Goal: Task Accomplishment & Management: Manage account settings

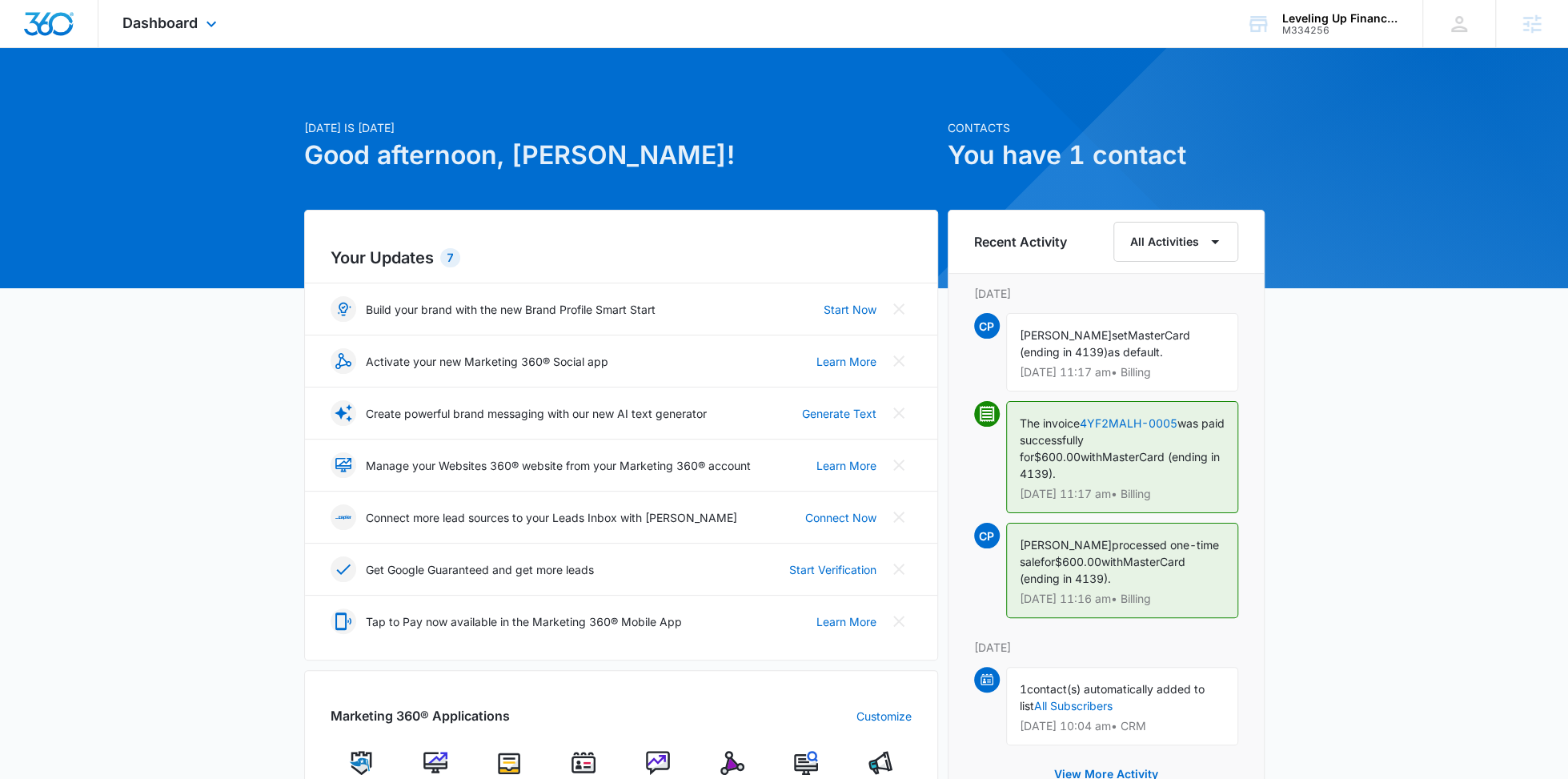
click at [199, 20] on div "Dashboard Apps Reputation Websites Forms CRM Email Social Content Ads Intellige…" at bounding box center [171, 23] width 146 height 47
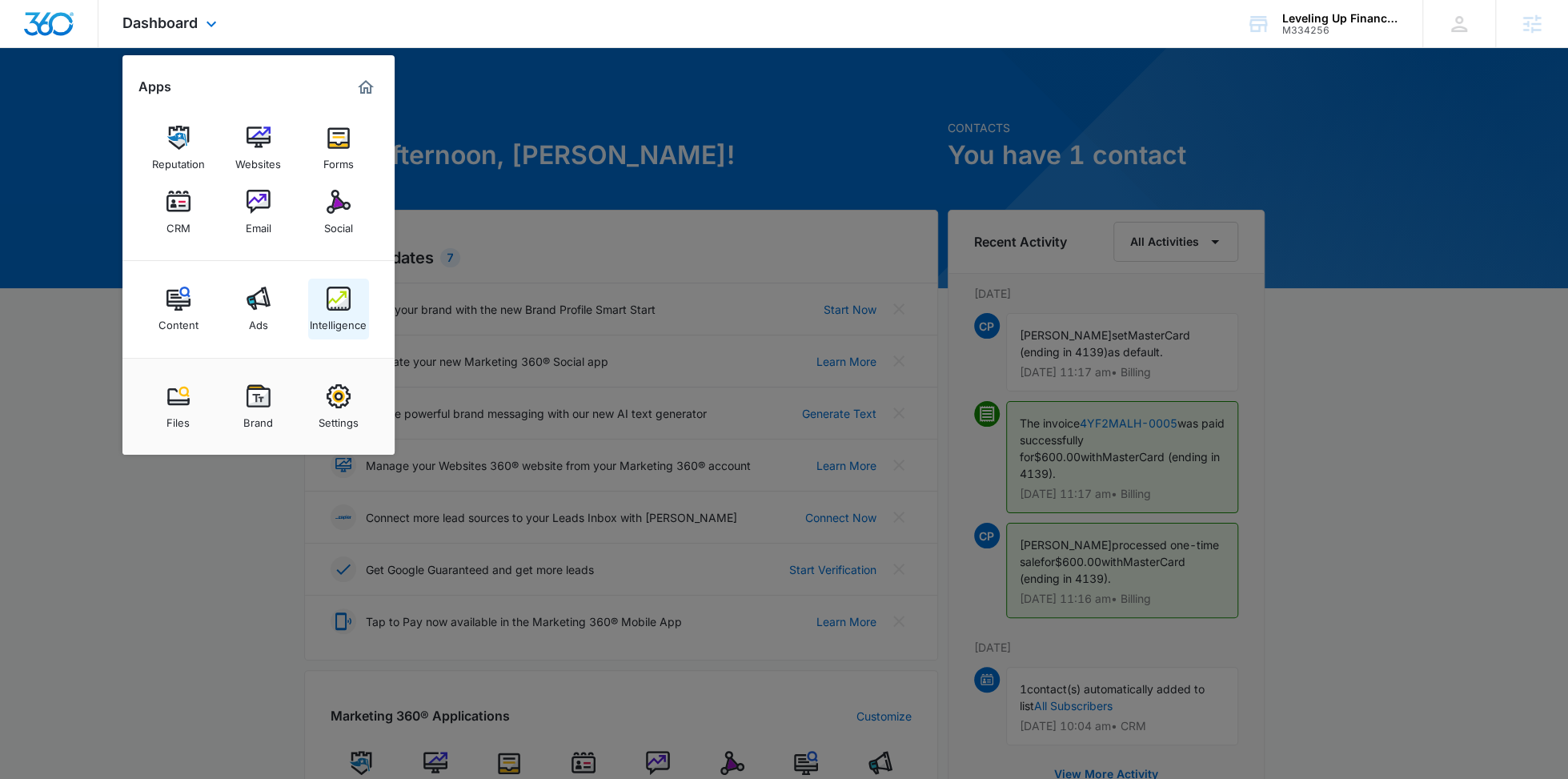
click at [328, 304] on img at bounding box center [338, 298] width 24 height 24
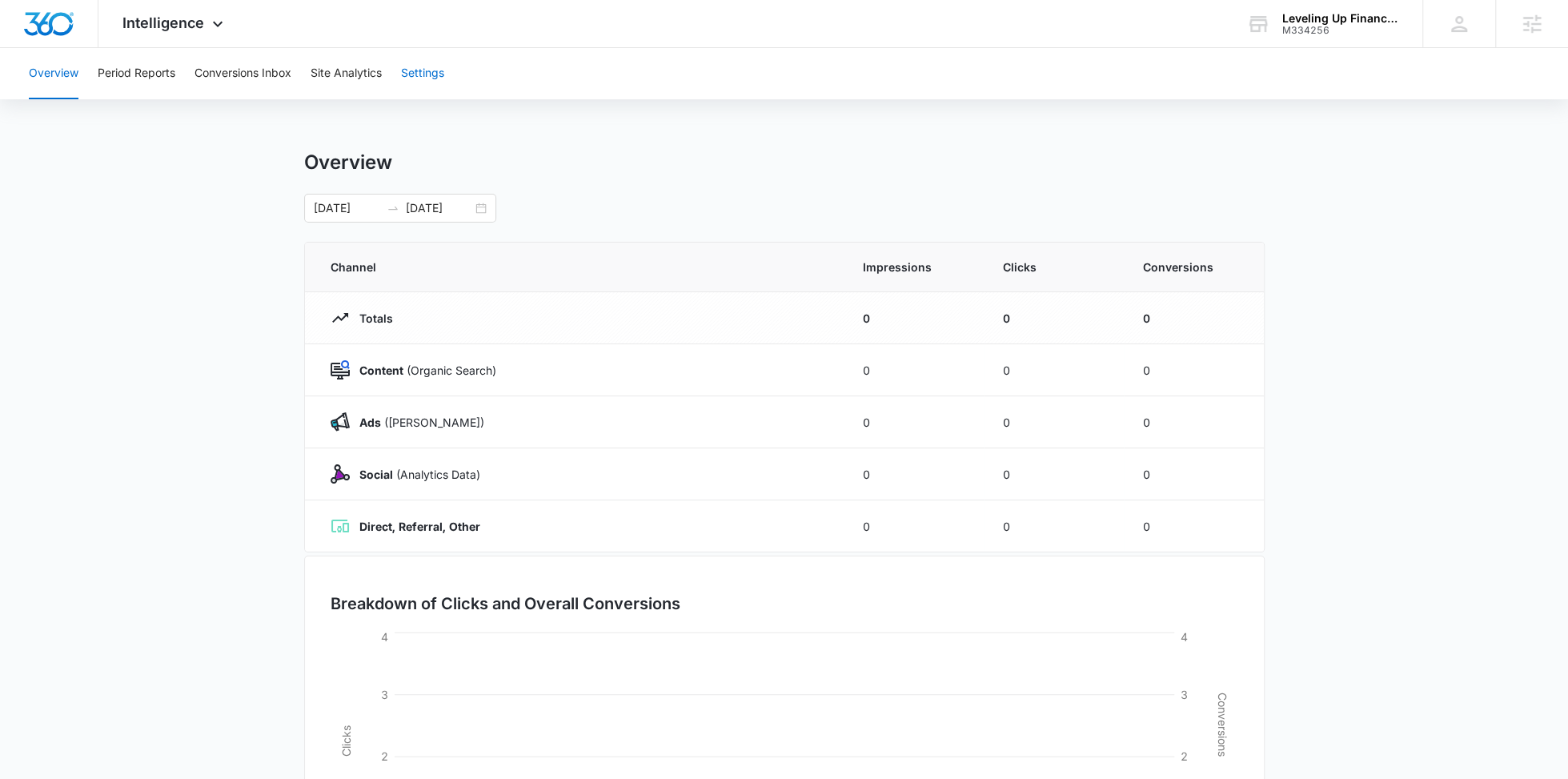
click at [443, 82] on button "Settings" at bounding box center [422, 74] width 43 height 52
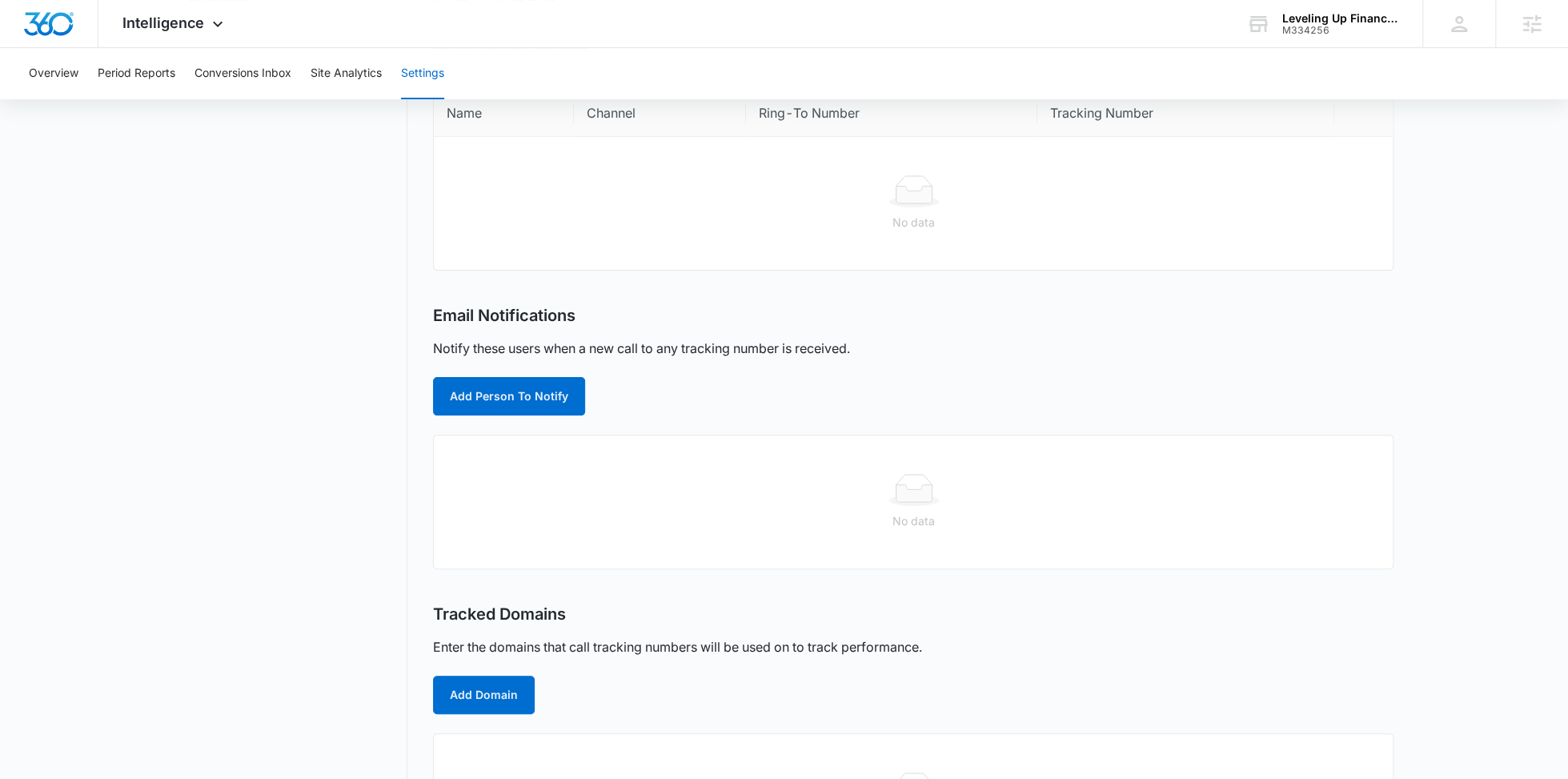
scroll to position [267, 0]
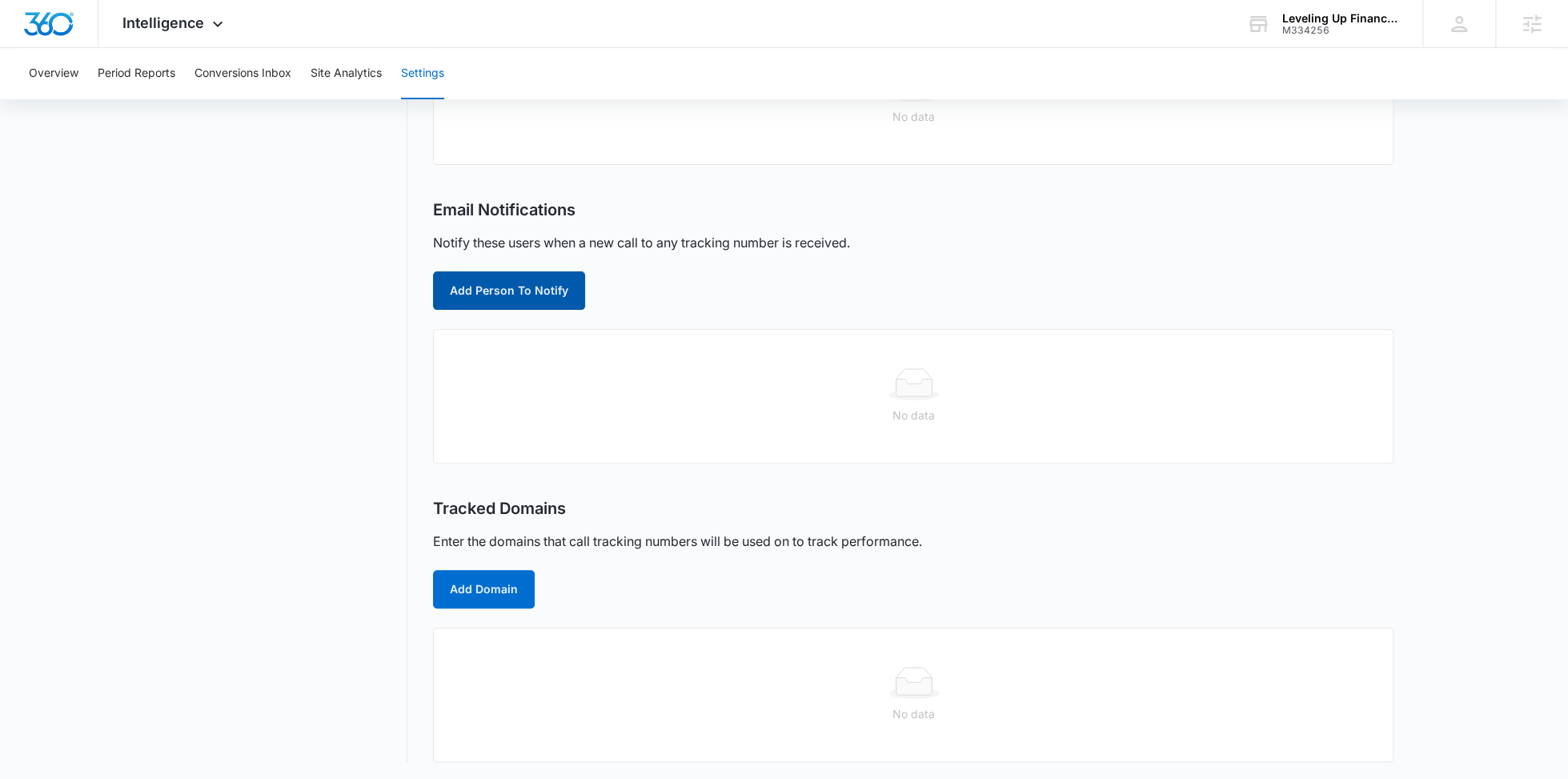
click at [524, 296] on button "Add Person To Notify" at bounding box center [509, 290] width 152 height 38
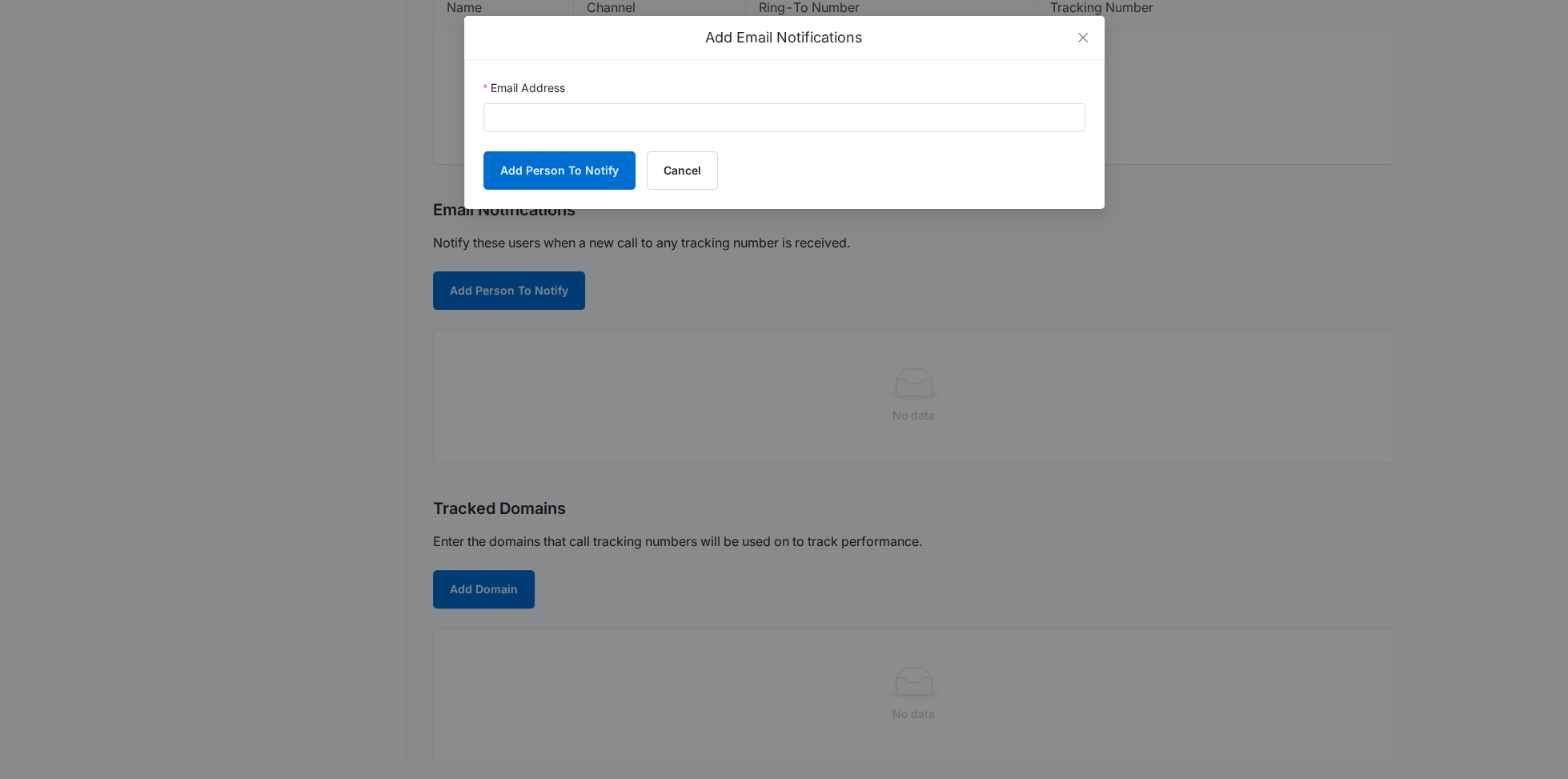
click at [631, 137] on form "Email Address Add Person To Notify Cancel" at bounding box center [784, 135] width 602 height 111
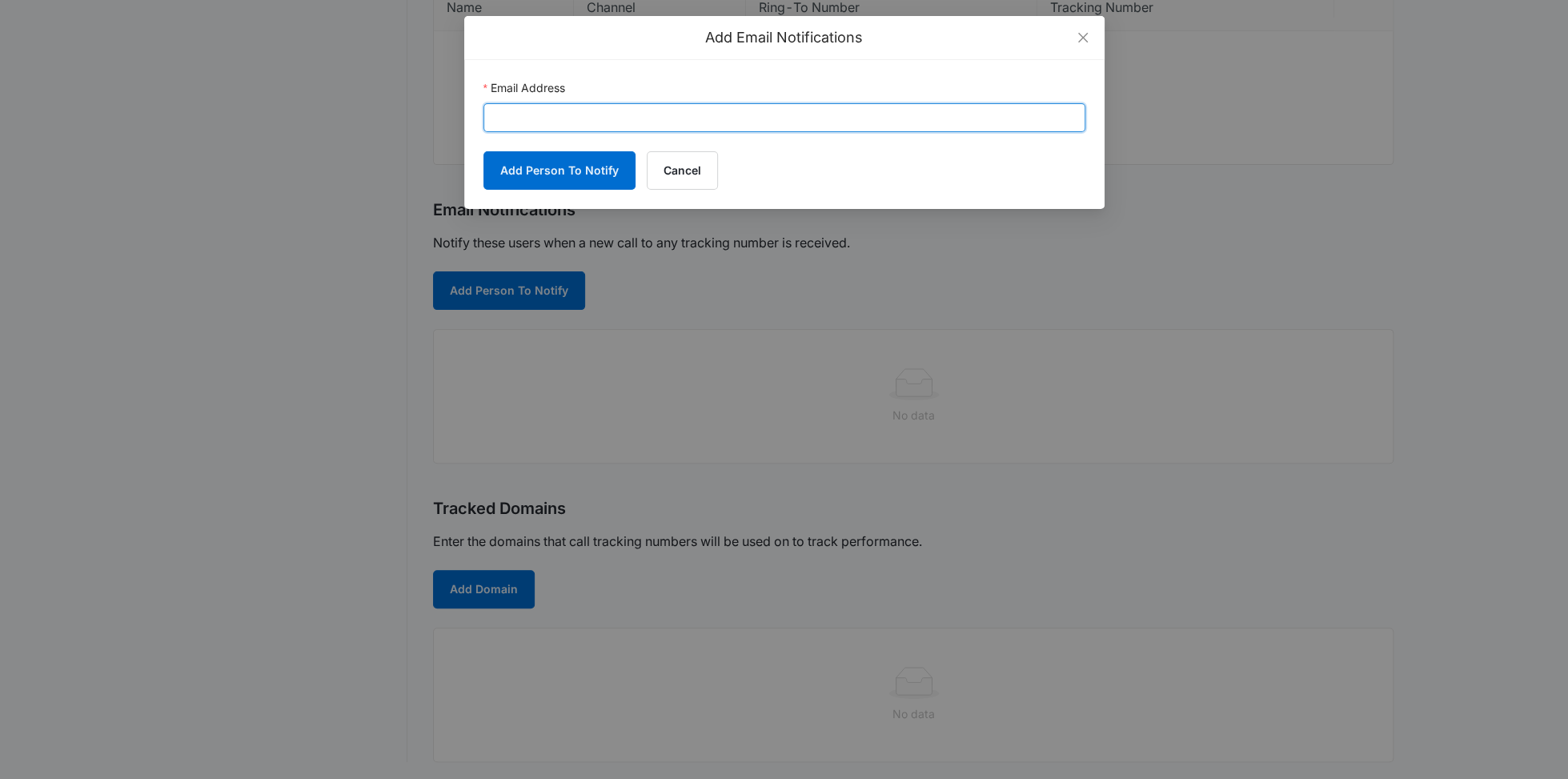
click at [631, 127] on input "Email Address" at bounding box center [784, 117] width 602 height 29
paste input "cy.patterson@madwire.com"
drag, startPoint x: 494, startPoint y: 116, endPoint x: 463, endPoint y: 116, distance: 31.0
click at [463, 116] on div "Add Email Notifications Email Address cy.patterson@madwire.com Add Person To No…" at bounding box center [784, 390] width 1568 height 779
type input "cy.patterson@madwire.com"
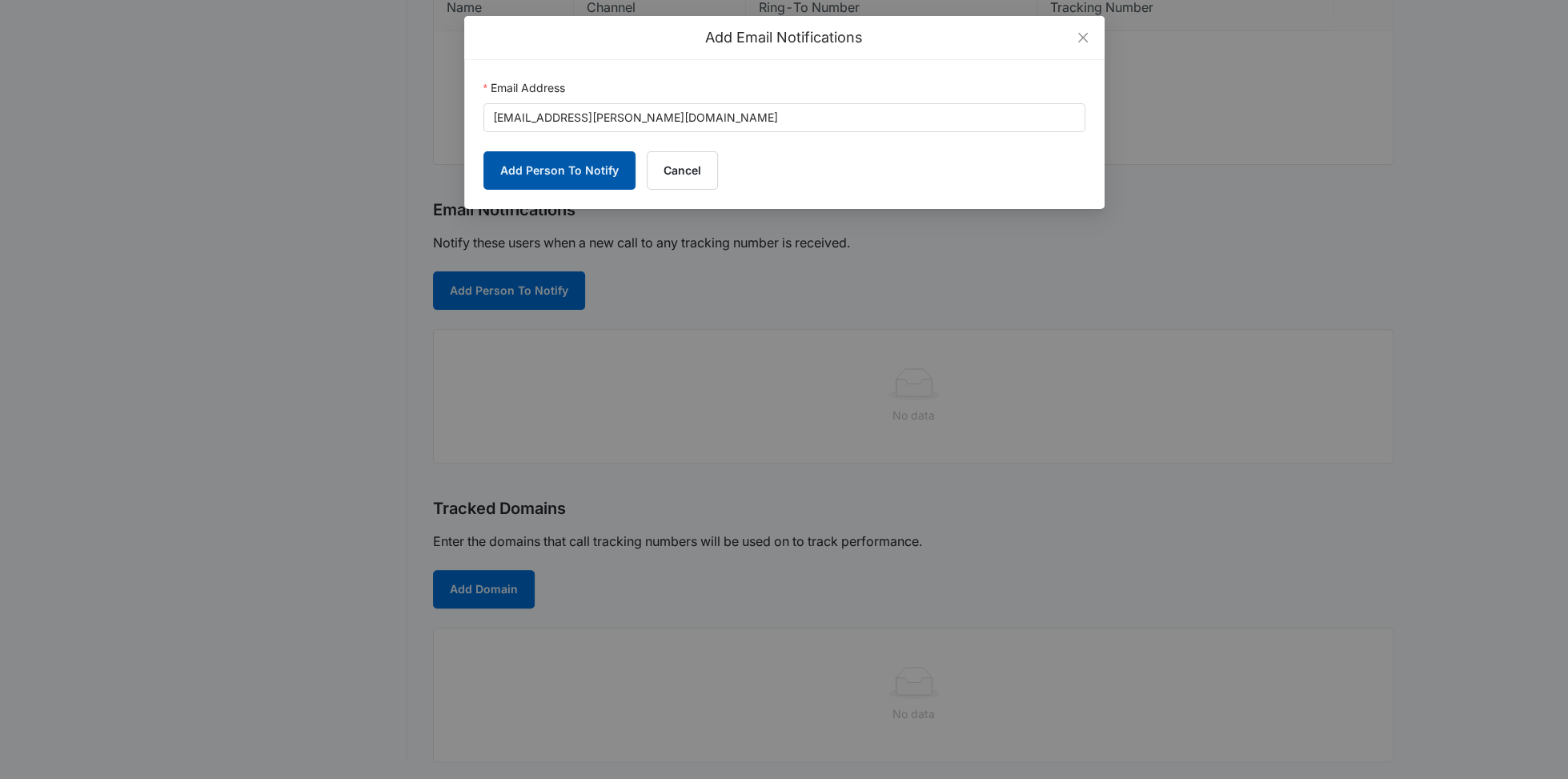
click at [561, 165] on button "Add Person To Notify" at bounding box center [559, 170] width 152 height 38
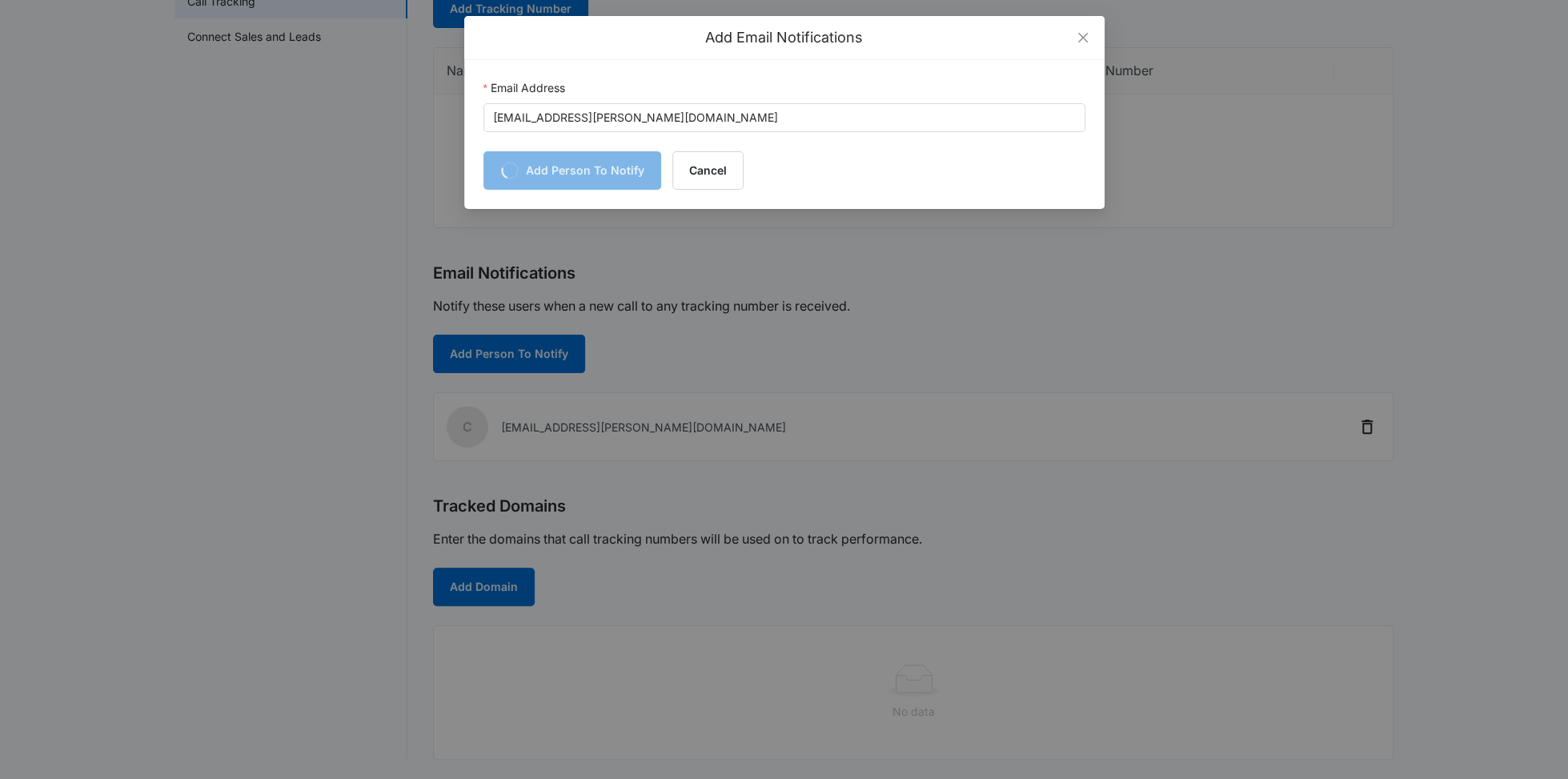
scroll to position [201, 0]
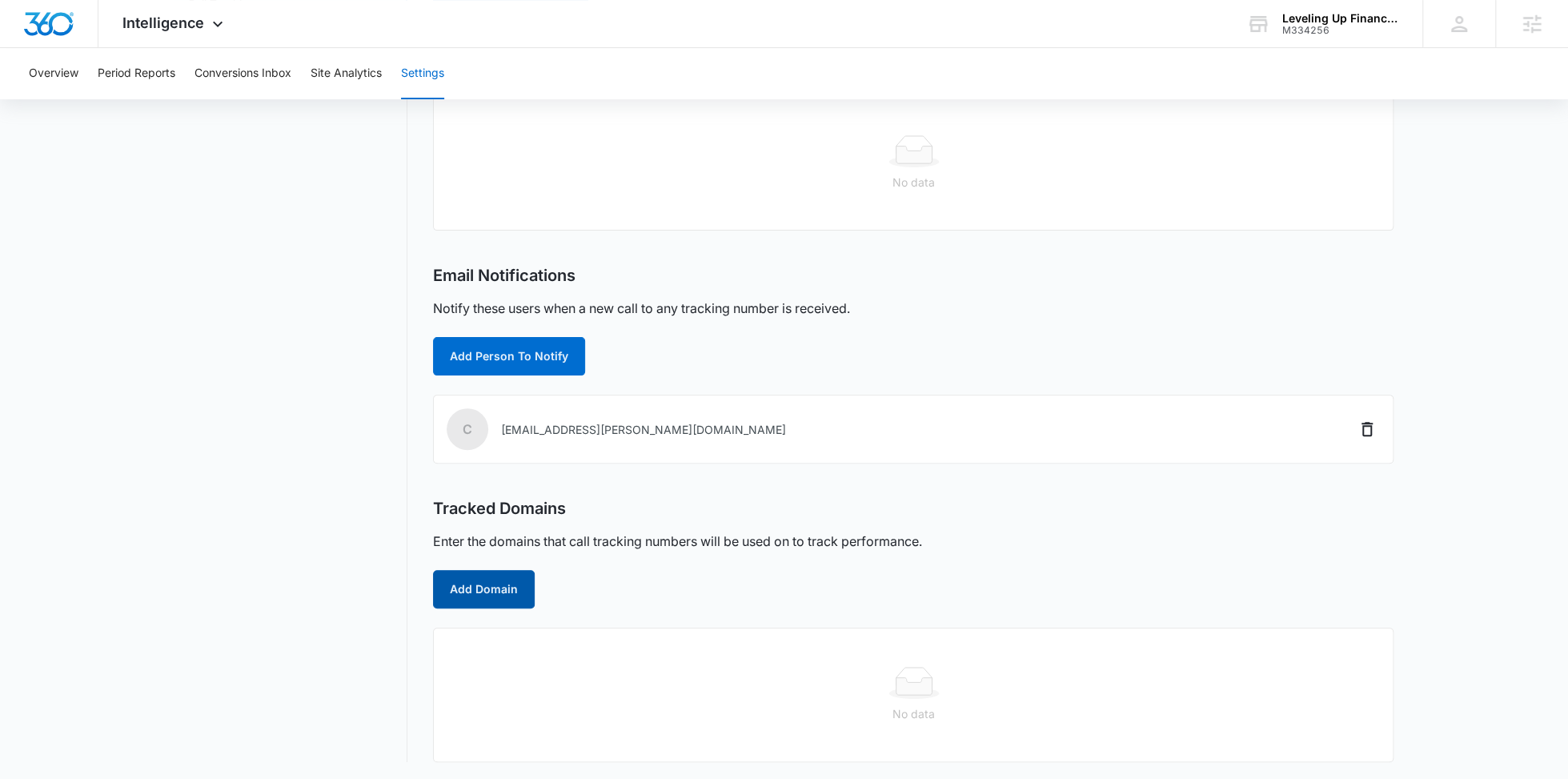
click at [497, 583] on button "Add Domain" at bounding box center [484, 589] width 101 height 38
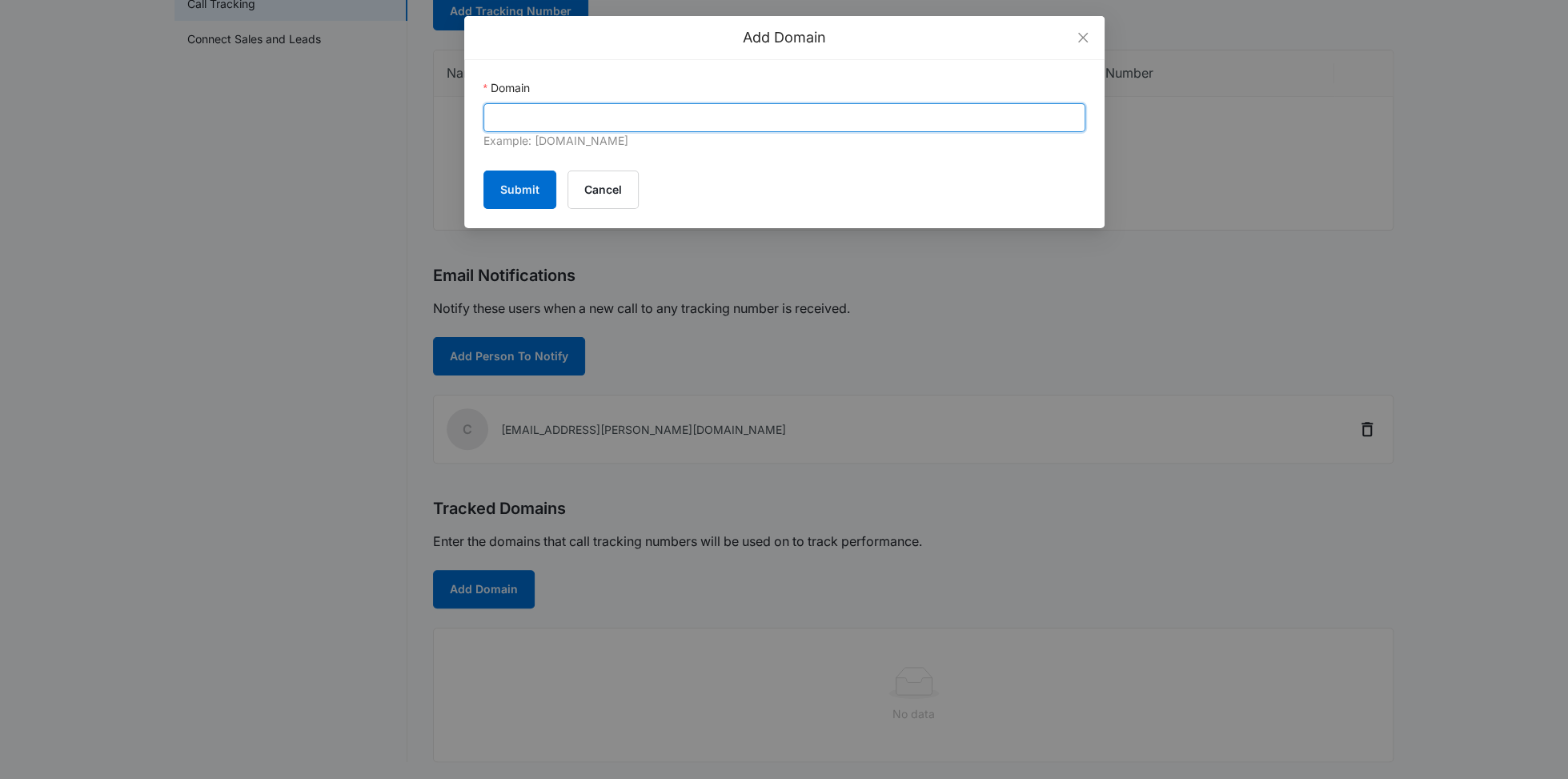
click at [627, 121] on input "Domain" at bounding box center [784, 117] width 602 height 29
paste input "https://levelingupfinancial.com/"
drag, startPoint x: 532, startPoint y: 116, endPoint x: 451, endPoint y: 116, distance: 81.0
click at [455, 116] on div "Add Domain Domain https://levelingupfinancial.com/ Example: marketing360.com Su…" at bounding box center [784, 390] width 1568 height 779
type input "evelingupfinancial.com/"
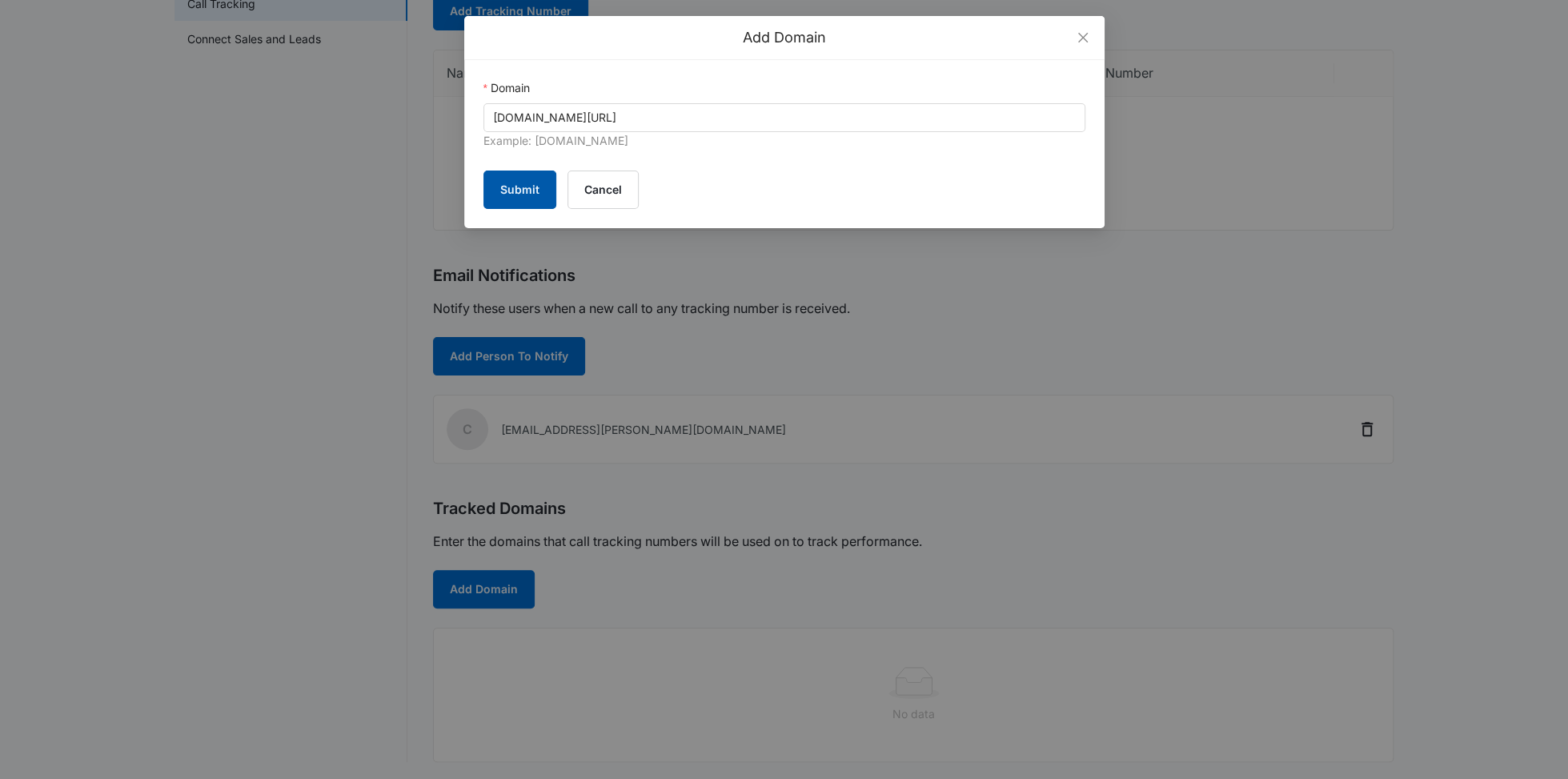
click at [508, 200] on button "Submit" at bounding box center [519, 190] width 73 height 38
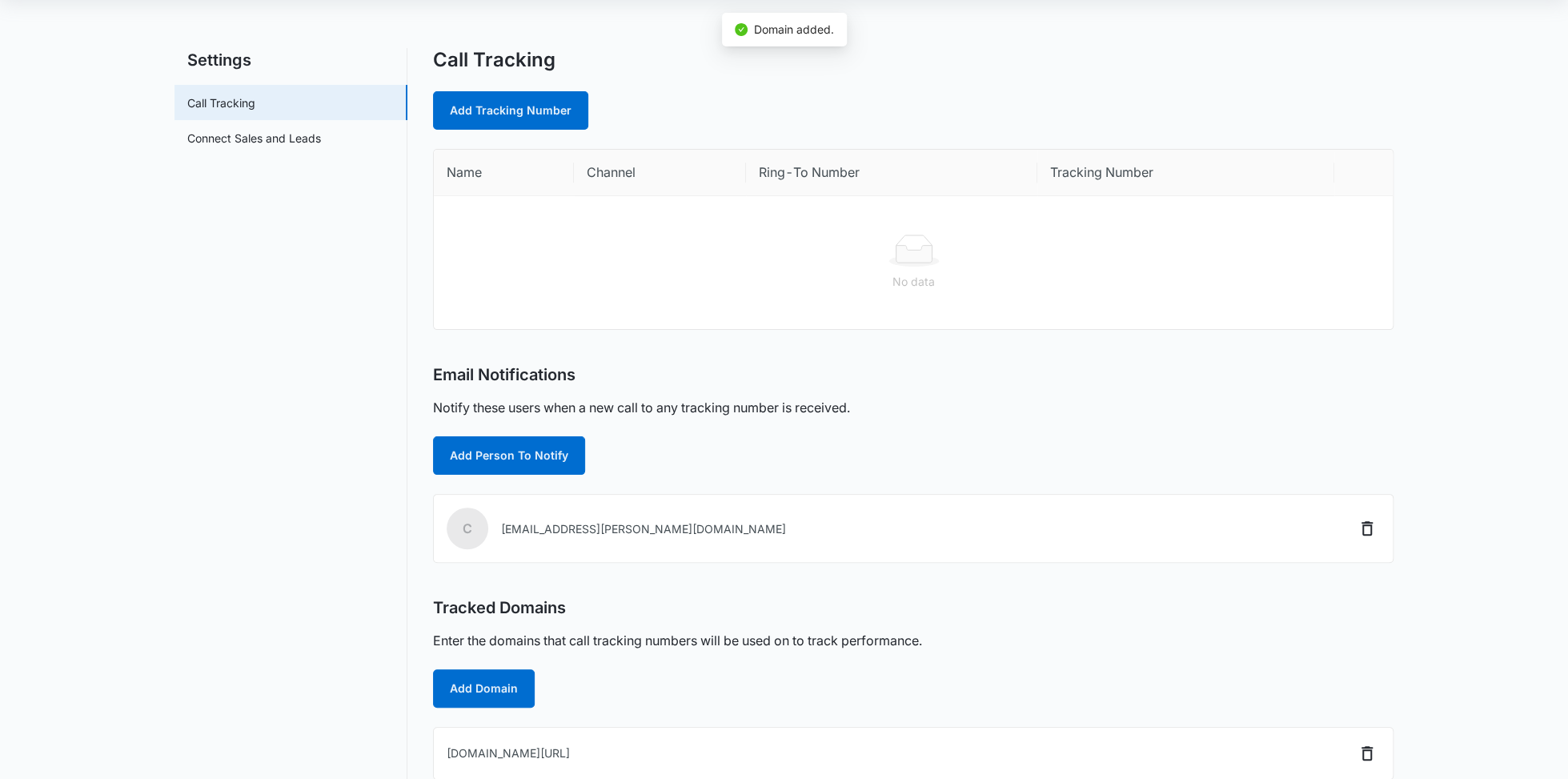
scroll to position [0, 0]
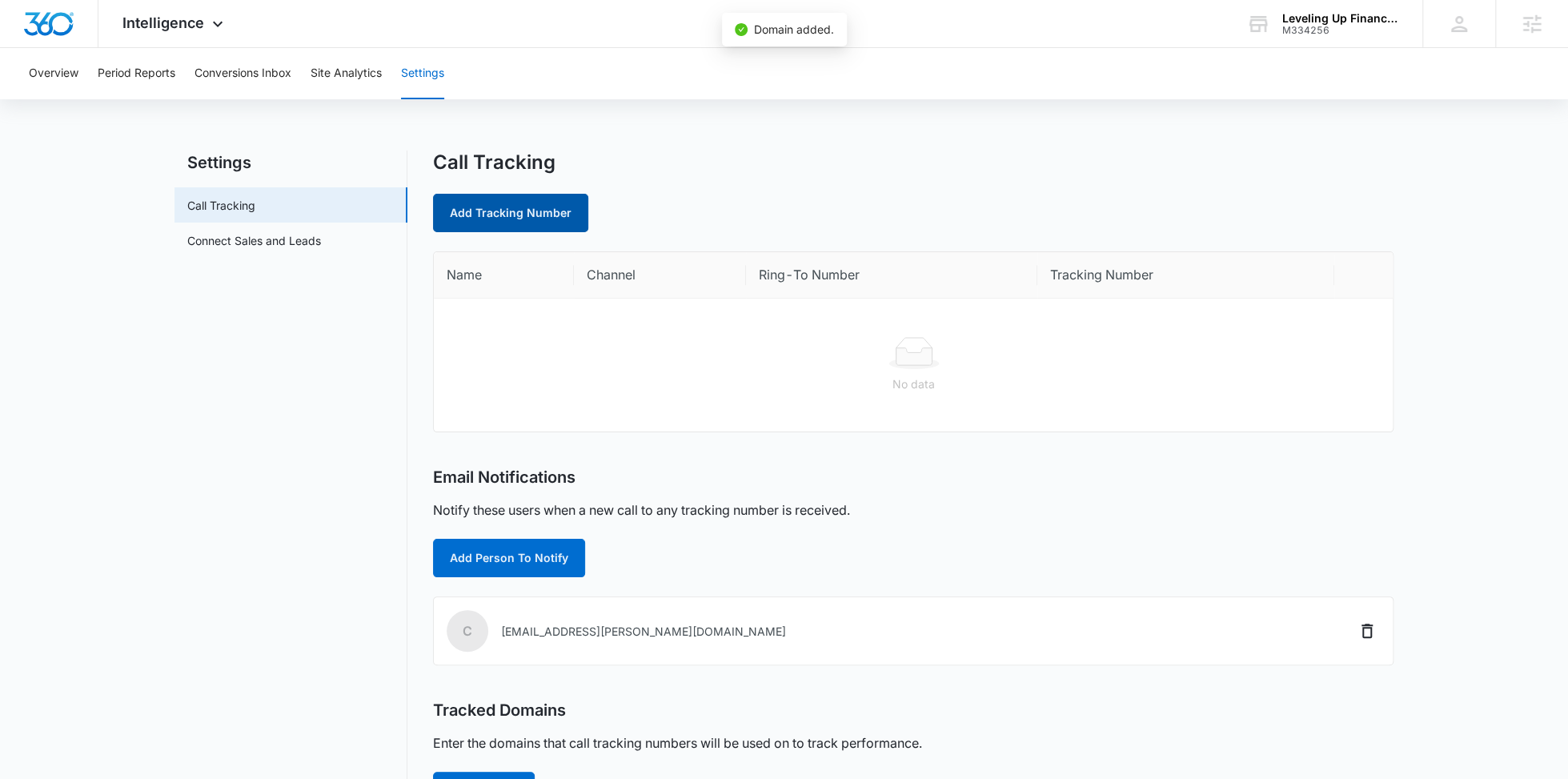
click at [519, 230] on link "Add Tracking Number" at bounding box center [511, 213] width 156 height 38
select select "by_area_code"
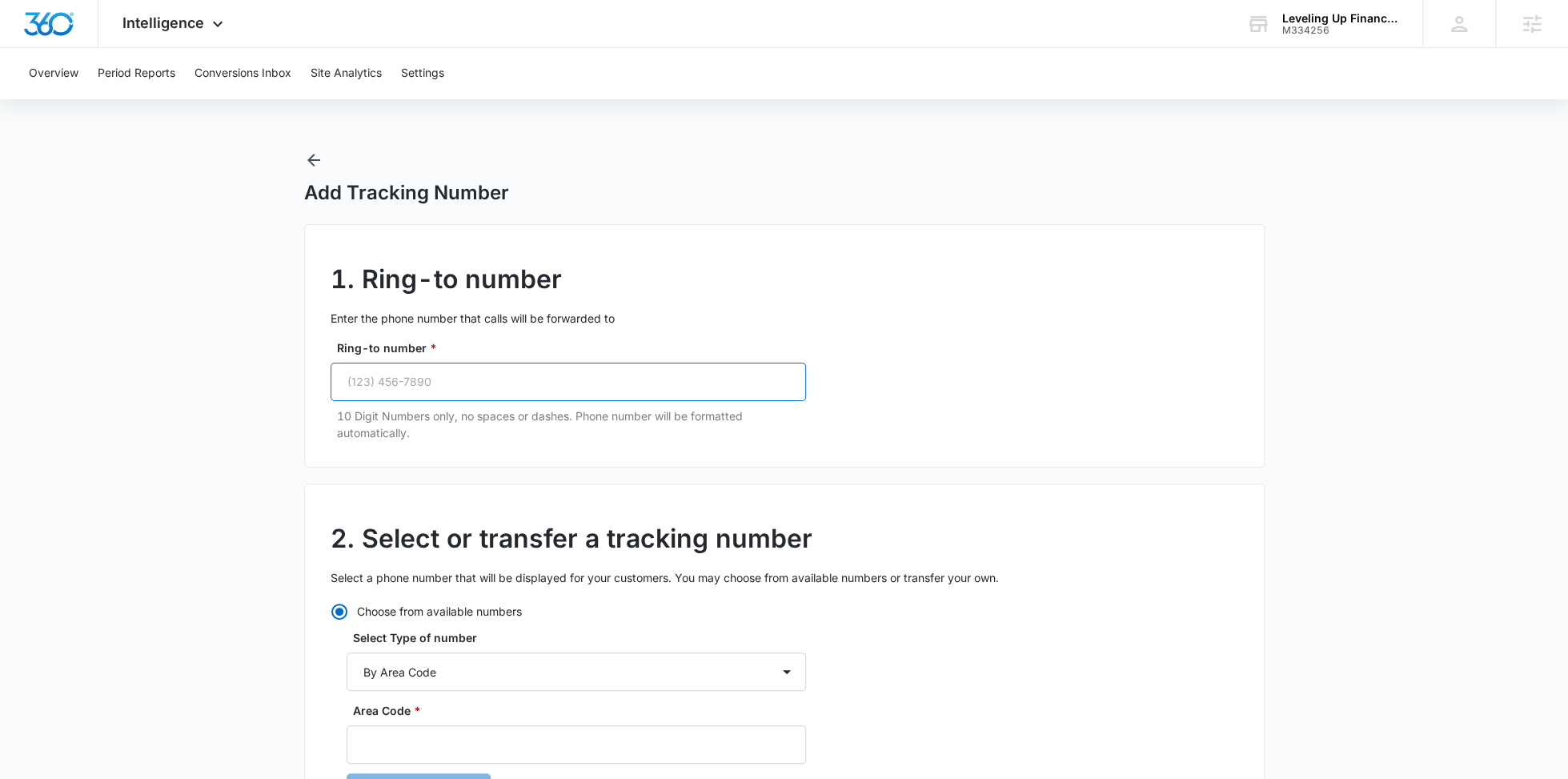
click at [503, 379] on input "Ring-to number *" at bounding box center [568, 382] width 476 height 38
paste input "(901)"
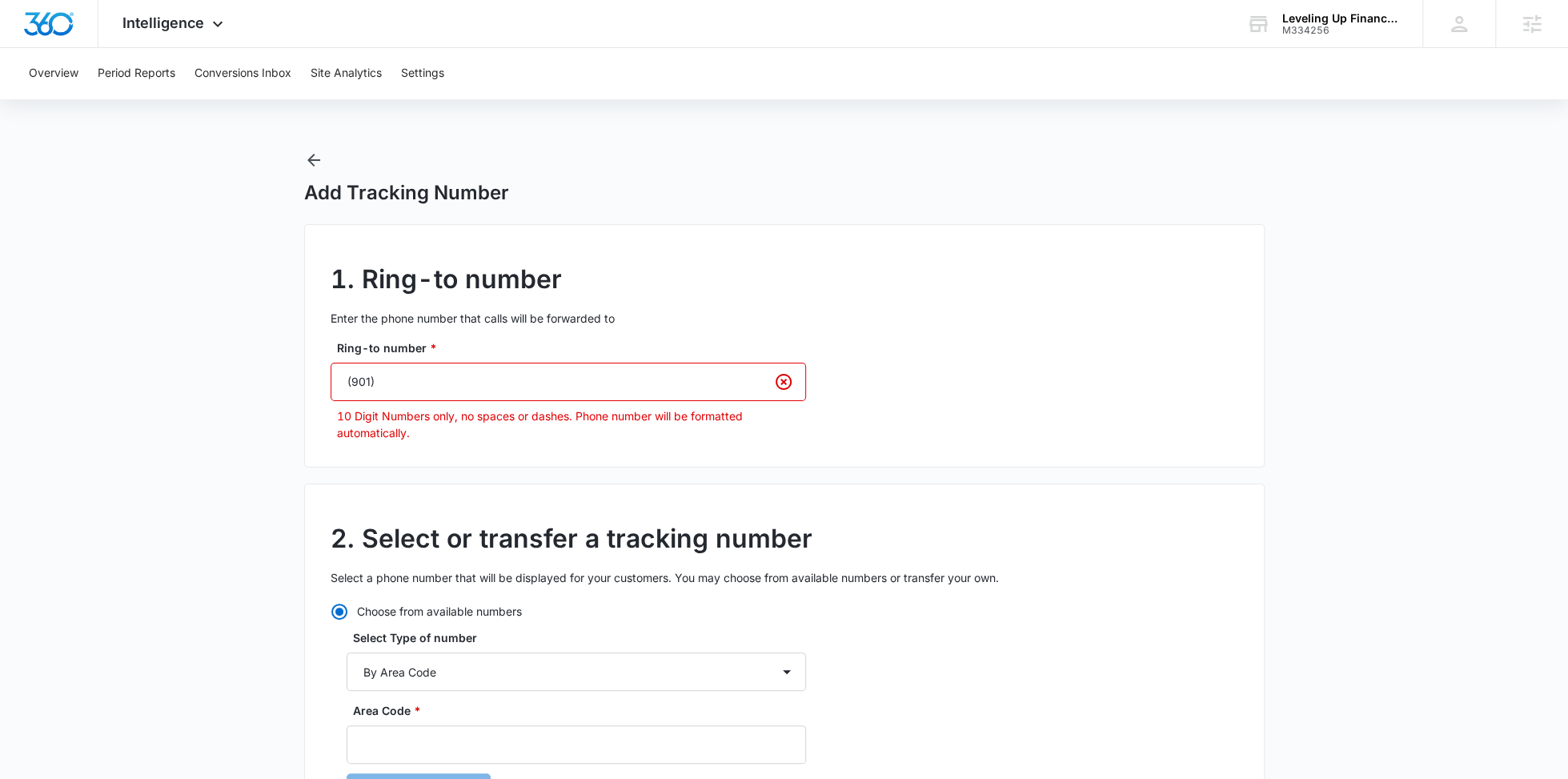
paste input "210-8496"
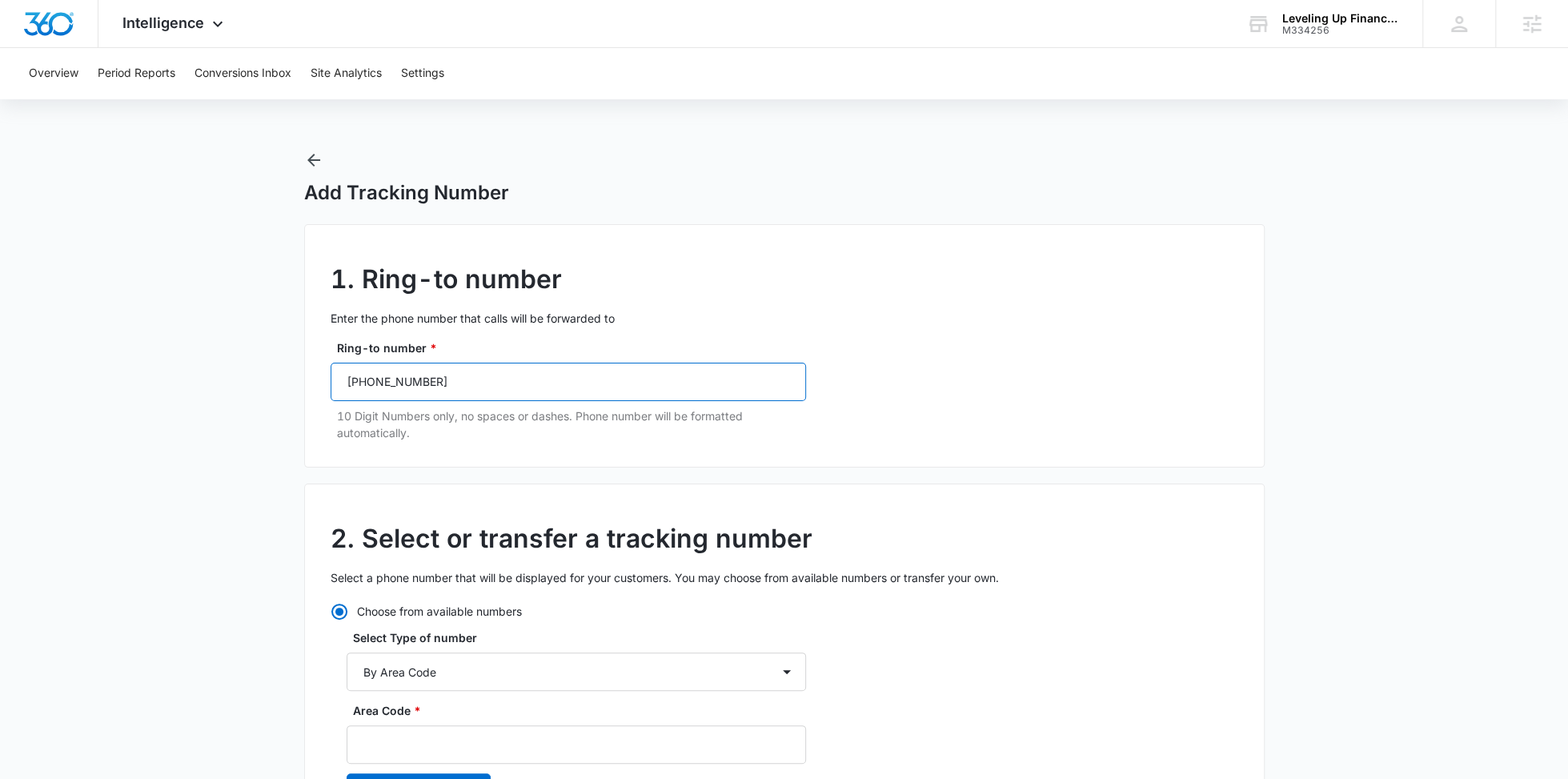
click at [443, 380] on input "(901) 210-8496" at bounding box center [568, 382] width 476 height 38
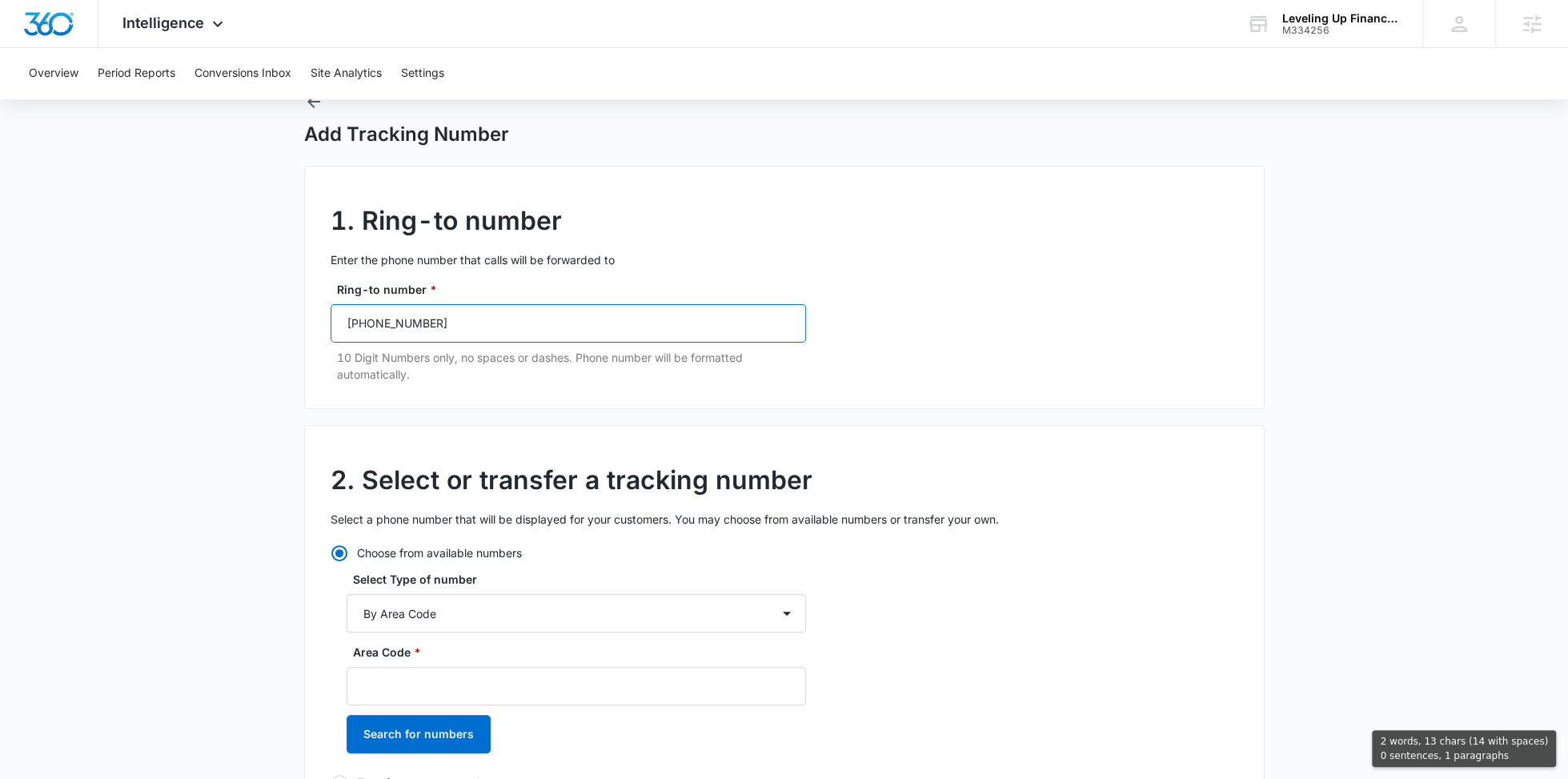
scroll to position [155, 0]
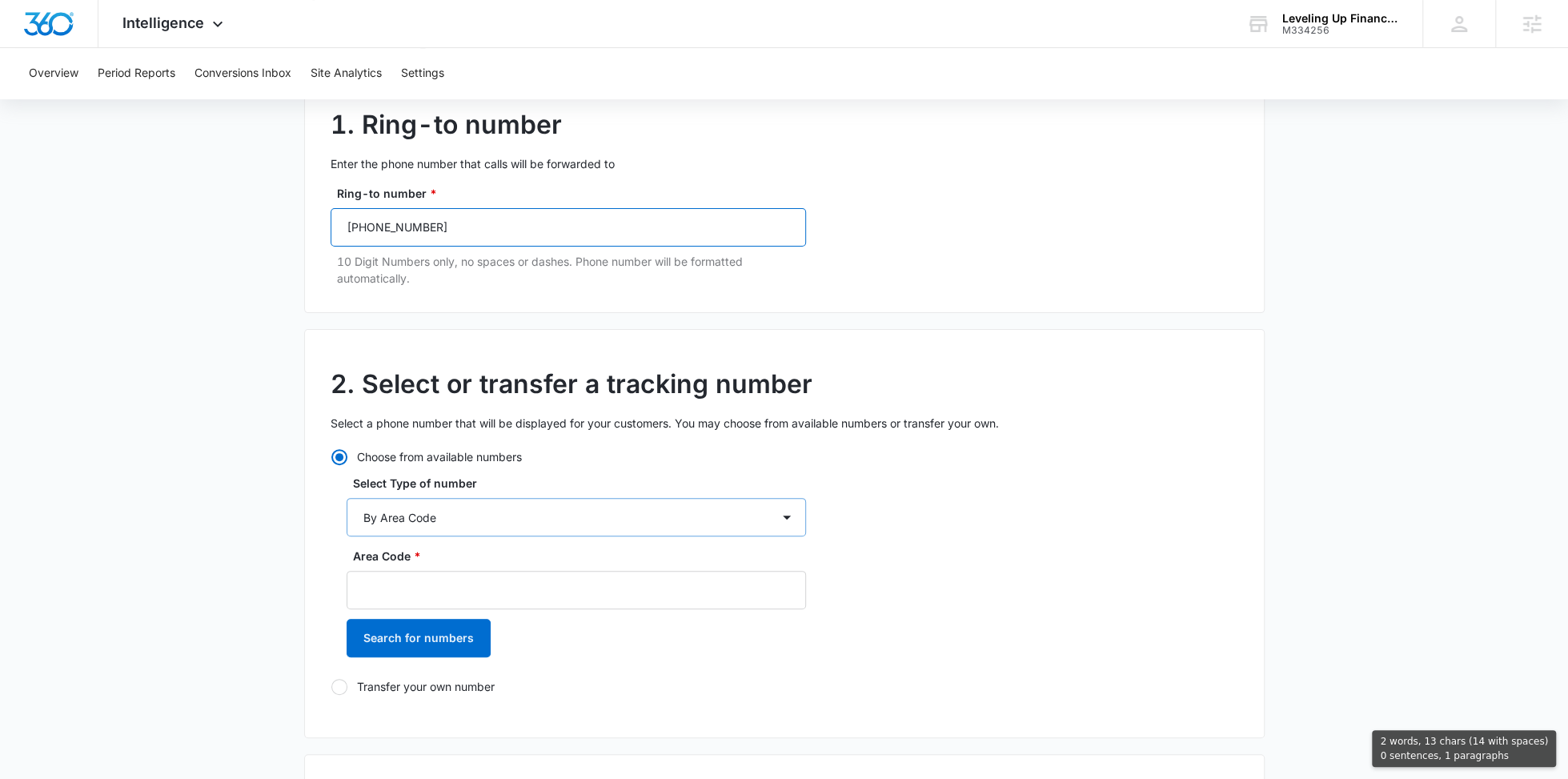
type input "(901) 210-8496"
click at [473, 534] on select "By City & State By State Only By Zip Code By Area Code Toll Free Numbers" at bounding box center [576, 516] width 459 height 38
click at [347, 497] on select "By City & State By State Only By Zip Code By Area Code Toll Free Numbers" at bounding box center [576, 516] width 459 height 38
click at [448, 587] on input "Area Code *" at bounding box center [576, 590] width 459 height 38
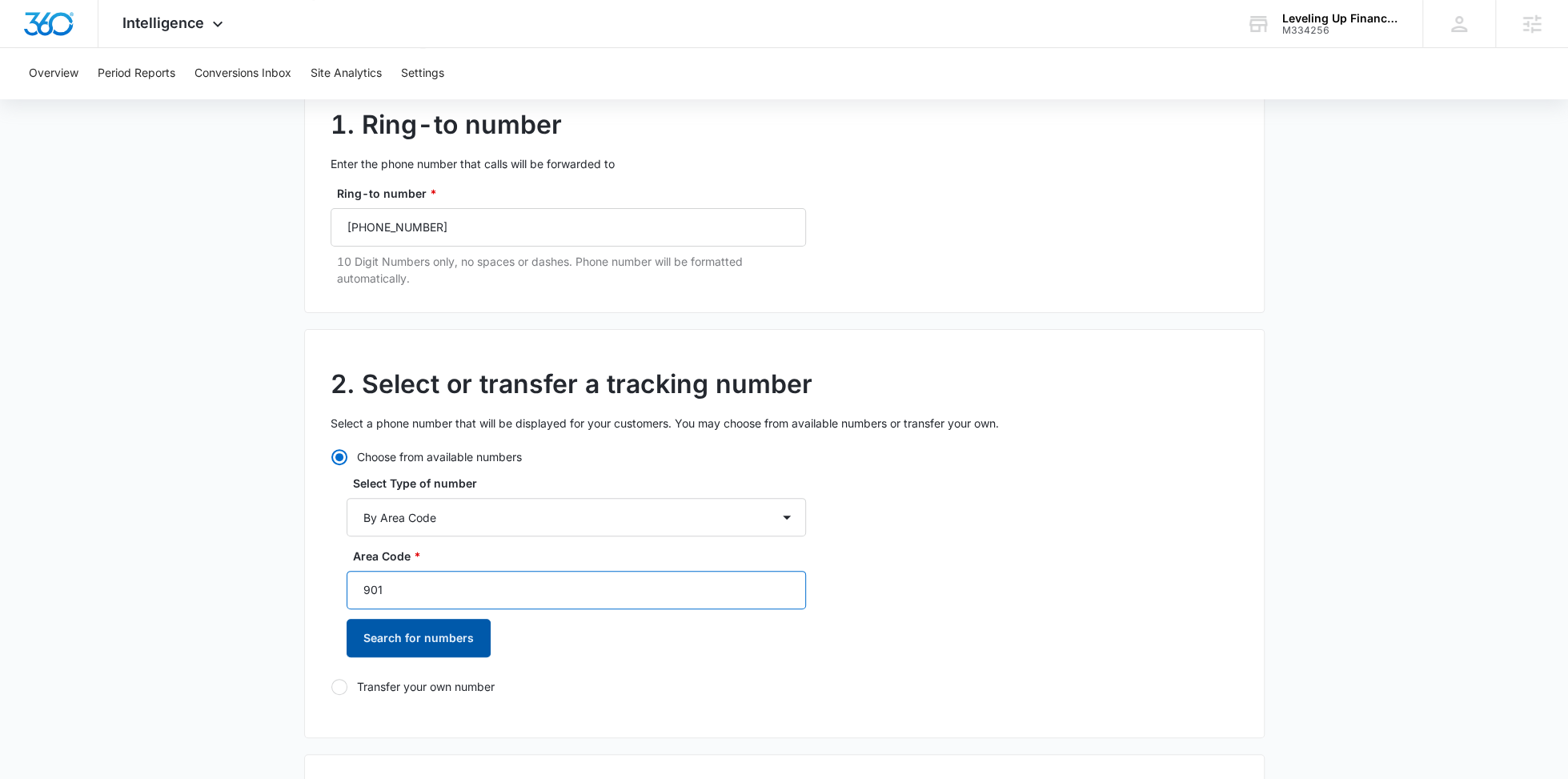
type input "901"
click at [429, 638] on button "Search for numbers" at bounding box center [418, 638] width 144 height 38
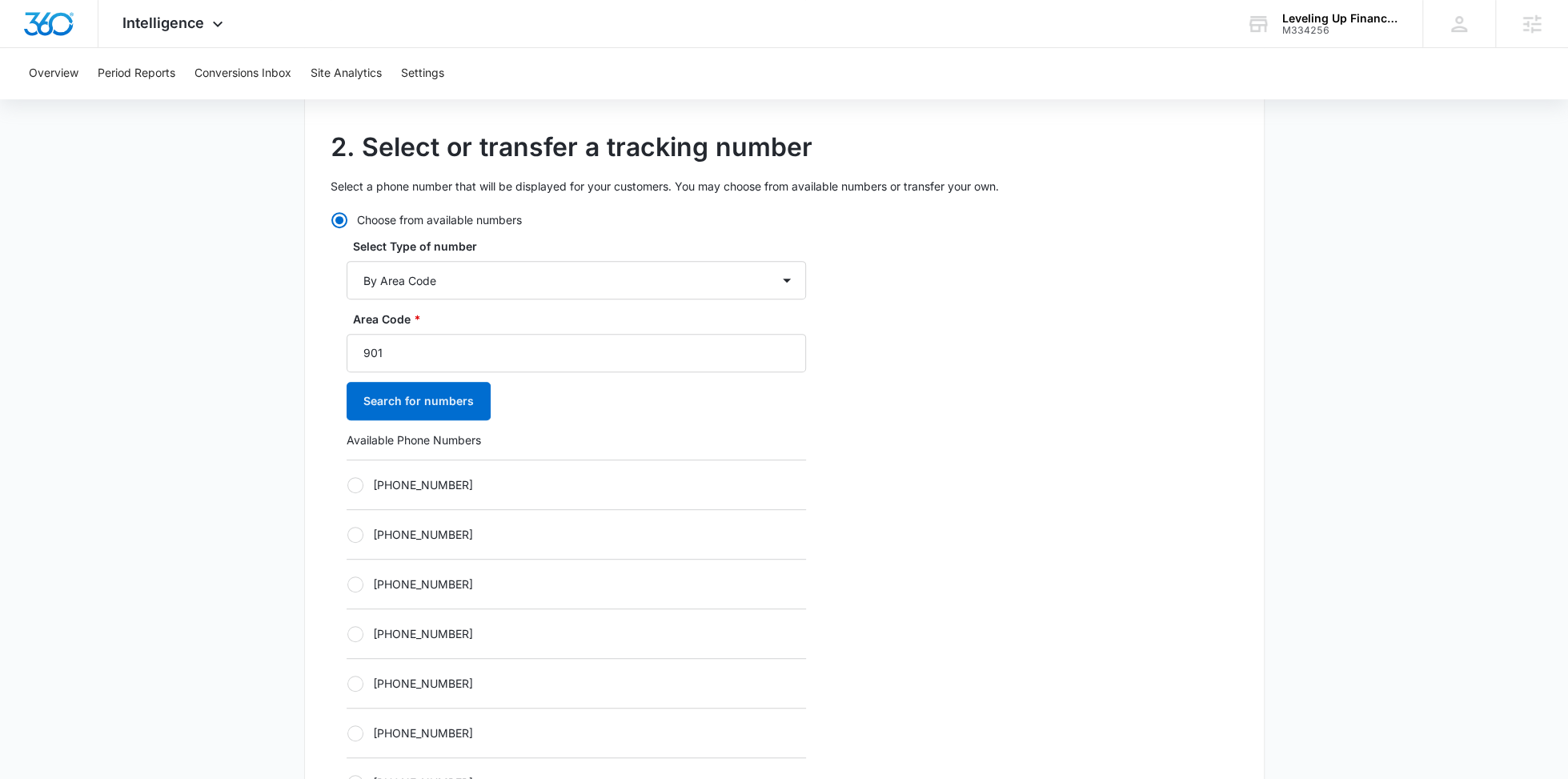
click at [468, 489] on label "+19012499880" at bounding box center [576, 485] width 459 height 17
click at [348, 485] on input "+19012499880" at bounding box center [347, 484] width 1 height 1
radio input "true"
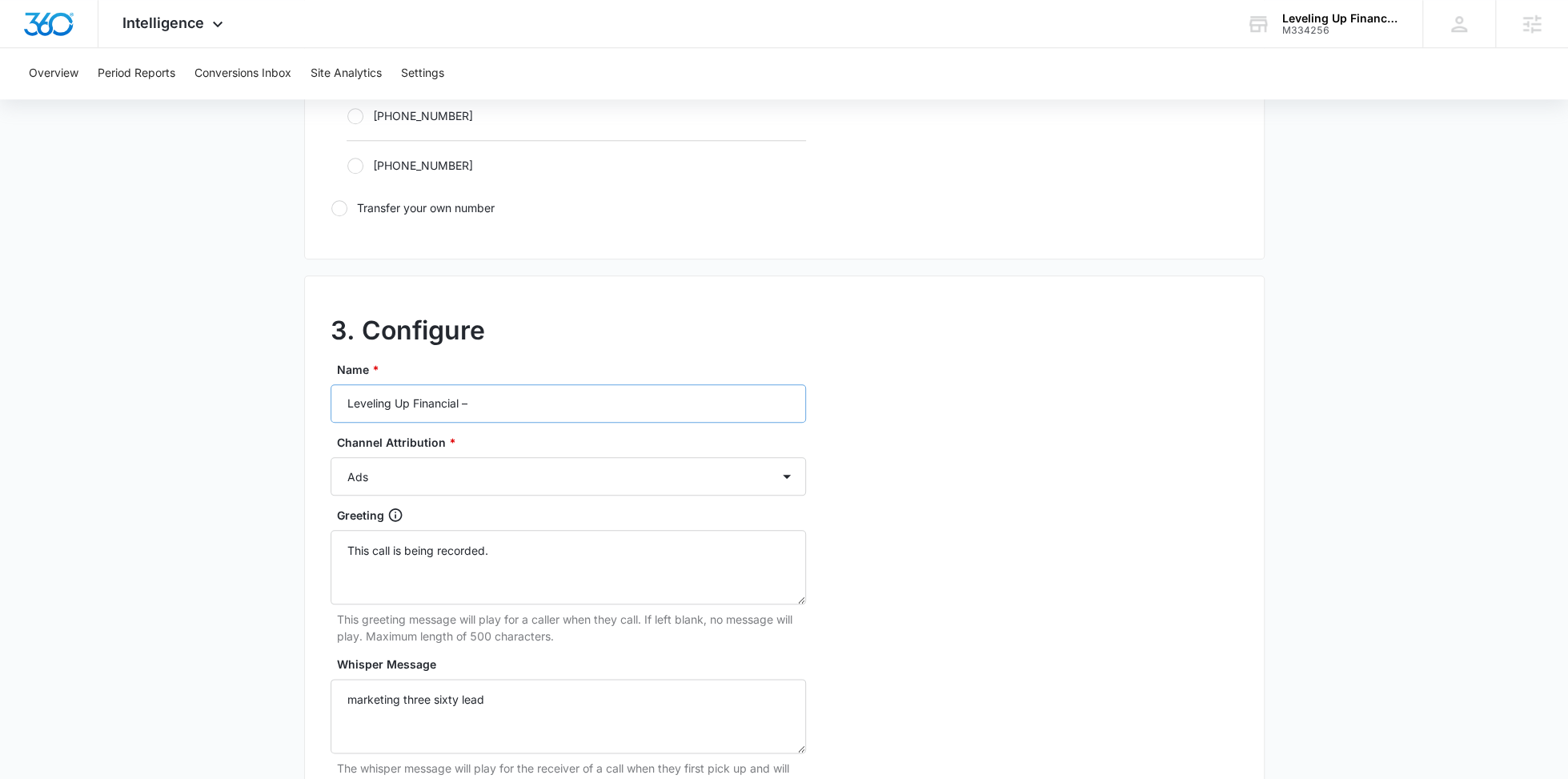
scroll to position [1169, 0]
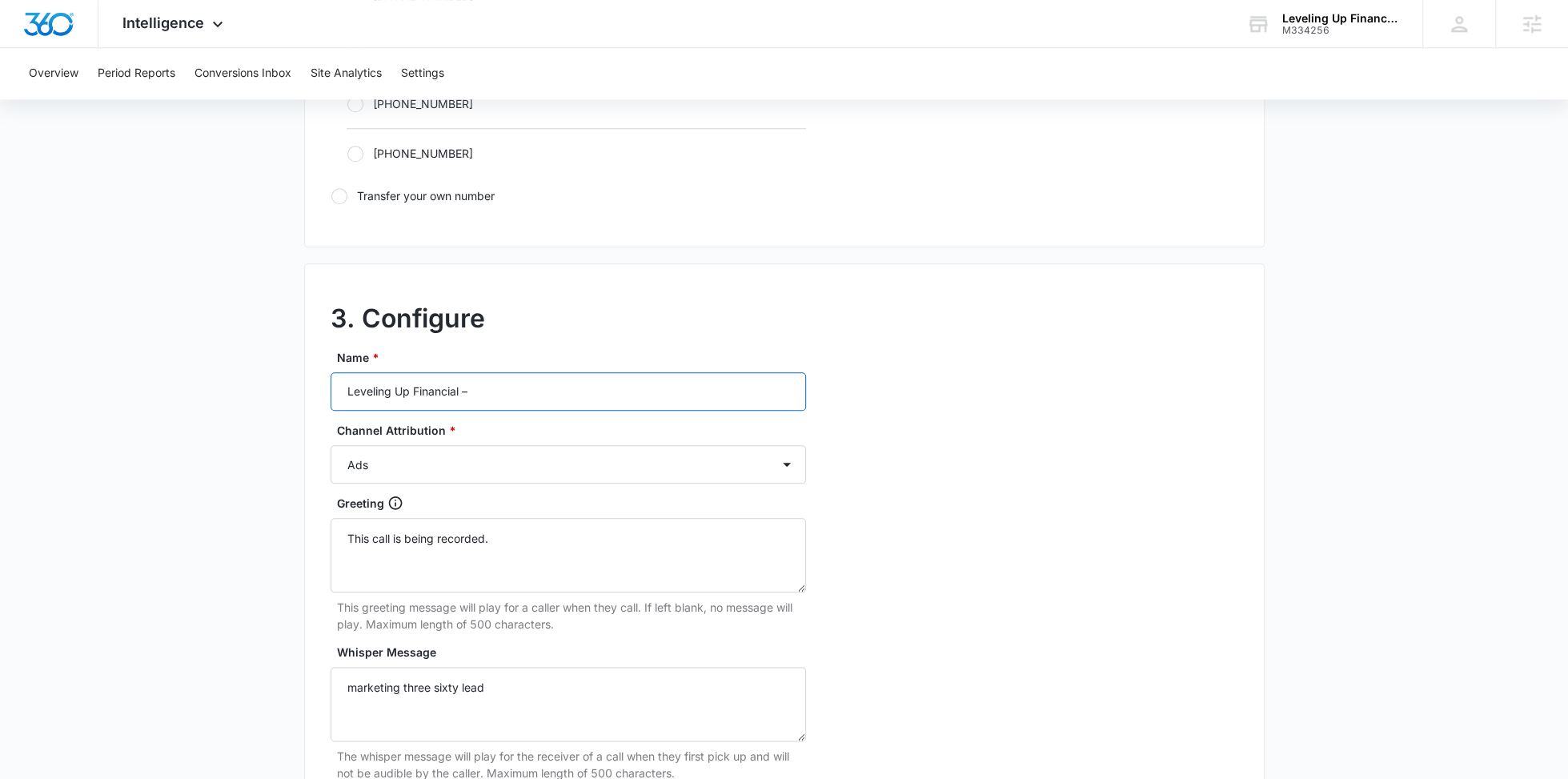
click at [527, 377] on input "Leveling Up Financial –" at bounding box center [568, 391] width 476 height 38
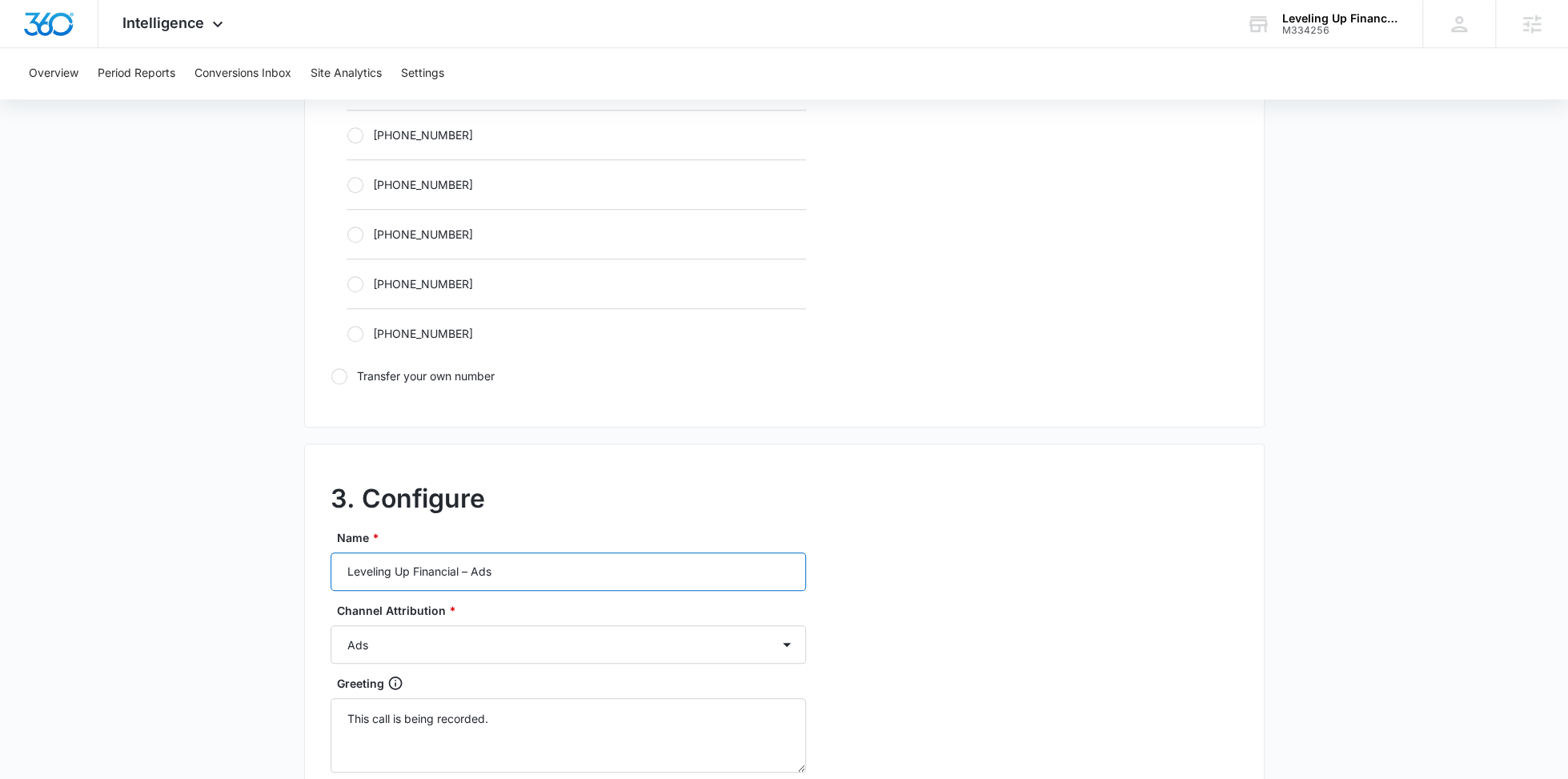
scroll to position [1443, 0]
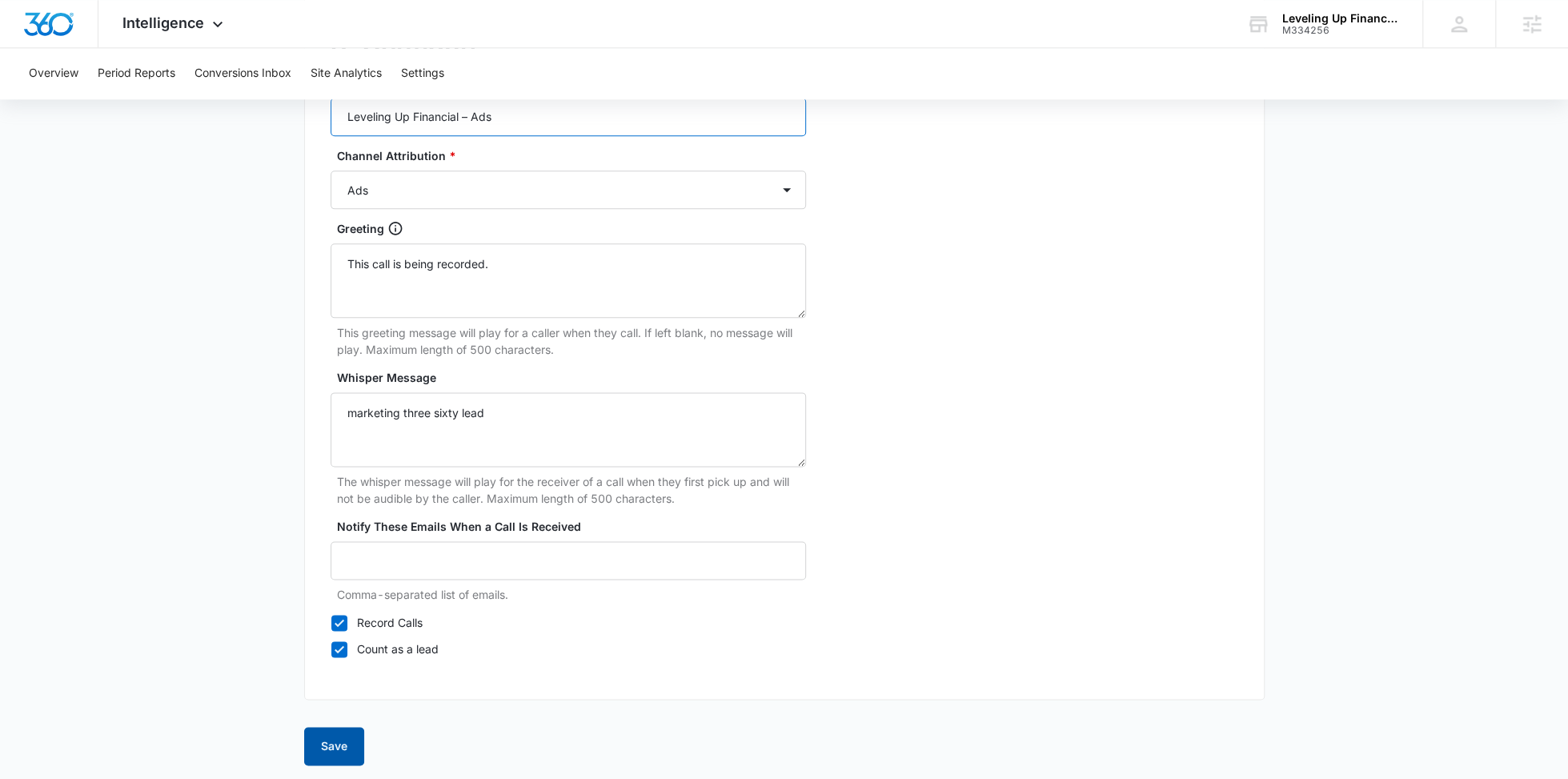
type input "Leveling Up Financial – Ads"
click at [338, 730] on button "Save" at bounding box center [334, 746] width 60 height 38
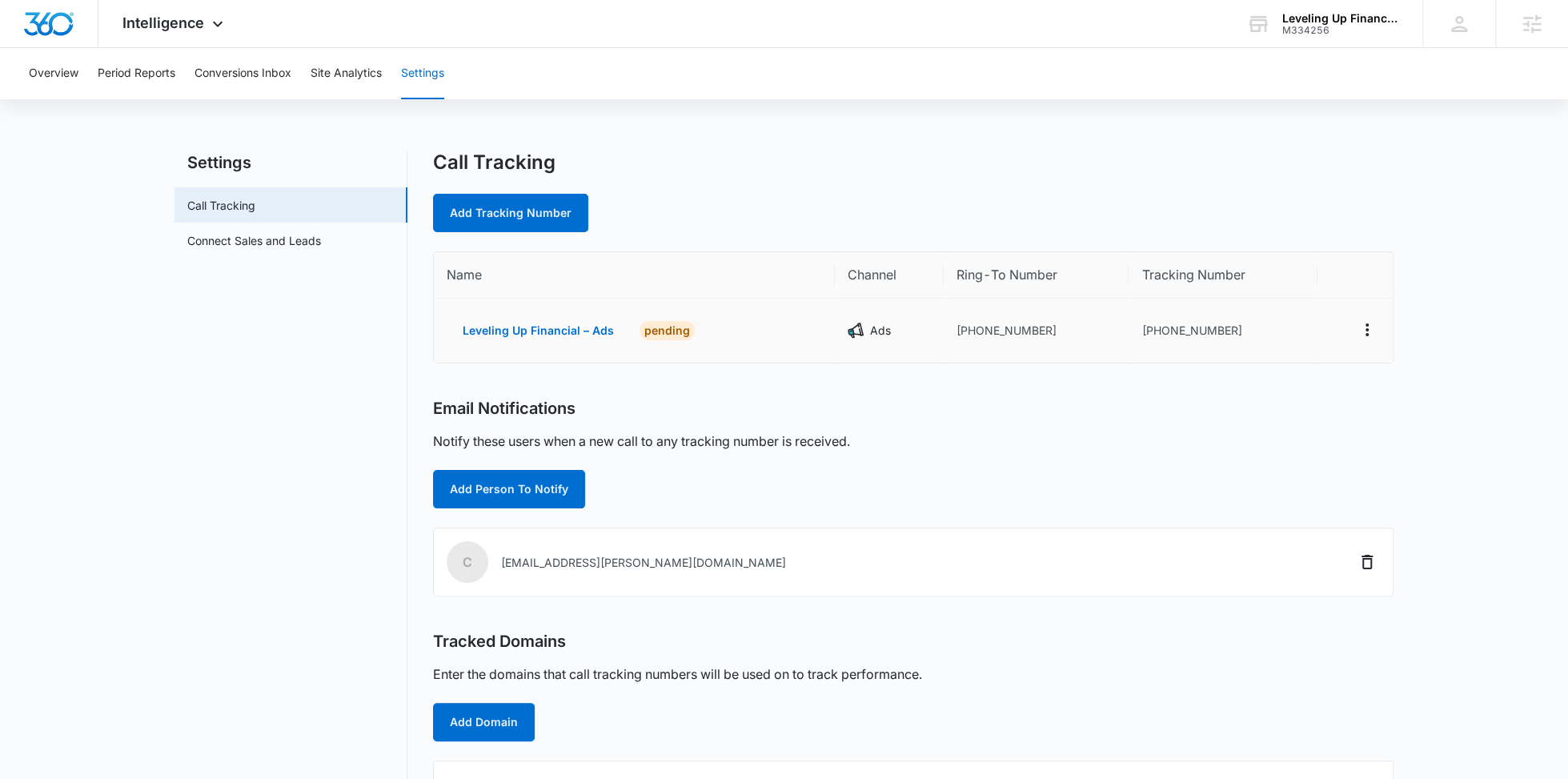
click at [993, 325] on td "+19012108496" at bounding box center [1036, 330] width 185 height 64
click at [1006, 334] on td "+19012108496" at bounding box center [1036, 330] width 185 height 64
drag, startPoint x: 1050, startPoint y: 332, endPoint x: 966, endPoint y: 330, distance: 84.0
click at [966, 330] on td "+19012108496" at bounding box center [1036, 330] width 185 height 64
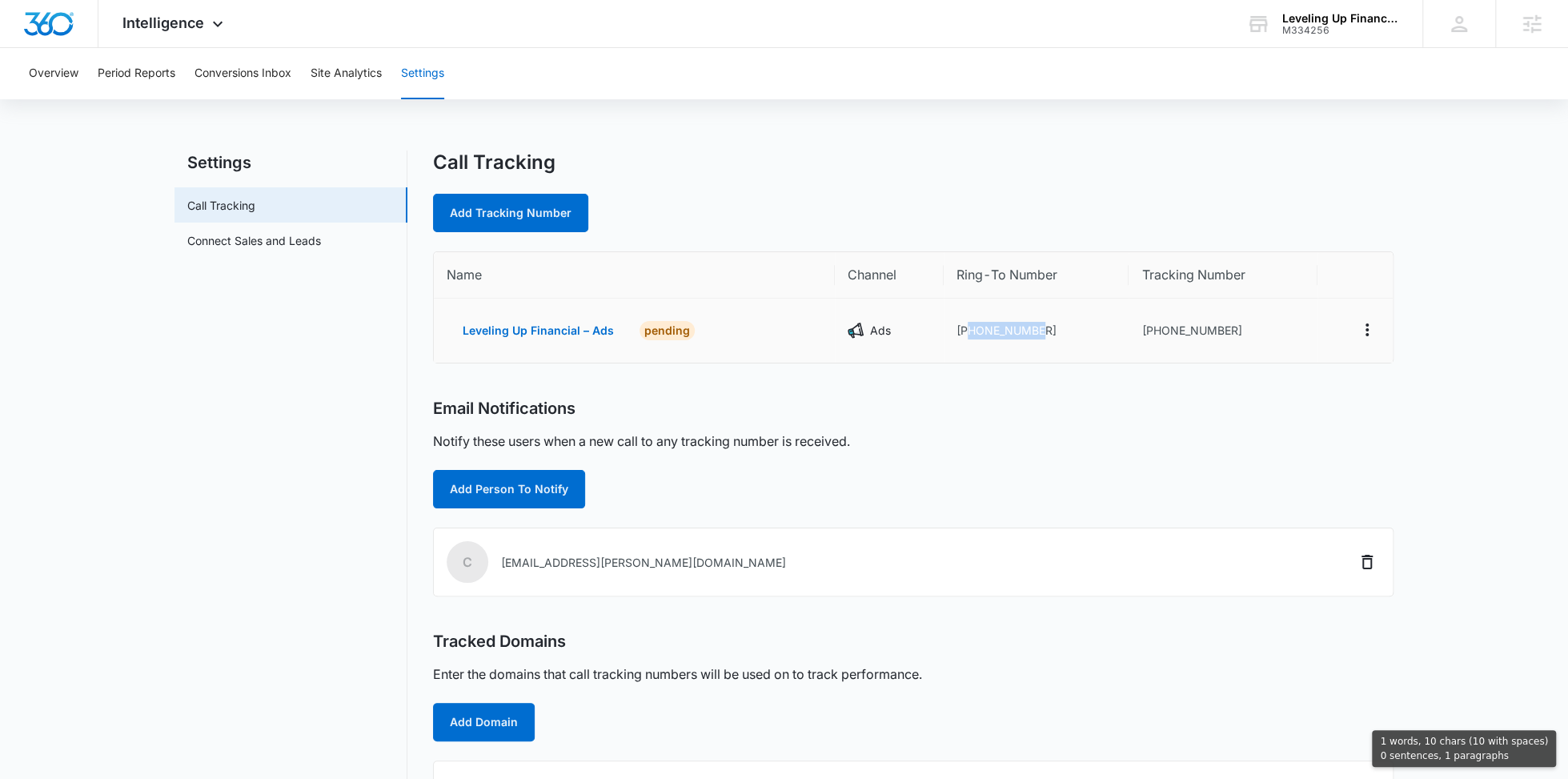
copy td "9012108496"
click at [505, 200] on link "Add Tracking Number" at bounding box center [511, 213] width 156 height 38
select select "by_area_code"
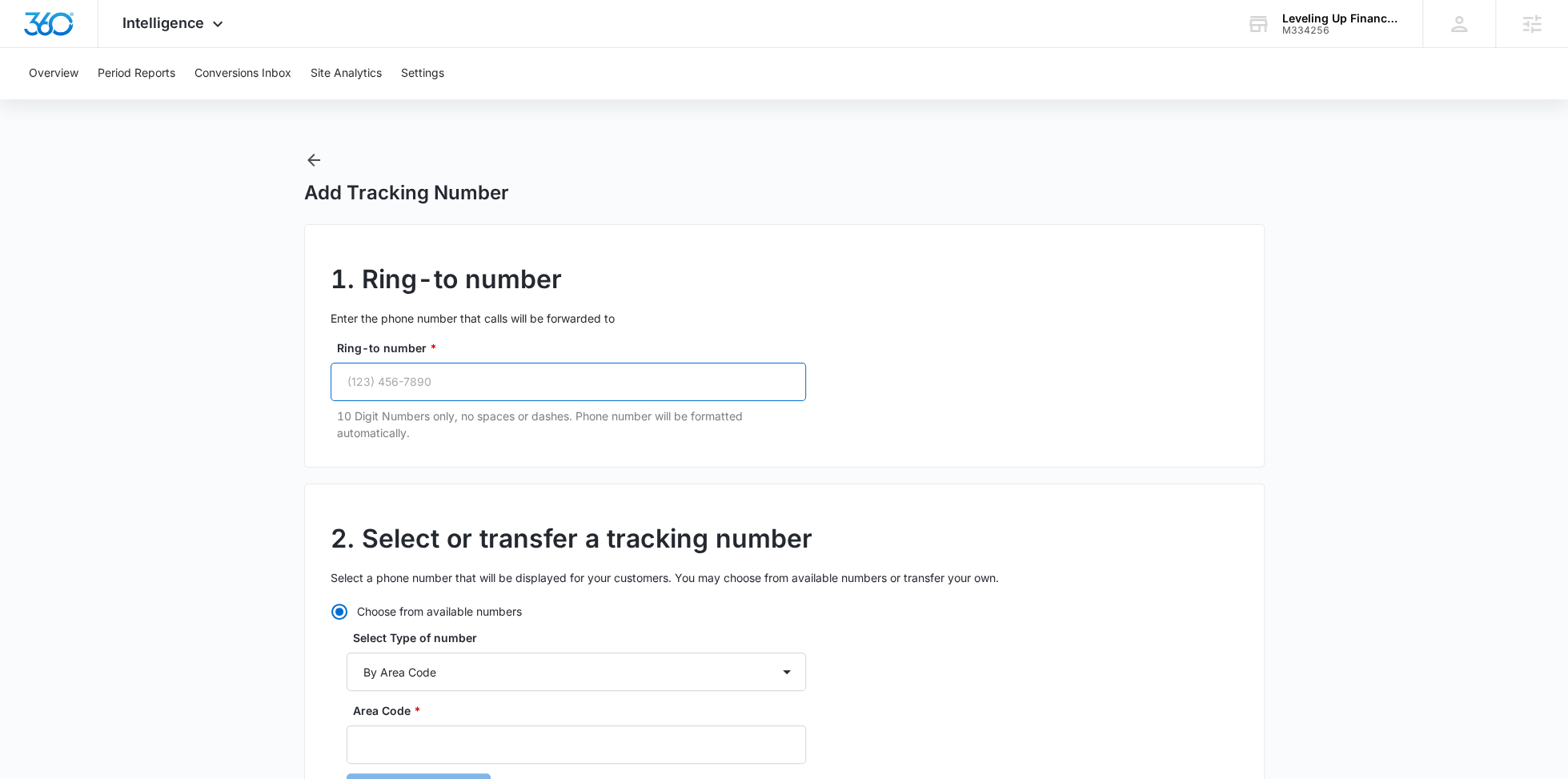
click at [559, 390] on input "Ring-to number *" at bounding box center [568, 382] width 476 height 38
paste input "(901) 210-8496"
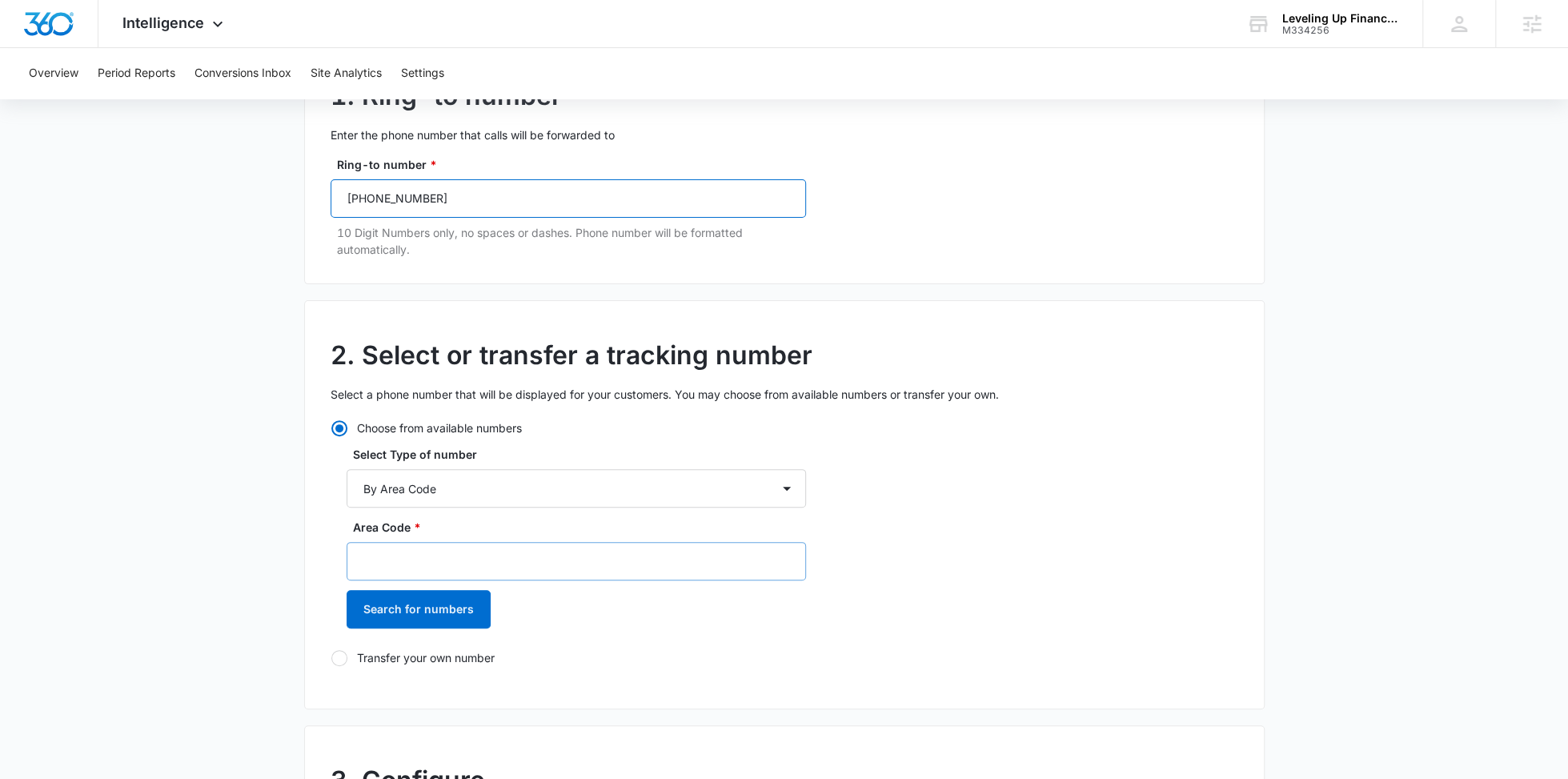
type input "(901) 210-8496"
click at [459, 554] on input "Area Code *" at bounding box center [576, 561] width 459 height 38
type input "901"
click at [452, 612] on button "Search for numbers" at bounding box center [418, 609] width 144 height 38
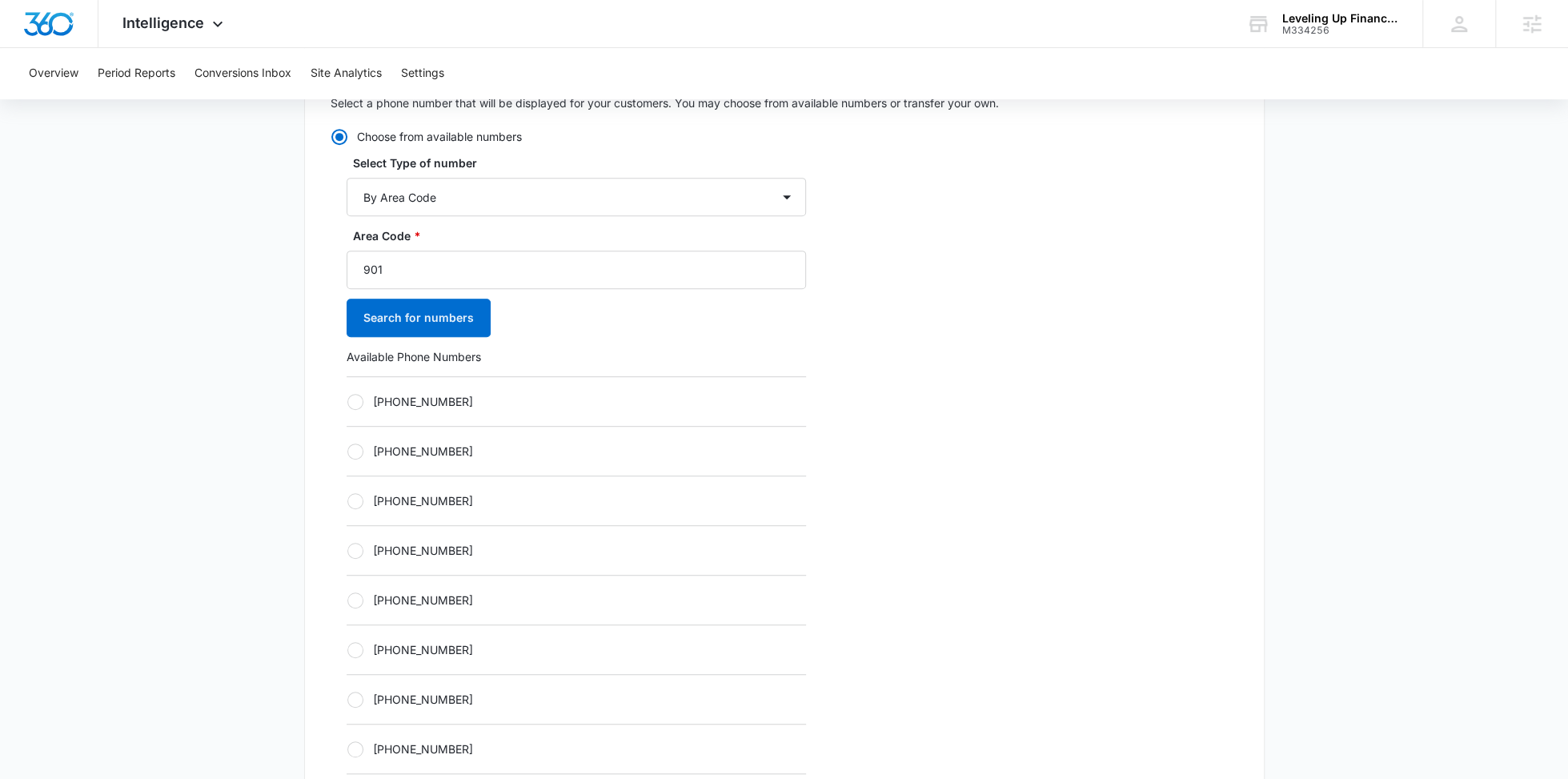
scroll to position [535, 0]
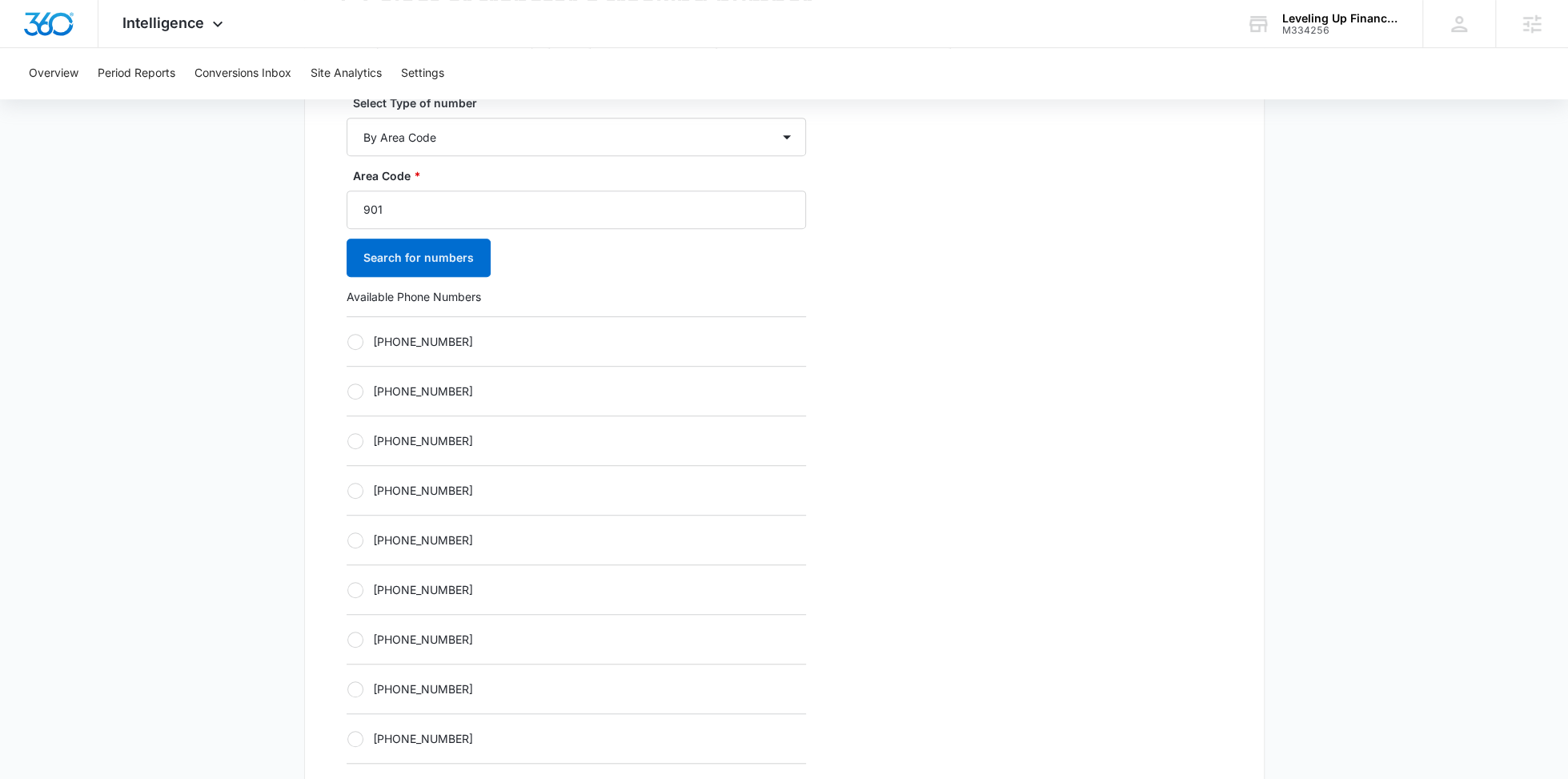
click at [385, 344] on label "+19012501967" at bounding box center [576, 342] width 459 height 17
click at [348, 342] on input "+19012501967" at bounding box center [347, 341] width 1 height 1
radio input "true"
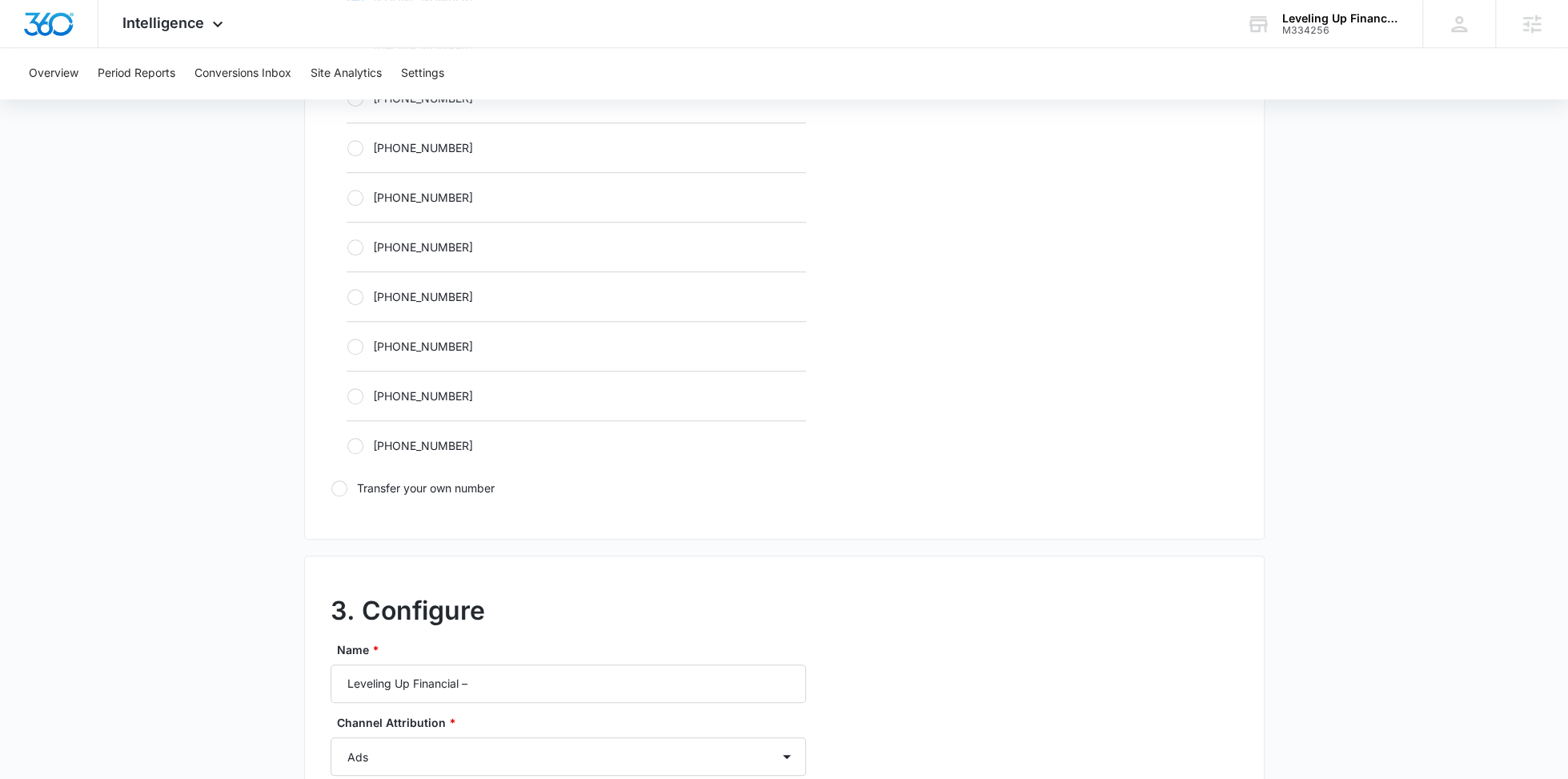
scroll to position [1057, 0]
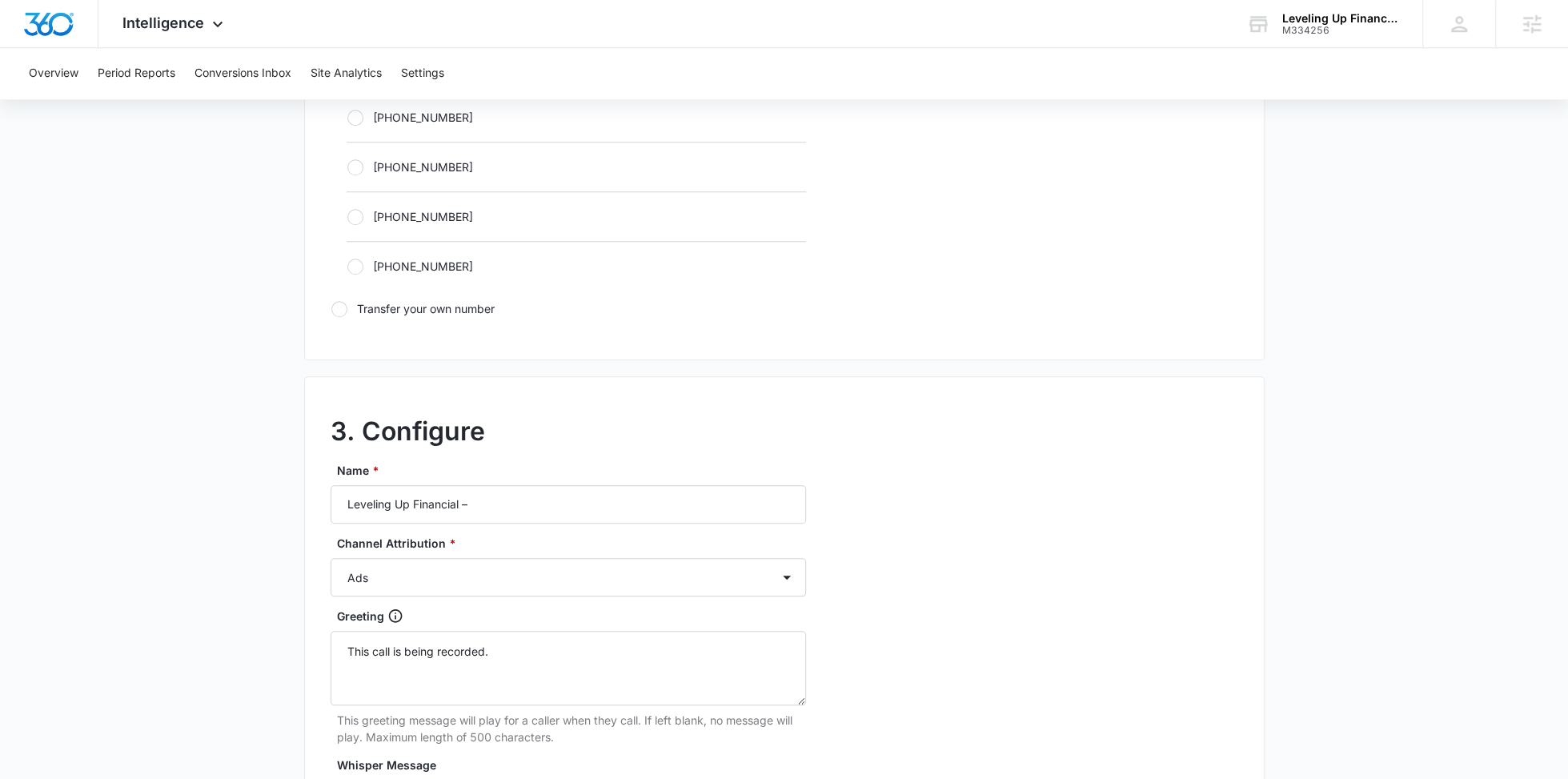
click at [486, 547] on div "Channel Attribution * Ads Local Service Ads Content Social Other" at bounding box center [568, 565] width 476 height 62
click at [478, 575] on select "Ads Local Service Ads Content Social Other" at bounding box center [568, 577] width 476 height 38
select select "CONTENT"
click at [330, 558] on select "Ads Local Service Ads Content Social Other" at bounding box center [568, 577] width 476 height 38
click at [448, 646] on textarea "This call is being recorded." at bounding box center [568, 668] width 476 height 74
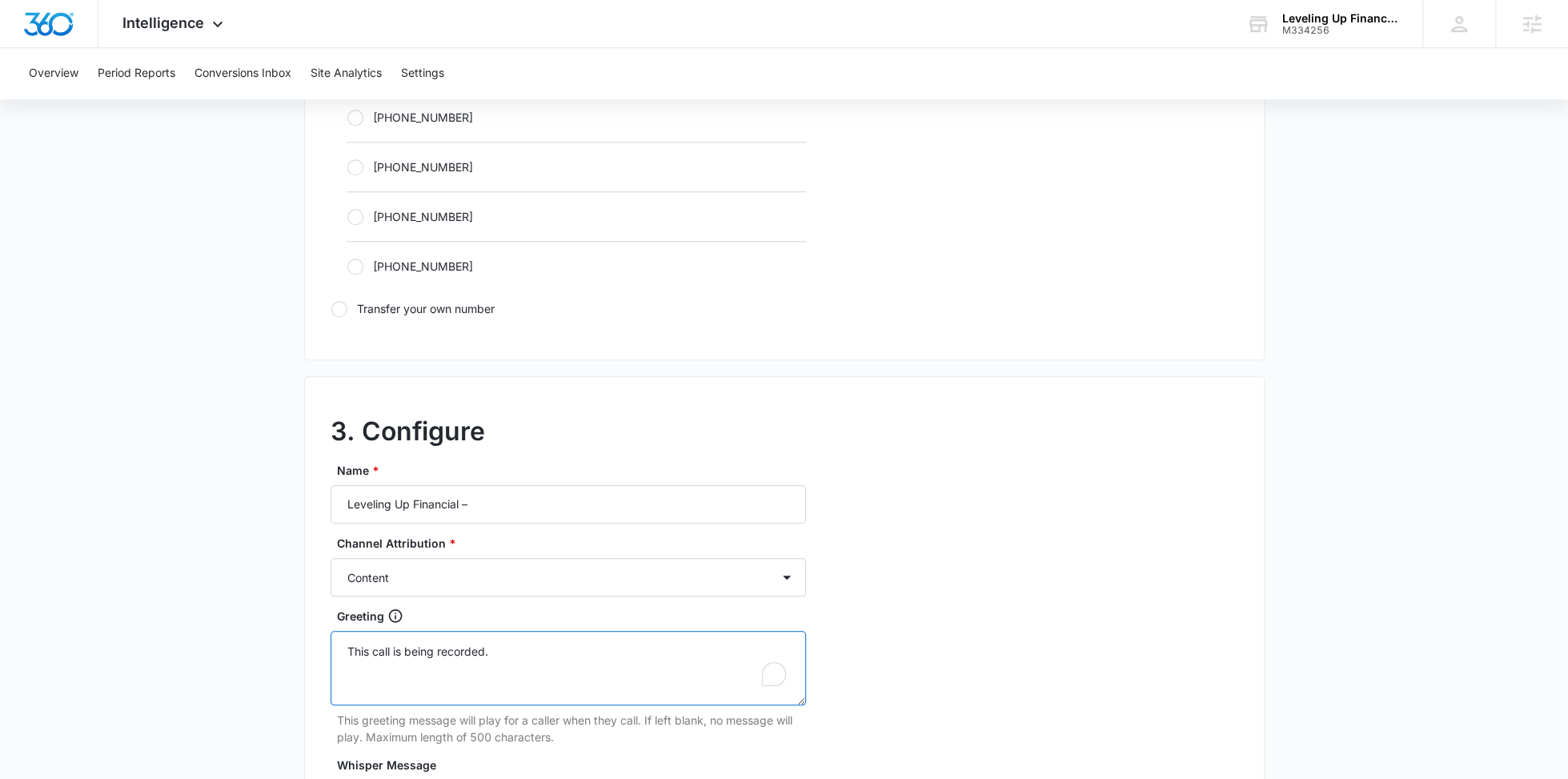
click at [448, 646] on textarea "This call is being recorded." at bounding box center [568, 668] width 476 height 74
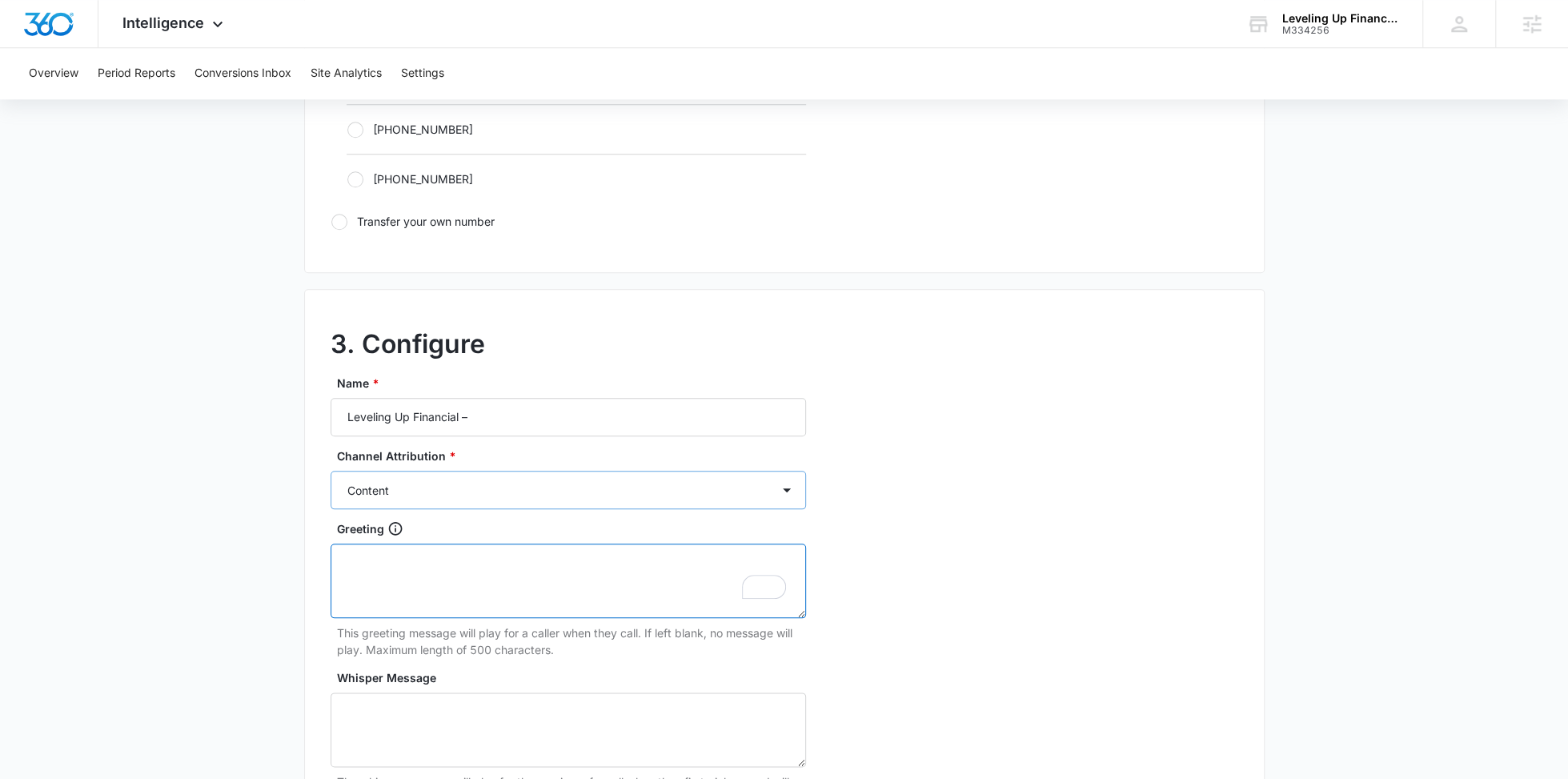
scroll to position [1150, 0]
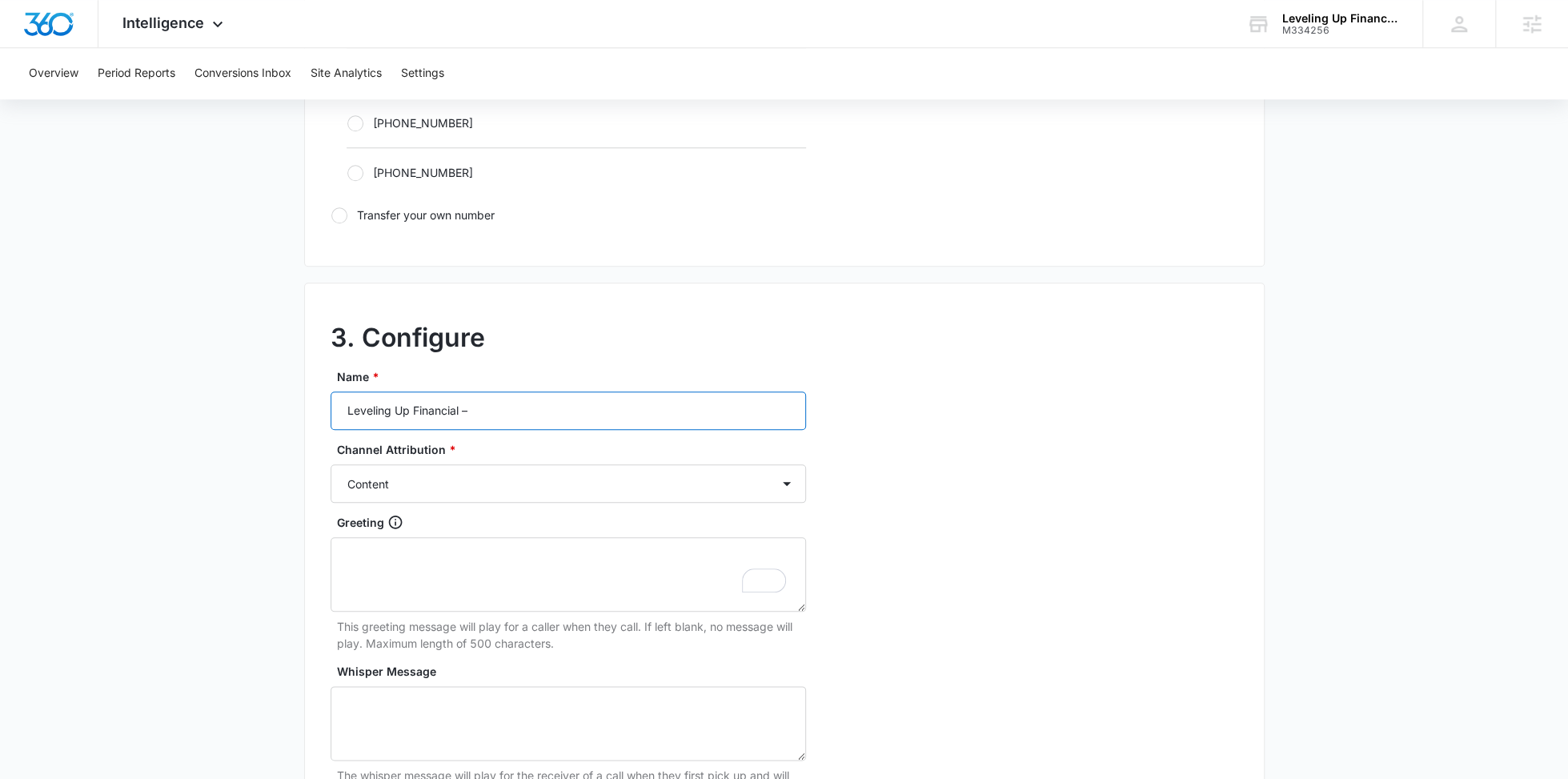
click at [524, 424] on input "Leveling Up Financial –" at bounding box center [568, 411] width 476 height 38
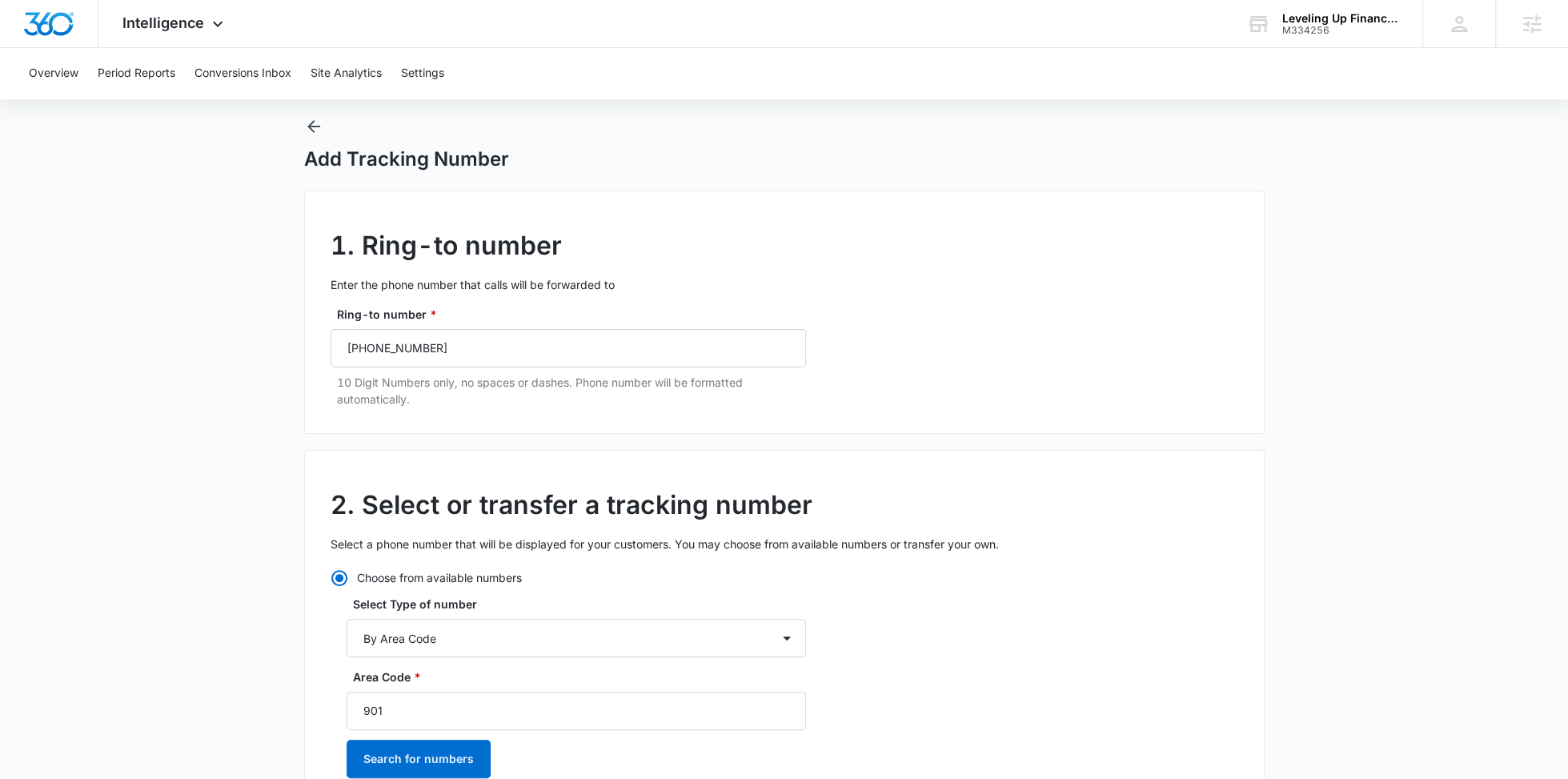
scroll to position [0, 0]
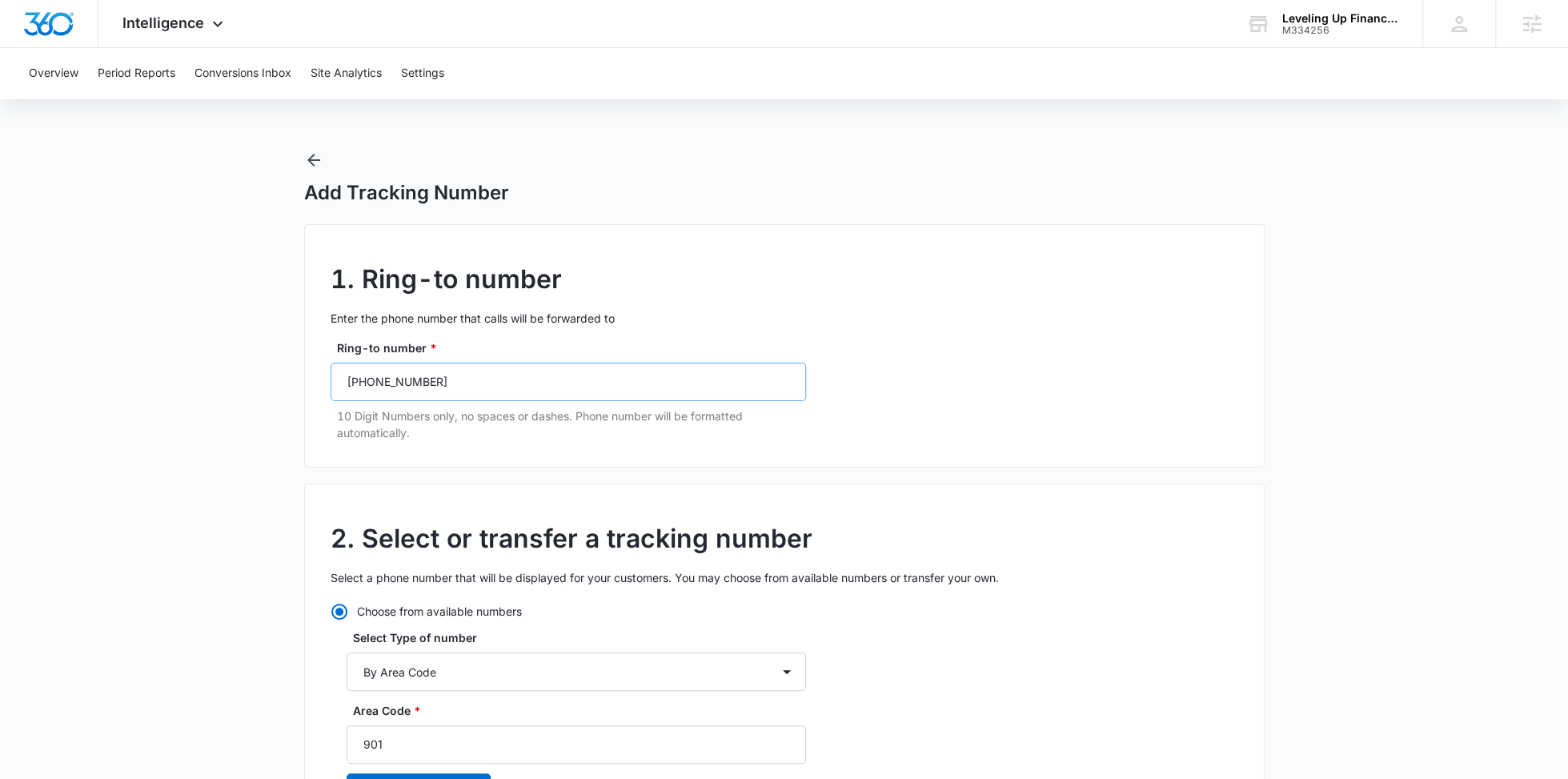
type input "Leveling Up Financial – Content"
click at [456, 384] on input "(901) 210-8496" at bounding box center [568, 382] width 476 height 38
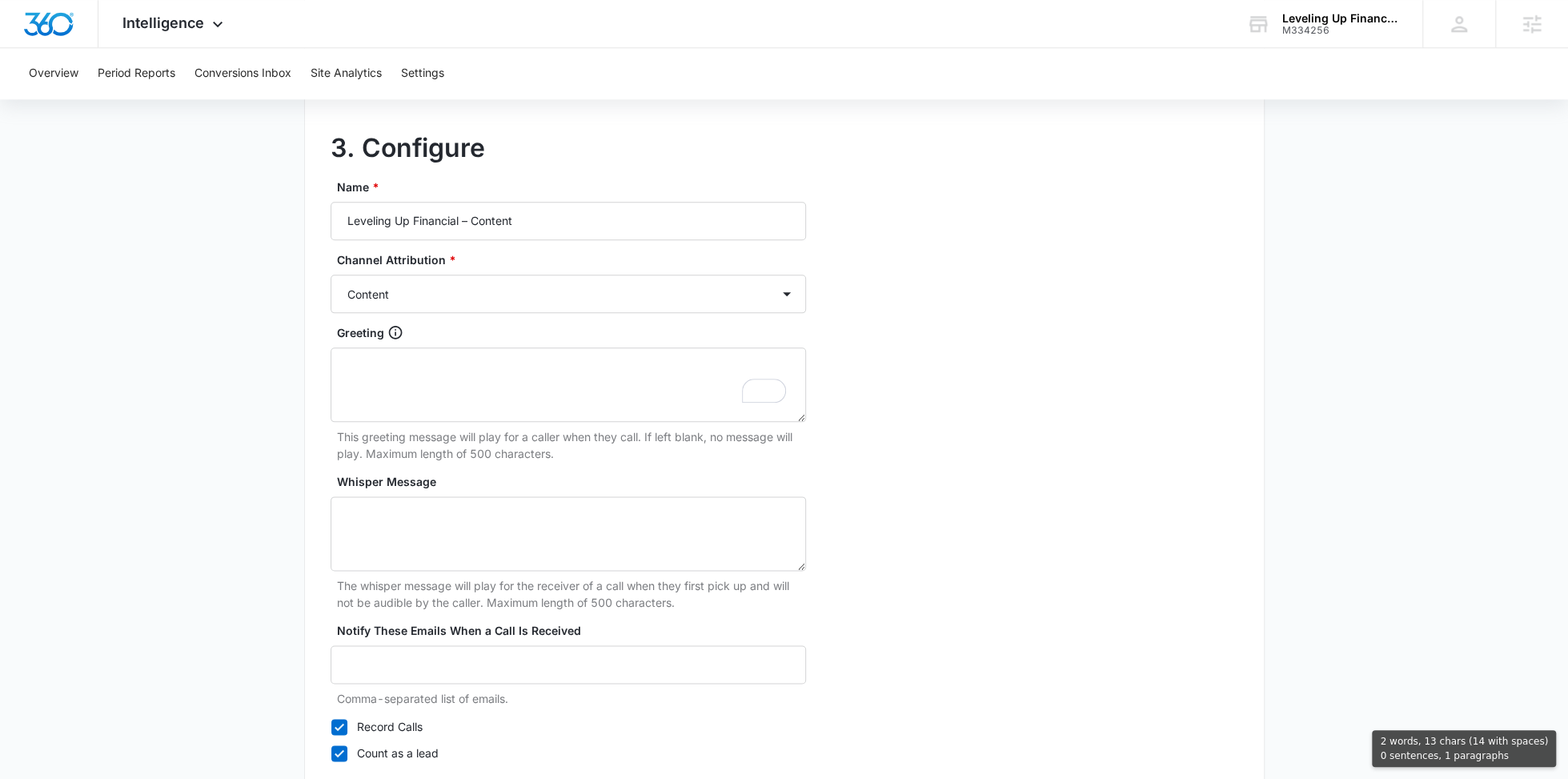
scroll to position [1443, 0]
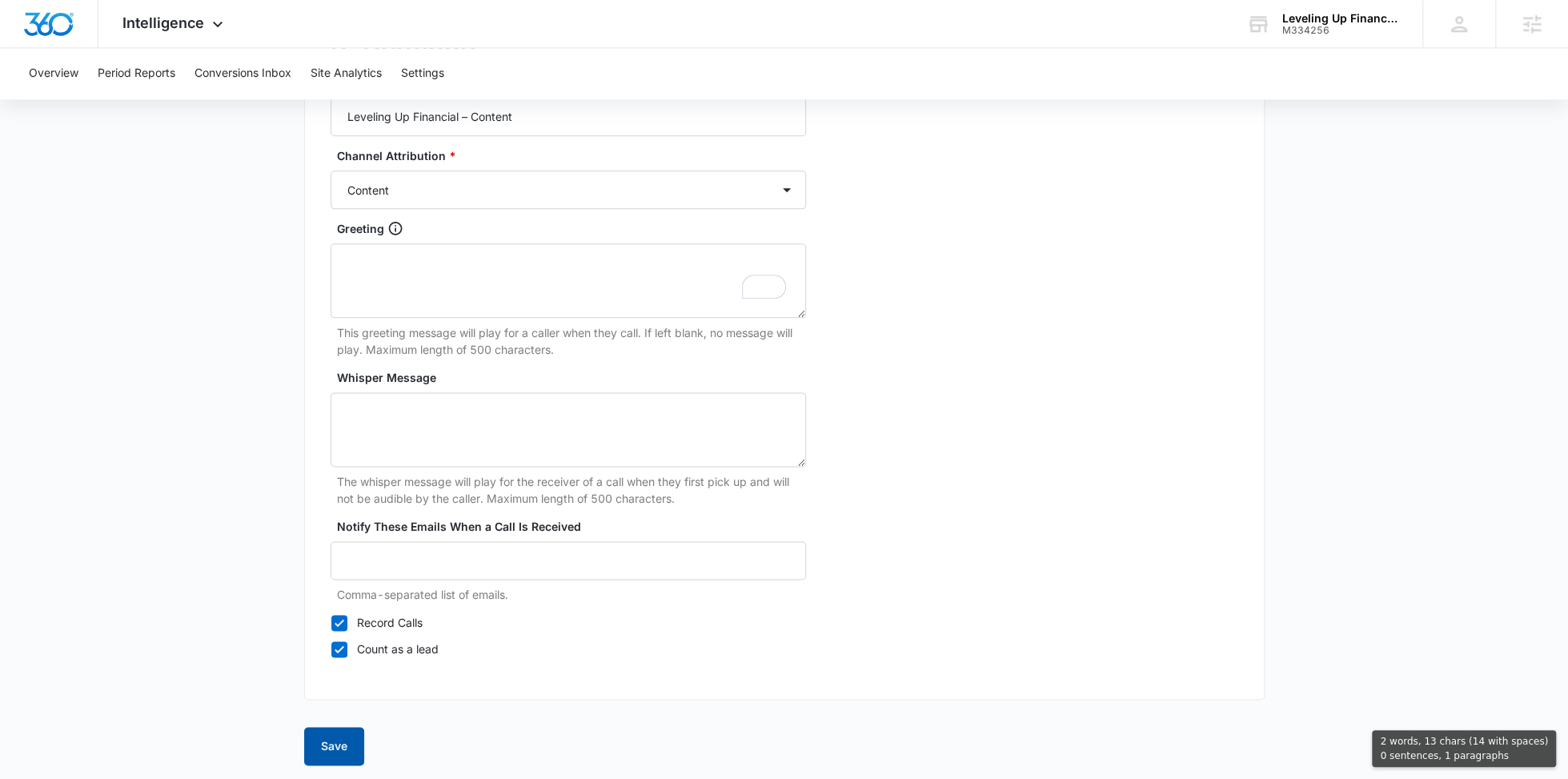
click at [340, 731] on button "Save" at bounding box center [334, 746] width 60 height 38
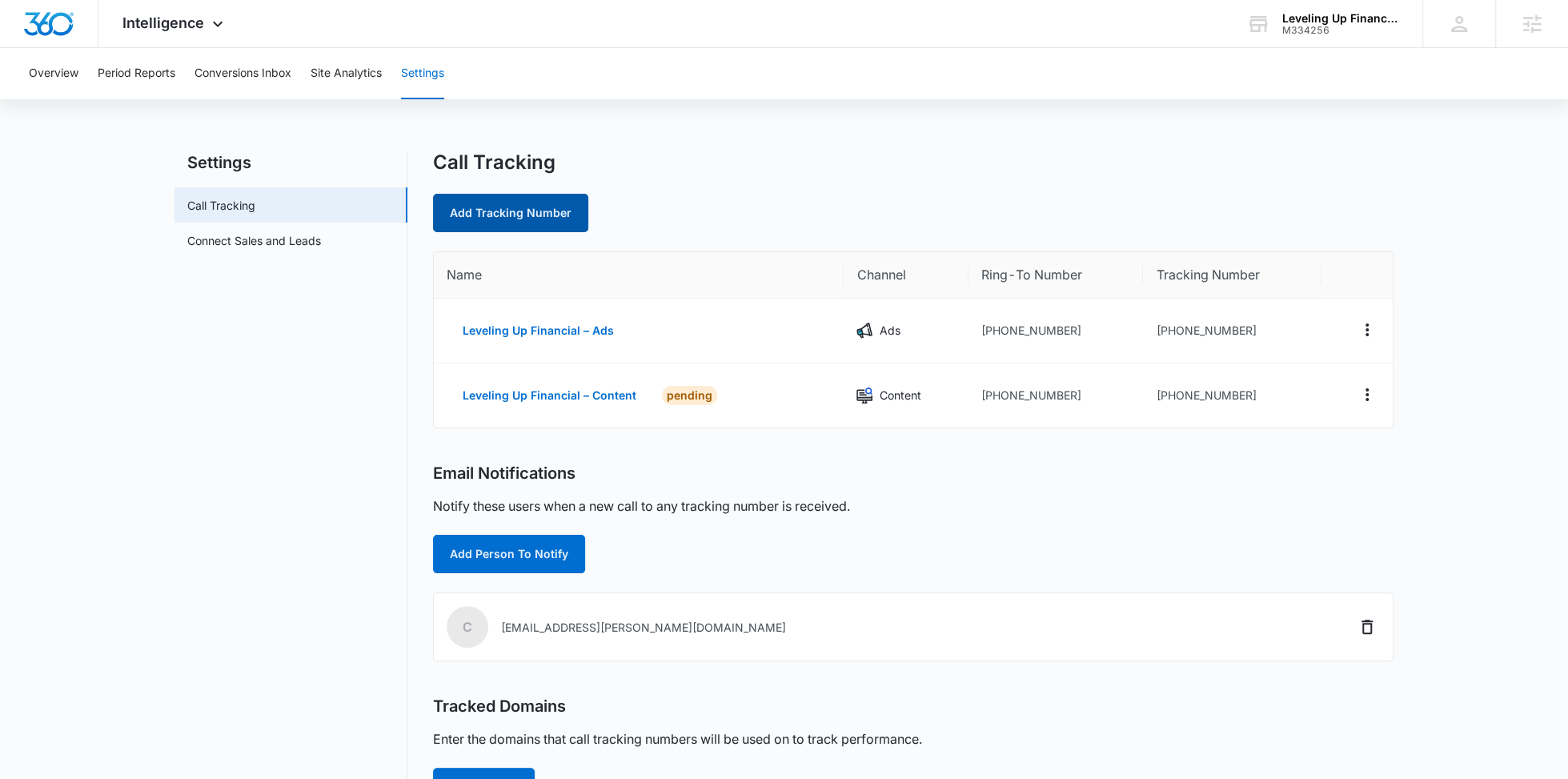
click at [523, 213] on link "Add Tracking Number" at bounding box center [511, 213] width 156 height 38
select select "by_area_code"
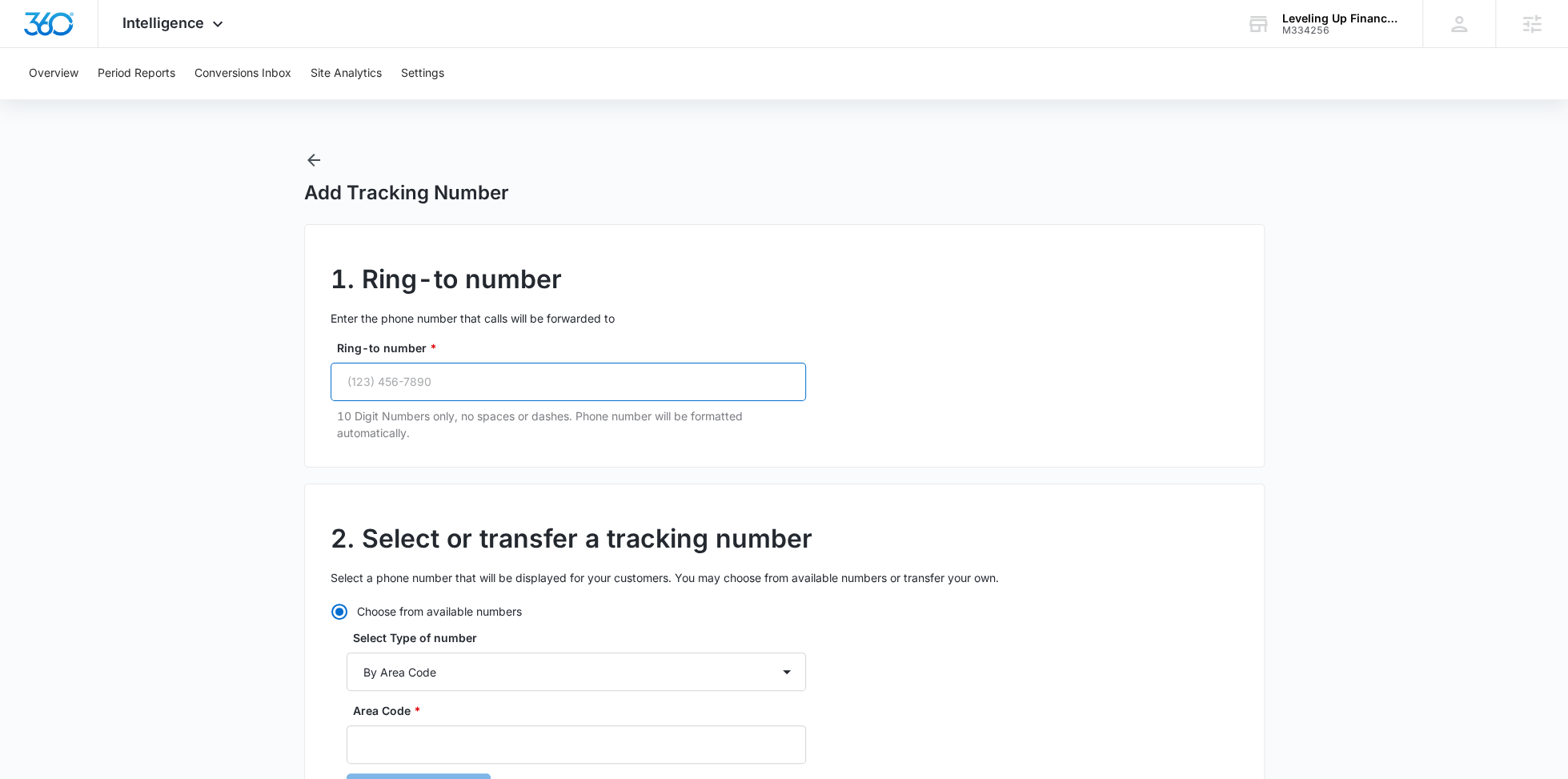
click at [473, 378] on input "Ring-to number *" at bounding box center [568, 382] width 476 height 38
paste input "(901) 210-8496"
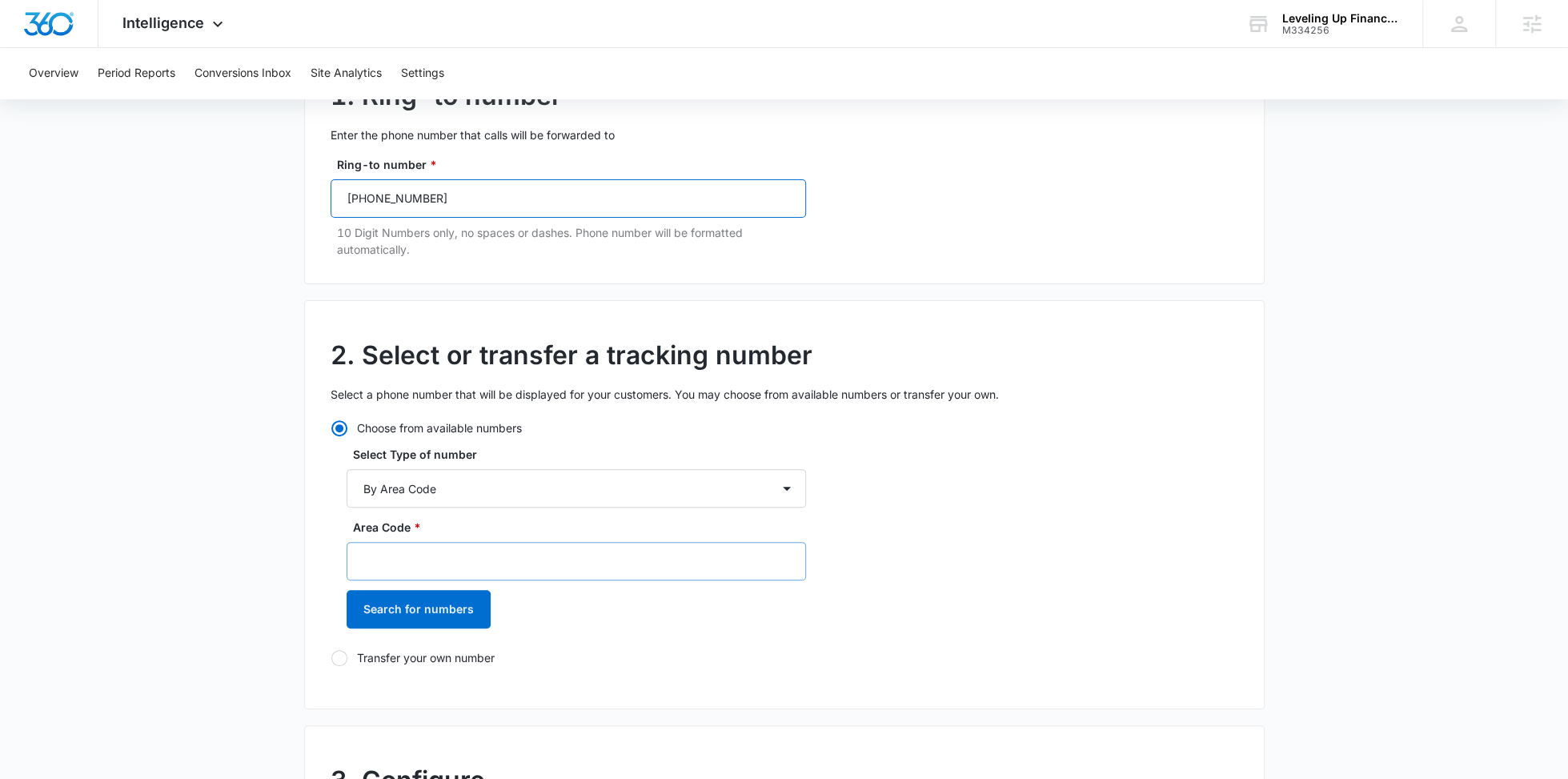
type input "(901) 210-8496"
click at [442, 544] on input "Area Code *" at bounding box center [576, 561] width 459 height 38
type input "901"
click at [429, 601] on button "Search for numbers" at bounding box center [418, 609] width 144 height 38
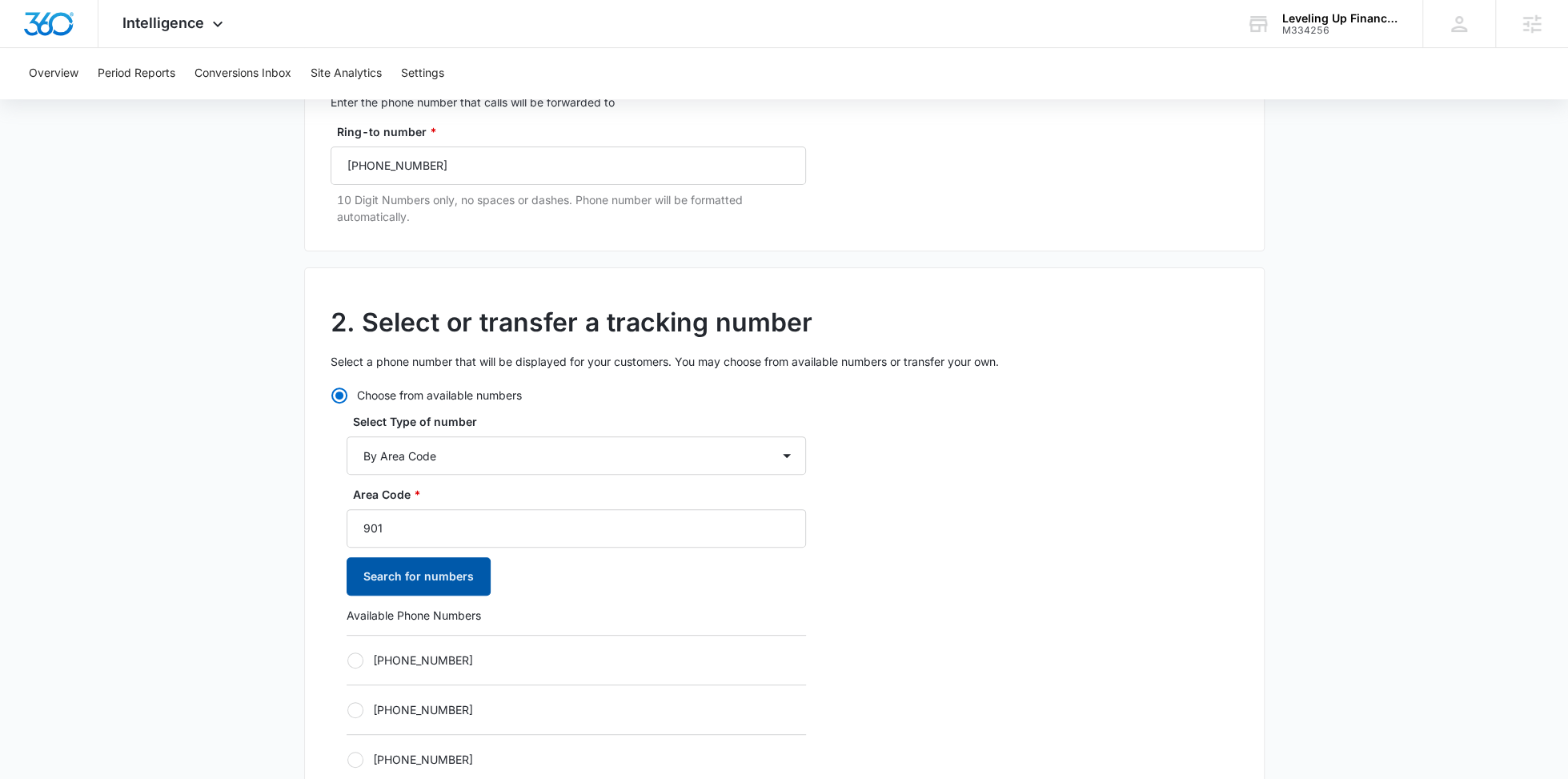
scroll to position [253, 0]
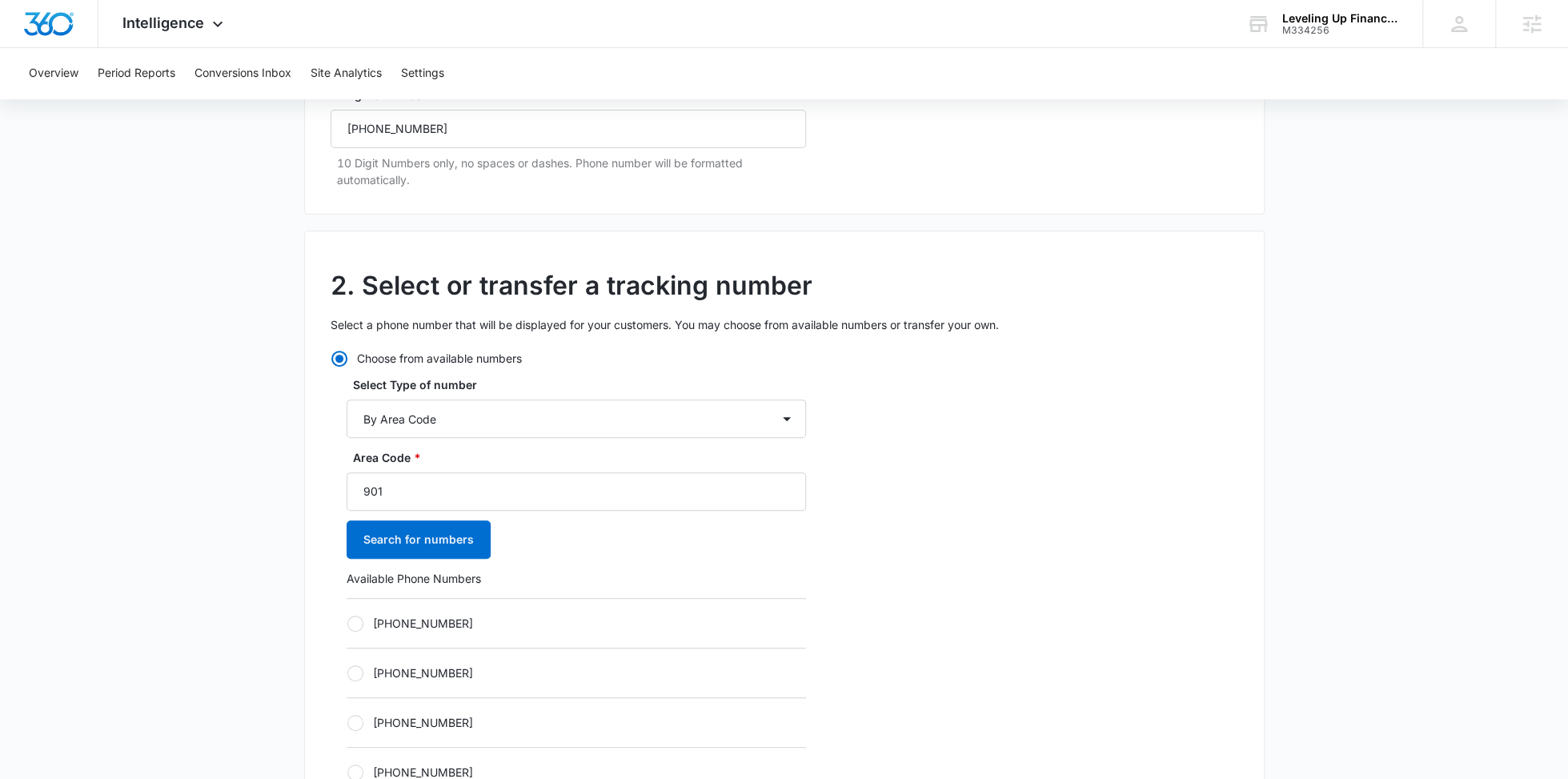
click at [429, 621] on label "+19012502044" at bounding box center [576, 623] width 459 height 17
click at [348, 622] on input "+19012502044" at bounding box center [347, 622] width 1 height 1
radio input "true"
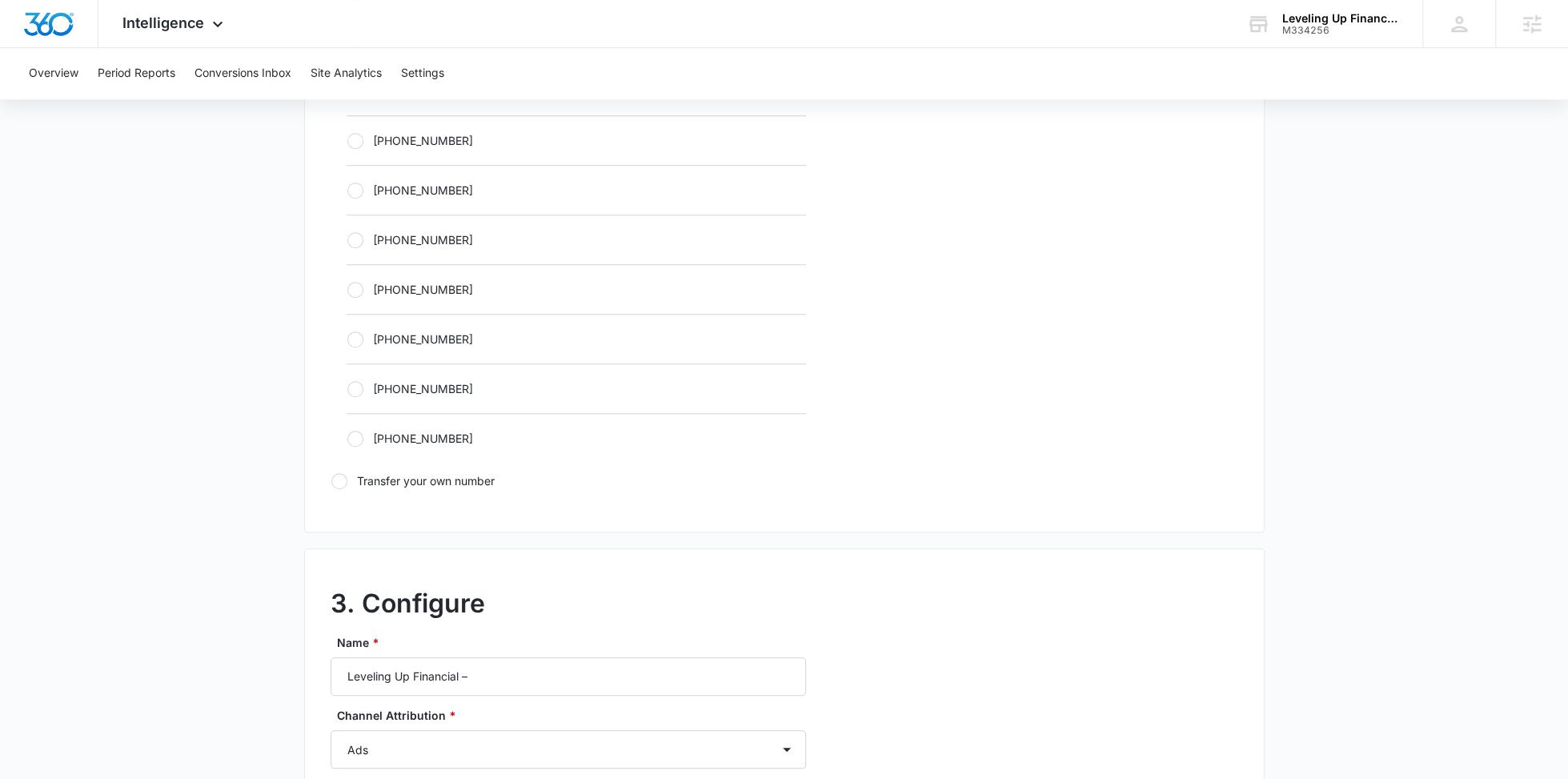
scroll to position [1080, 0]
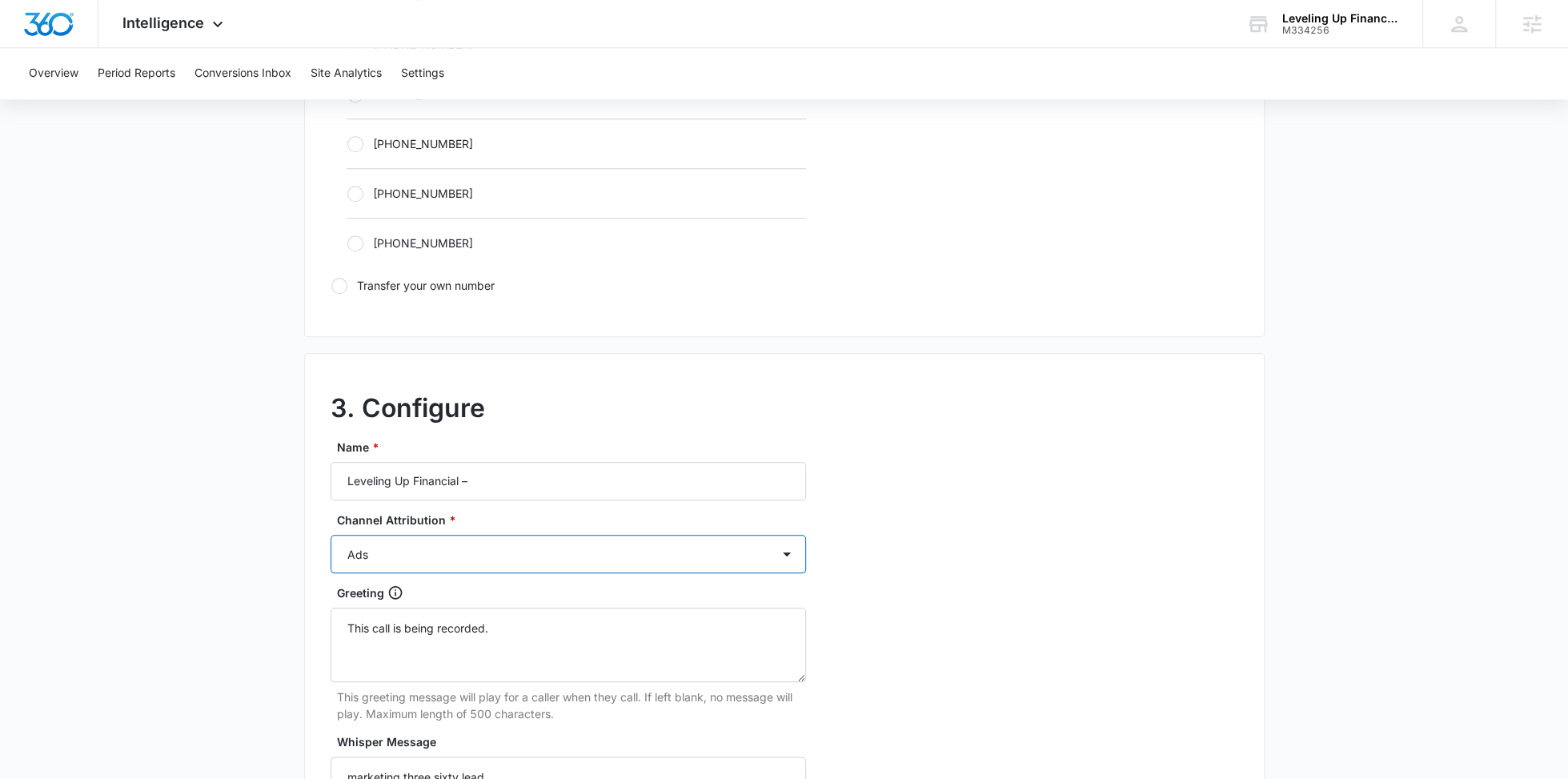
click at [498, 555] on select "Ads Local Service Ads Content Social Other" at bounding box center [568, 554] width 476 height 38
select select "SOCIAL"
click at [330, 535] on select "Ads Local Service Ads Content Social Other" at bounding box center [568, 554] width 476 height 38
click at [519, 481] on input "Leveling Up Financial –" at bounding box center [568, 481] width 476 height 38
type input "Leveling Up Financial – Social"
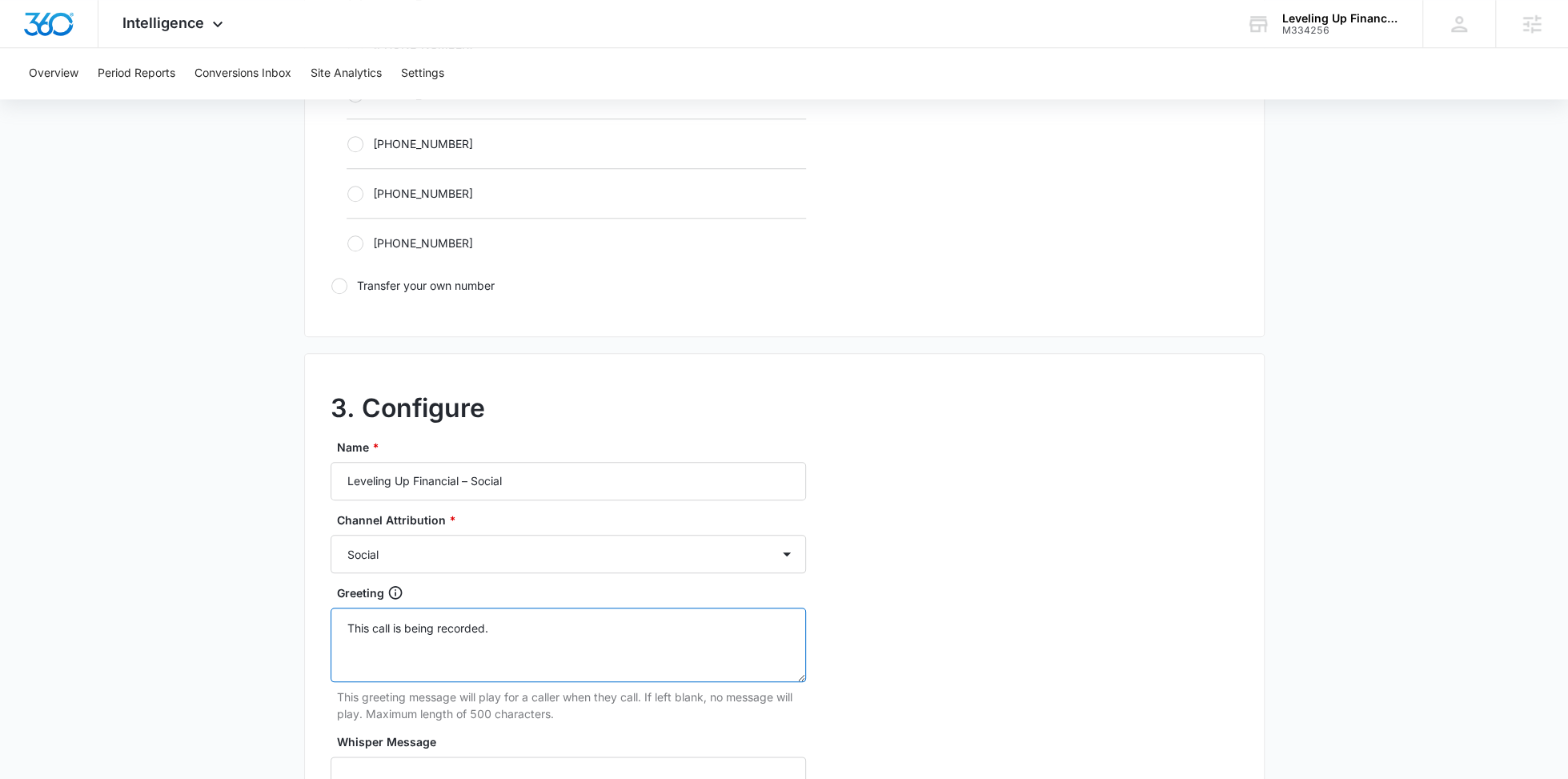
click at [426, 621] on textarea "This call is being recorded." at bounding box center [568, 644] width 476 height 74
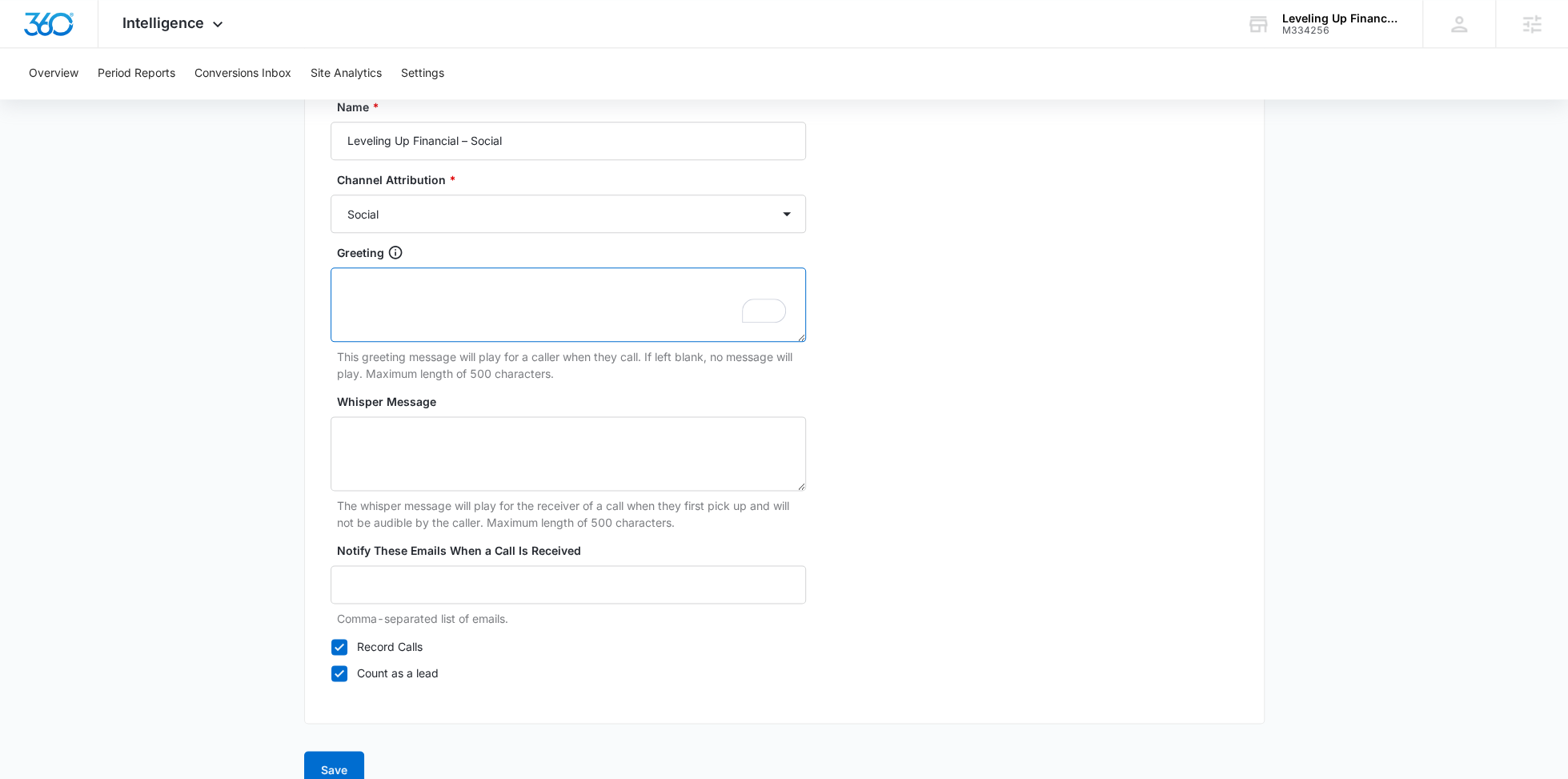
scroll to position [1443, 0]
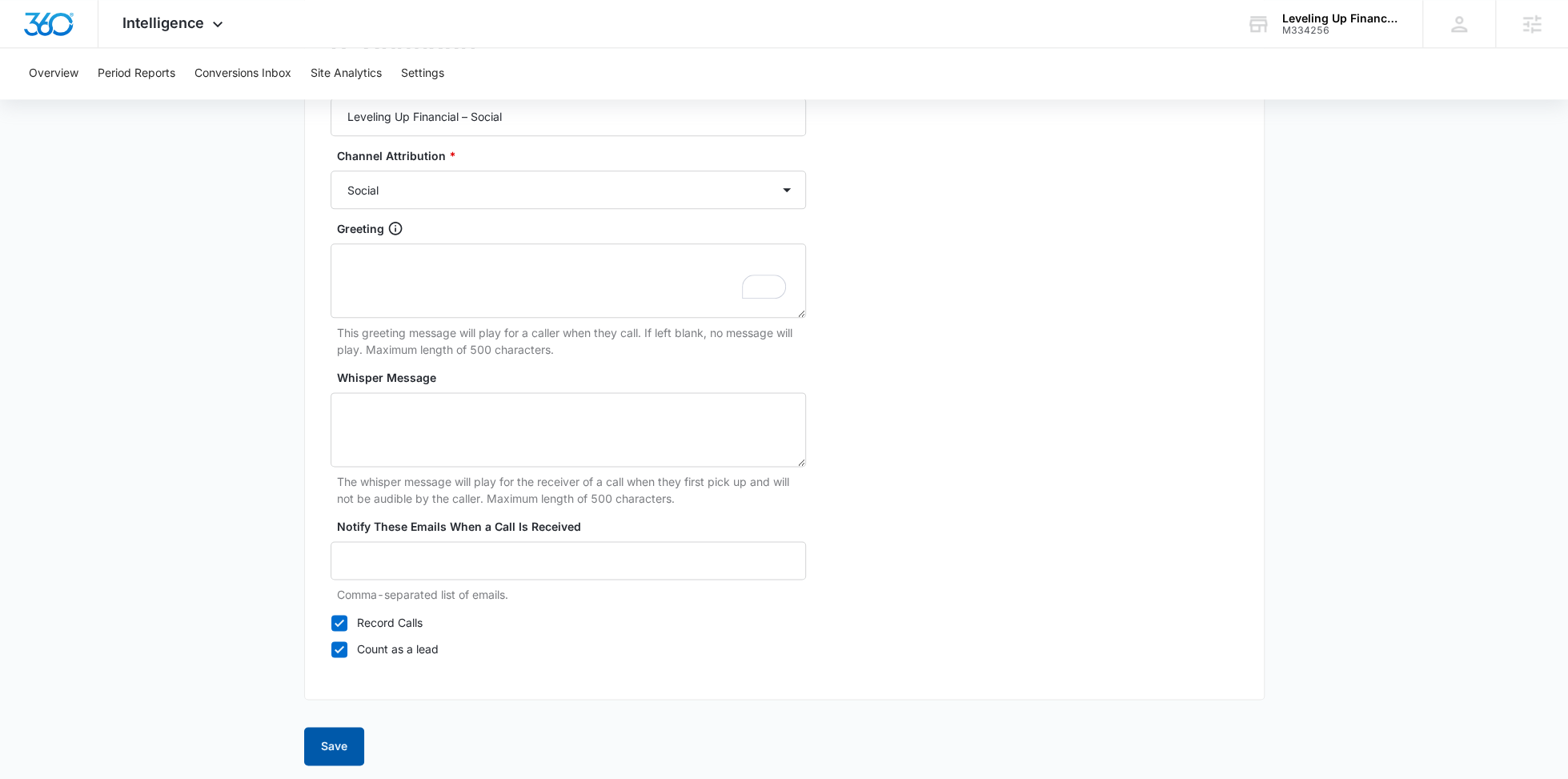
click at [345, 729] on button "Save" at bounding box center [334, 746] width 60 height 38
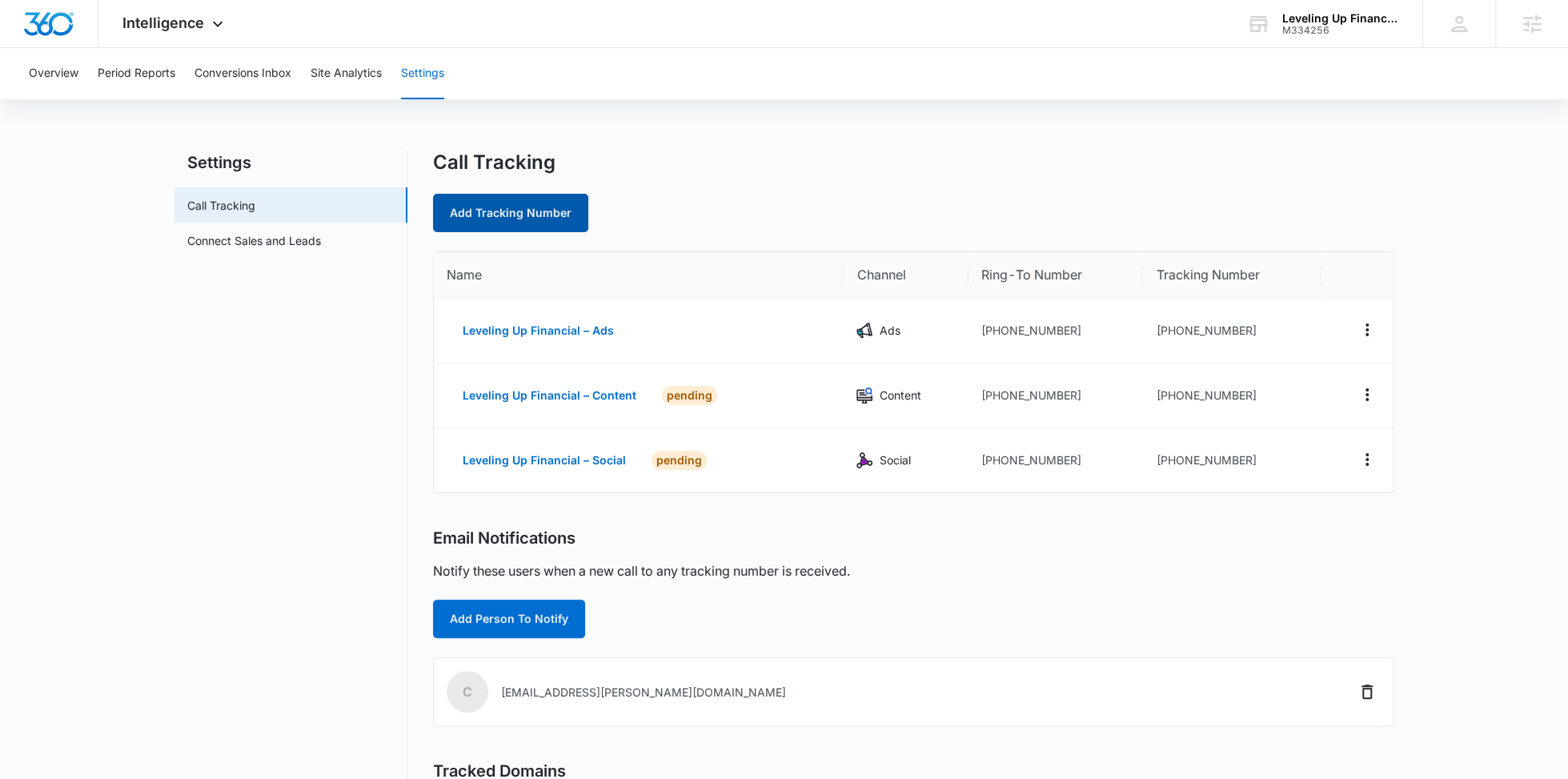
click at [512, 219] on link "Add Tracking Number" at bounding box center [511, 213] width 156 height 38
select select "by_area_code"
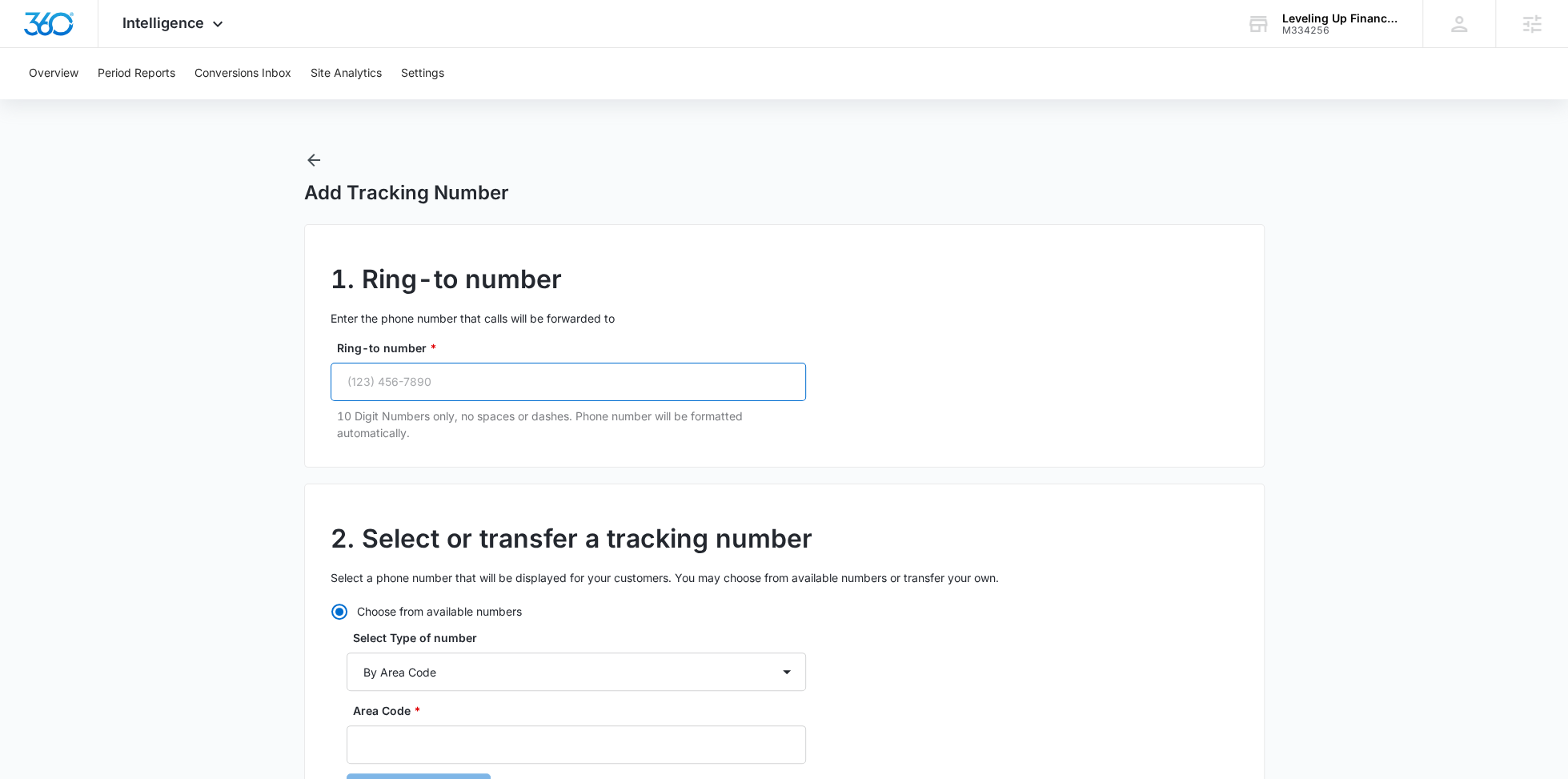
click at [477, 389] on input "Ring-to number *" at bounding box center [568, 382] width 476 height 38
paste input "(901) 210-8496"
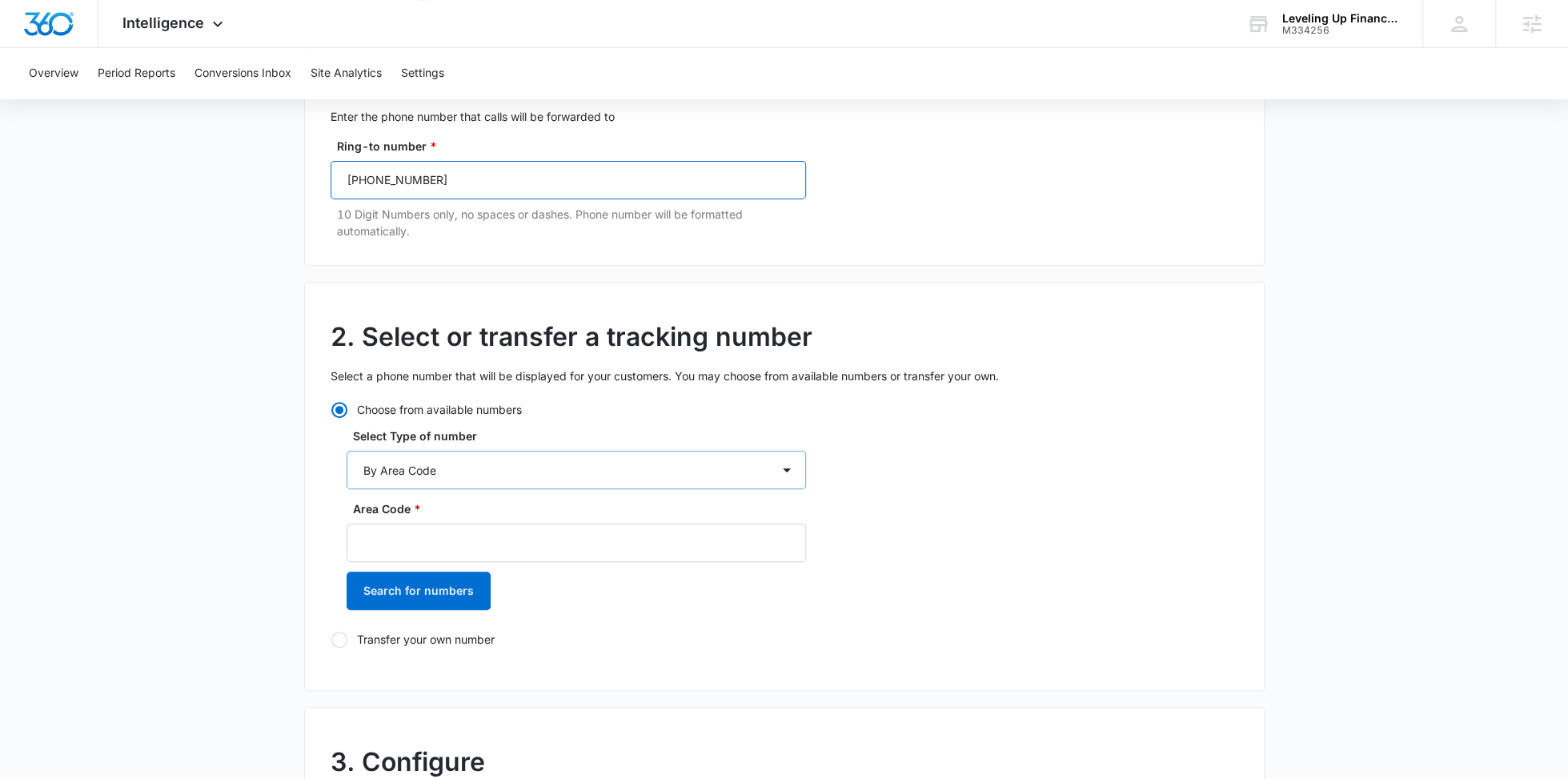
type input "(901) 210-8496"
click at [473, 464] on select "By City & State By State Only By Zip Code By Area Code Toll Free Numbers" at bounding box center [576, 470] width 459 height 38
click at [347, 451] on select "By City & State By State Only By Zip Code By Area Code Toll Free Numbers" at bounding box center [576, 470] width 459 height 38
click at [438, 532] on input "Area Code *" at bounding box center [576, 542] width 459 height 38
type input "901"
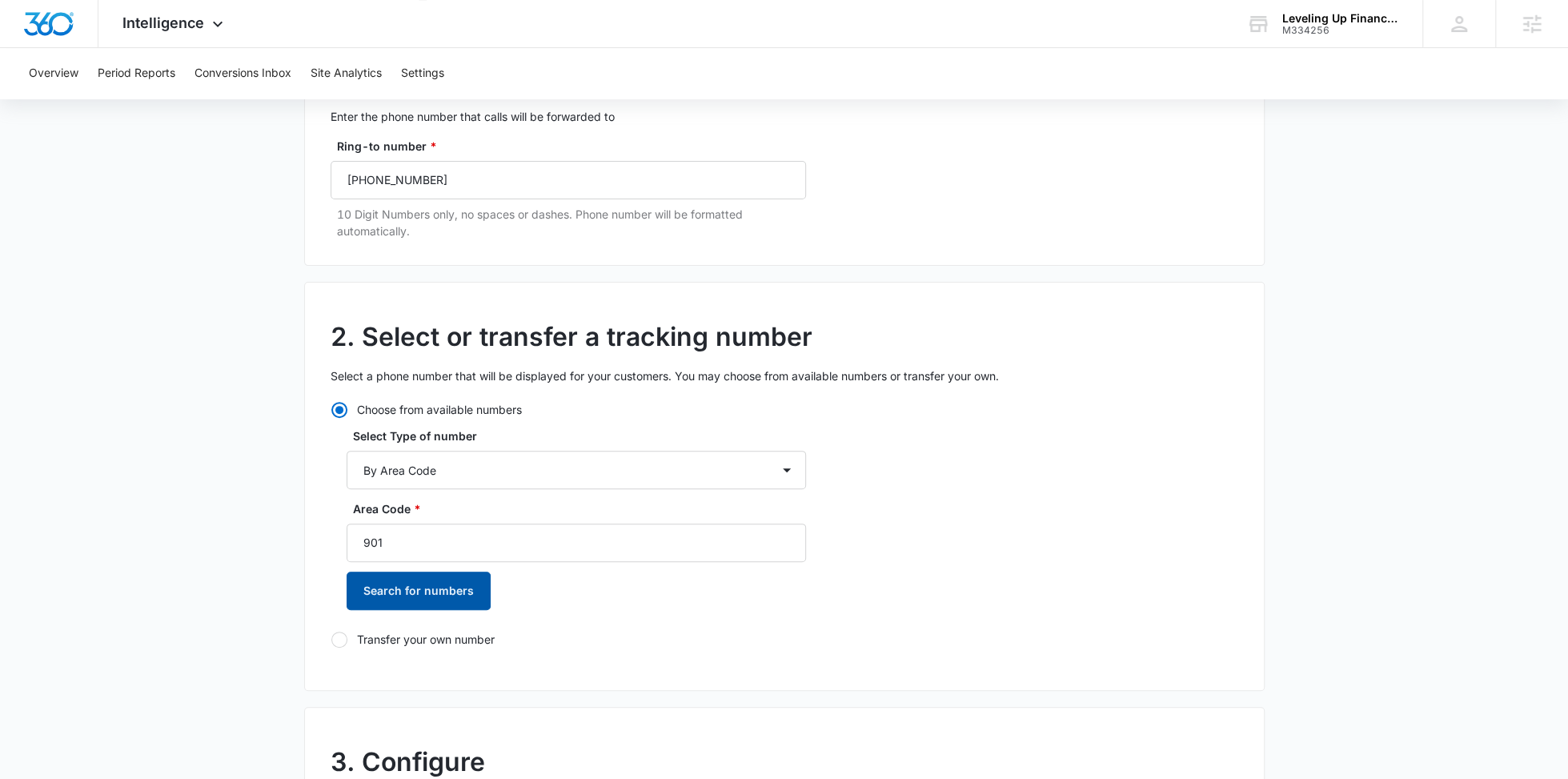
click at [455, 592] on button "Search for numbers" at bounding box center [418, 591] width 144 height 38
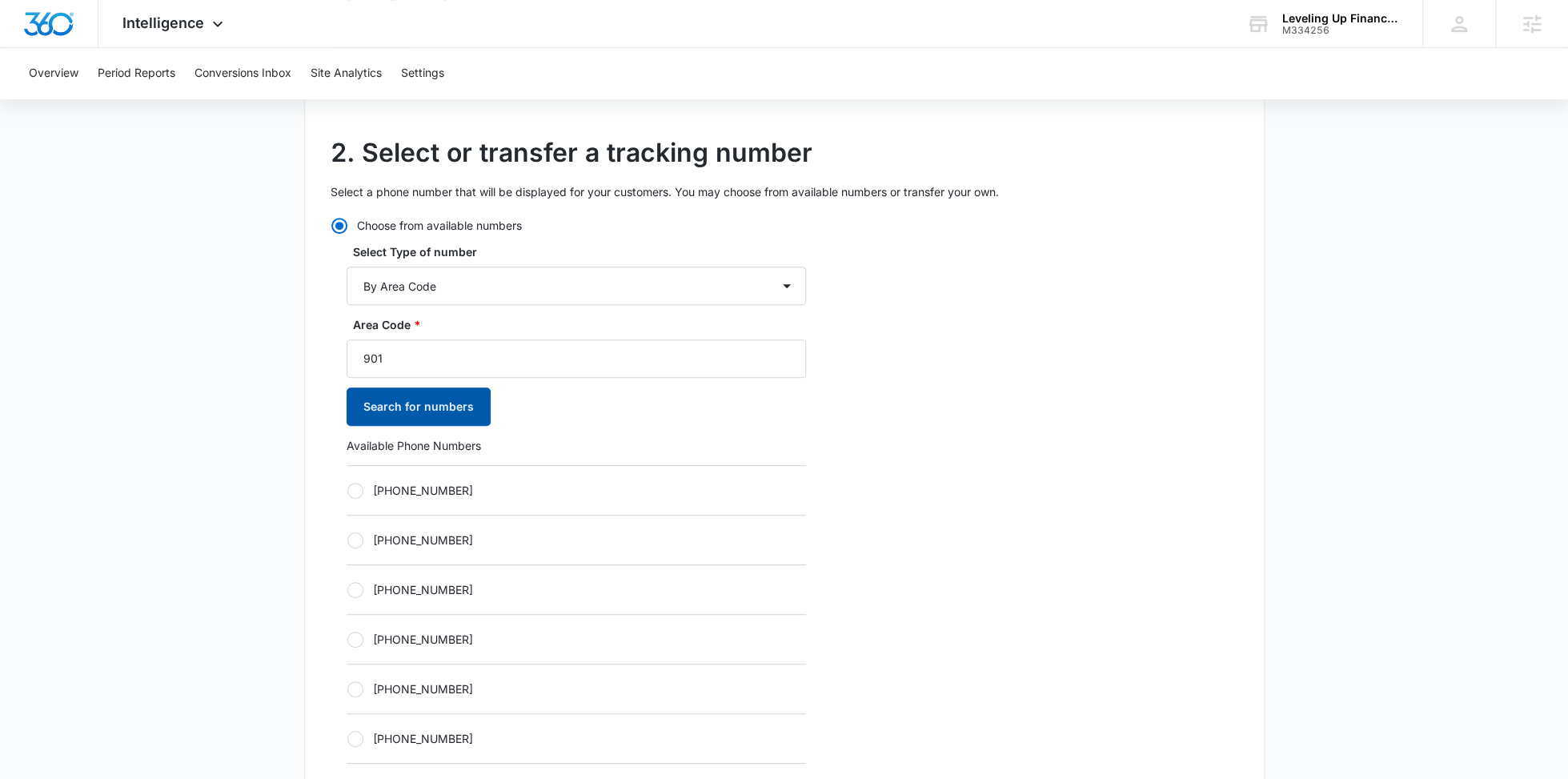
scroll to position [389, 0]
click at [441, 496] on div "+19012503254" at bounding box center [576, 487] width 459 height 50
click at [428, 473] on div "+19012503254" at bounding box center [576, 487] width 459 height 50
click at [422, 484] on label "+19012503254" at bounding box center [576, 487] width 459 height 17
click at [348, 487] on input "+19012503254" at bounding box center [347, 487] width 1 height 1
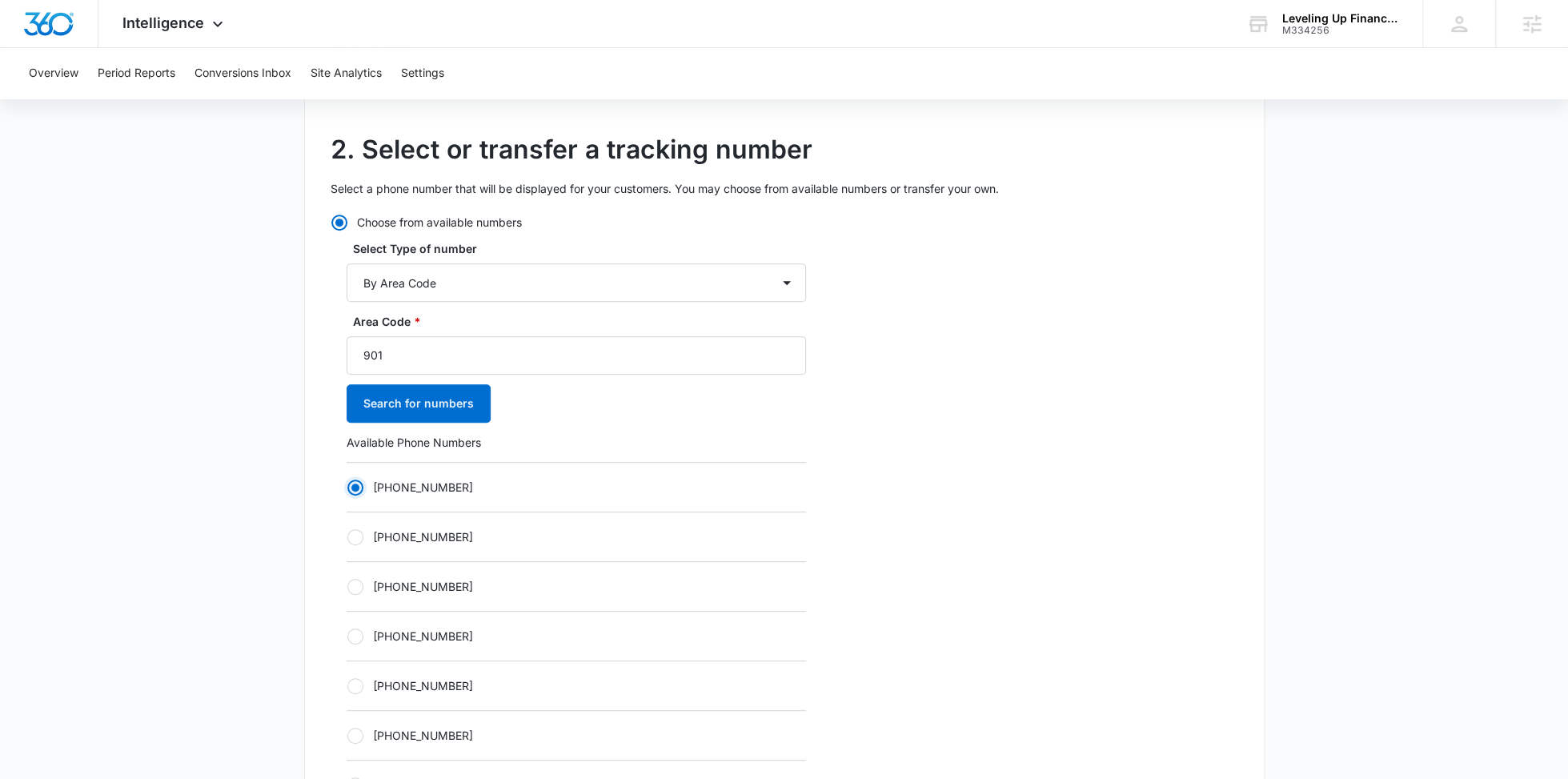
radio input "true"
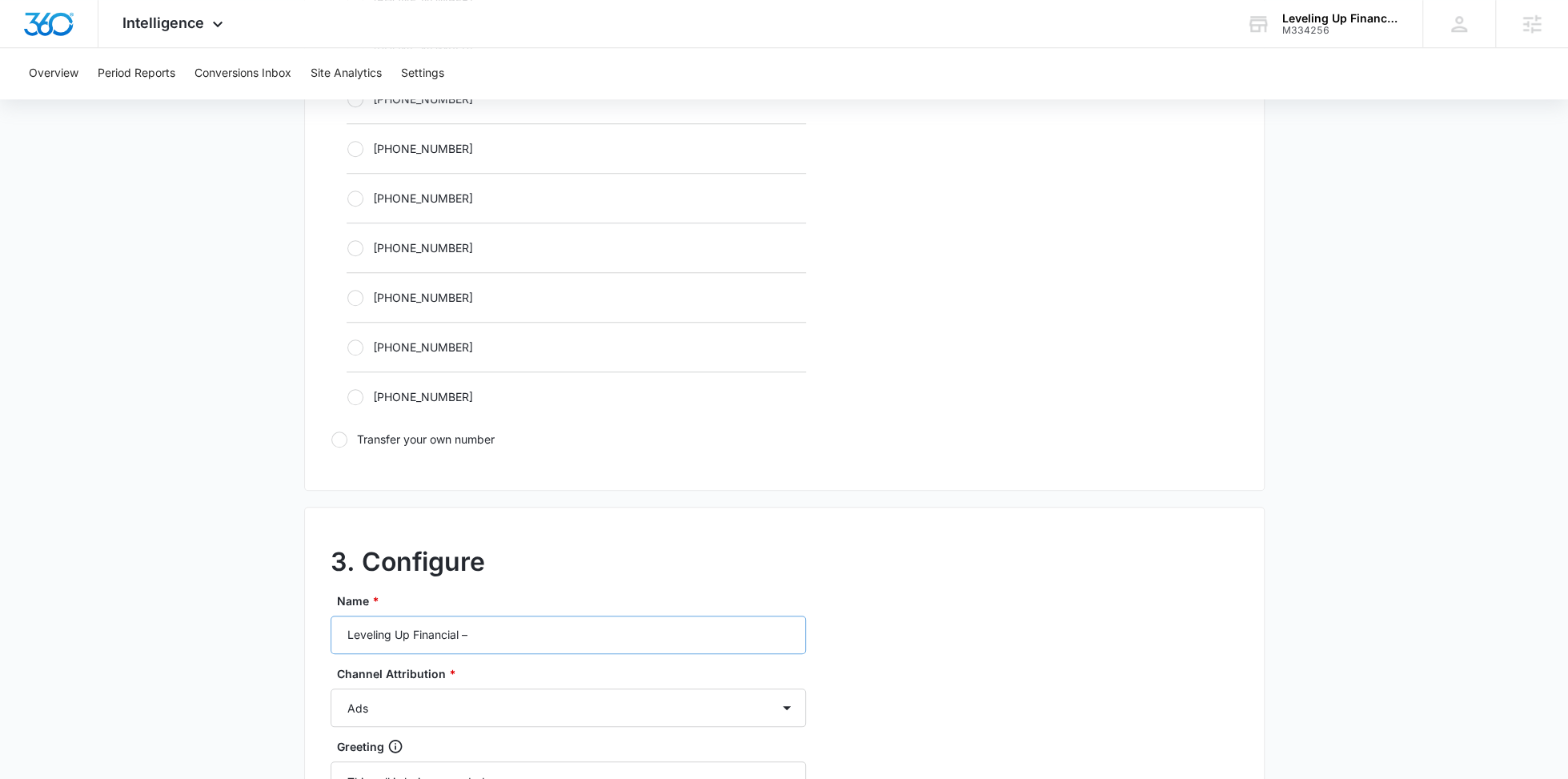
scroll to position [1025, 0]
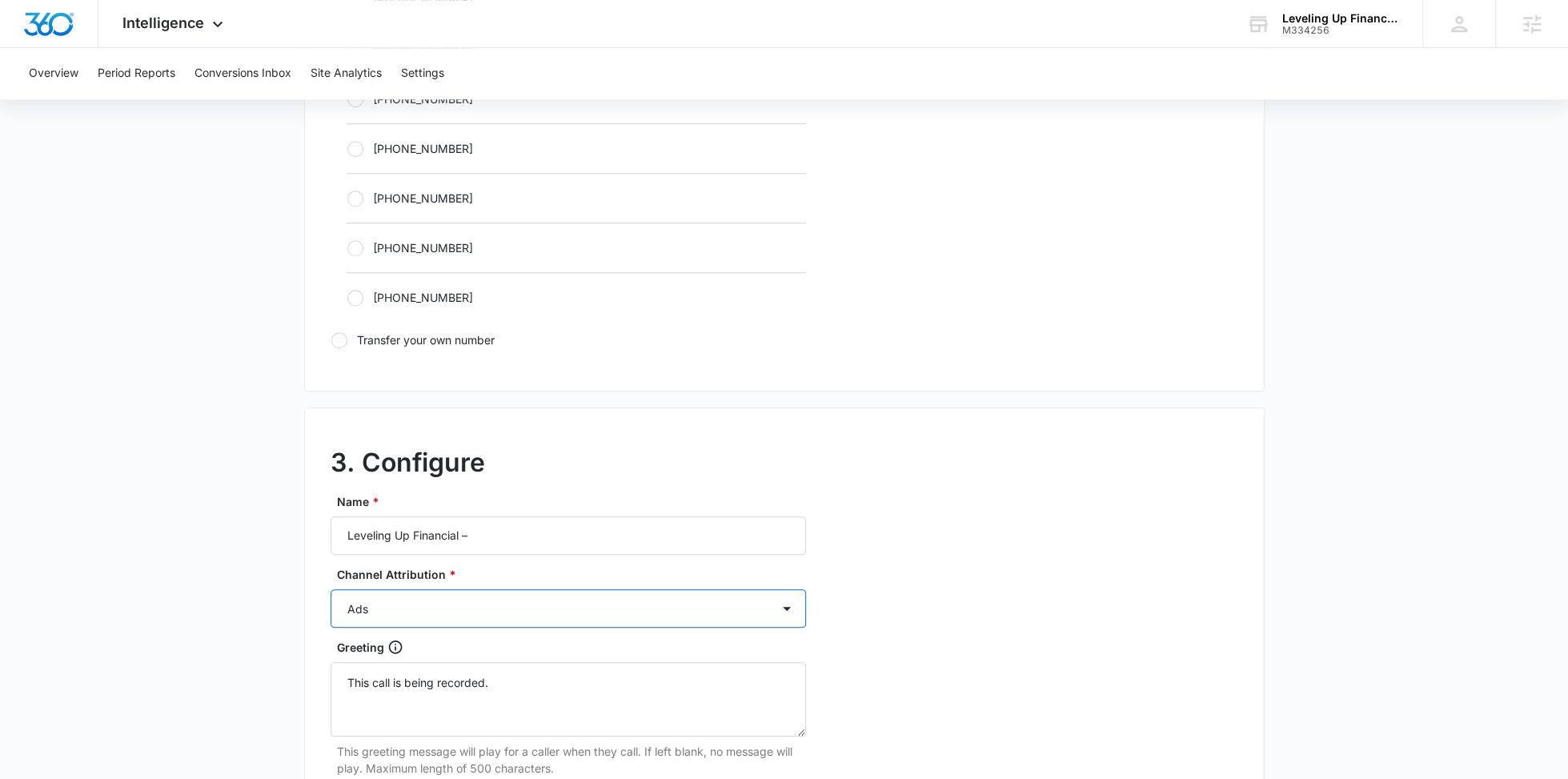
click at [424, 598] on select "Ads Local Service Ads Content Social Other" at bounding box center [568, 608] width 476 height 38
select select "OTHER"
click at [330, 589] on select "Ads Local Service Ads Content Social Other" at bounding box center [568, 608] width 476 height 38
click at [539, 525] on input "Leveling Up Financial –" at bounding box center [568, 536] width 476 height 38
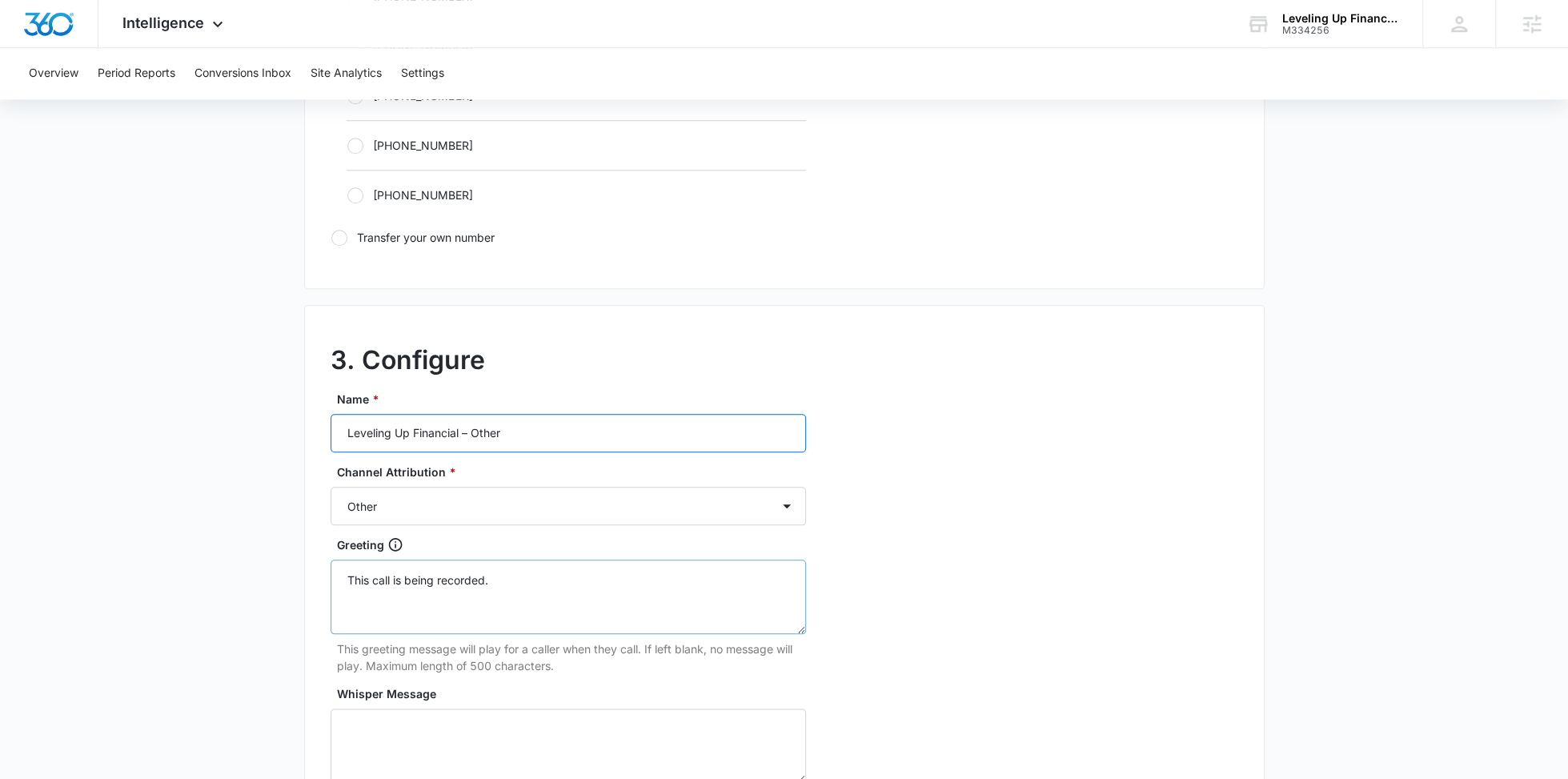
type input "Leveling Up Financial – Other"
click at [474, 580] on textarea "This call is being recorded." at bounding box center [568, 597] width 476 height 74
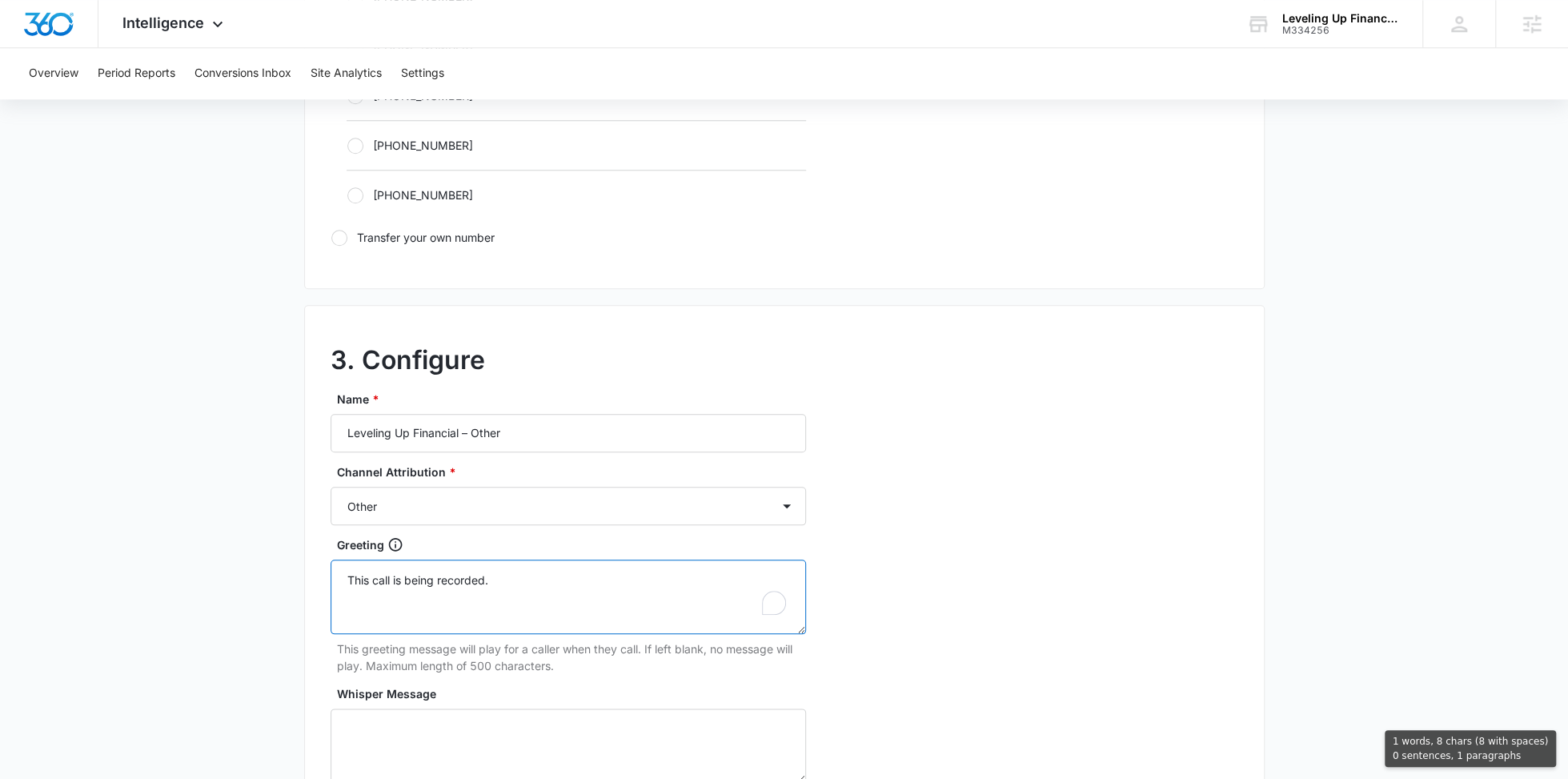
click at [474, 580] on textarea "This call is being recorded." at bounding box center [568, 597] width 476 height 74
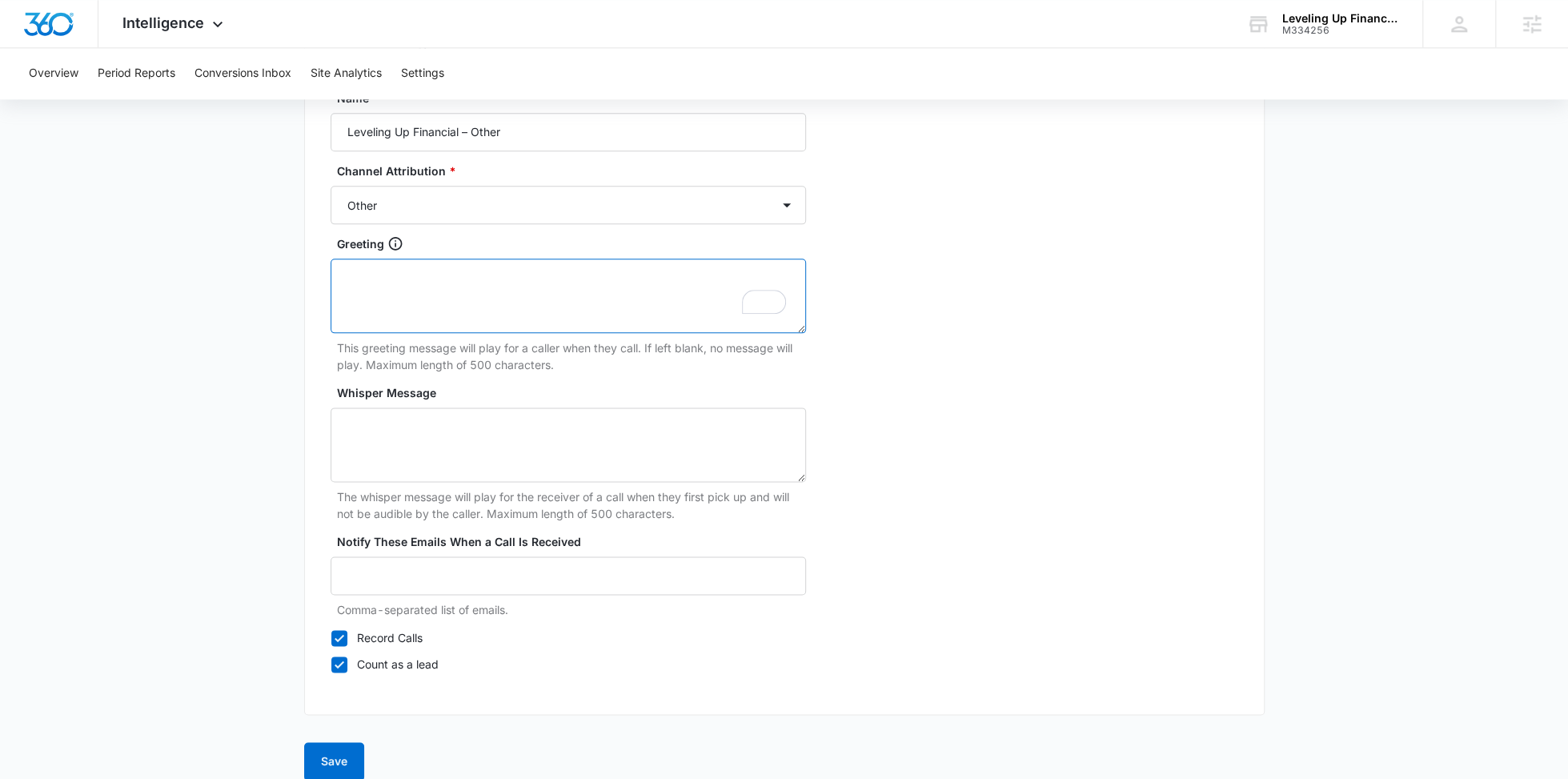
scroll to position [1443, 0]
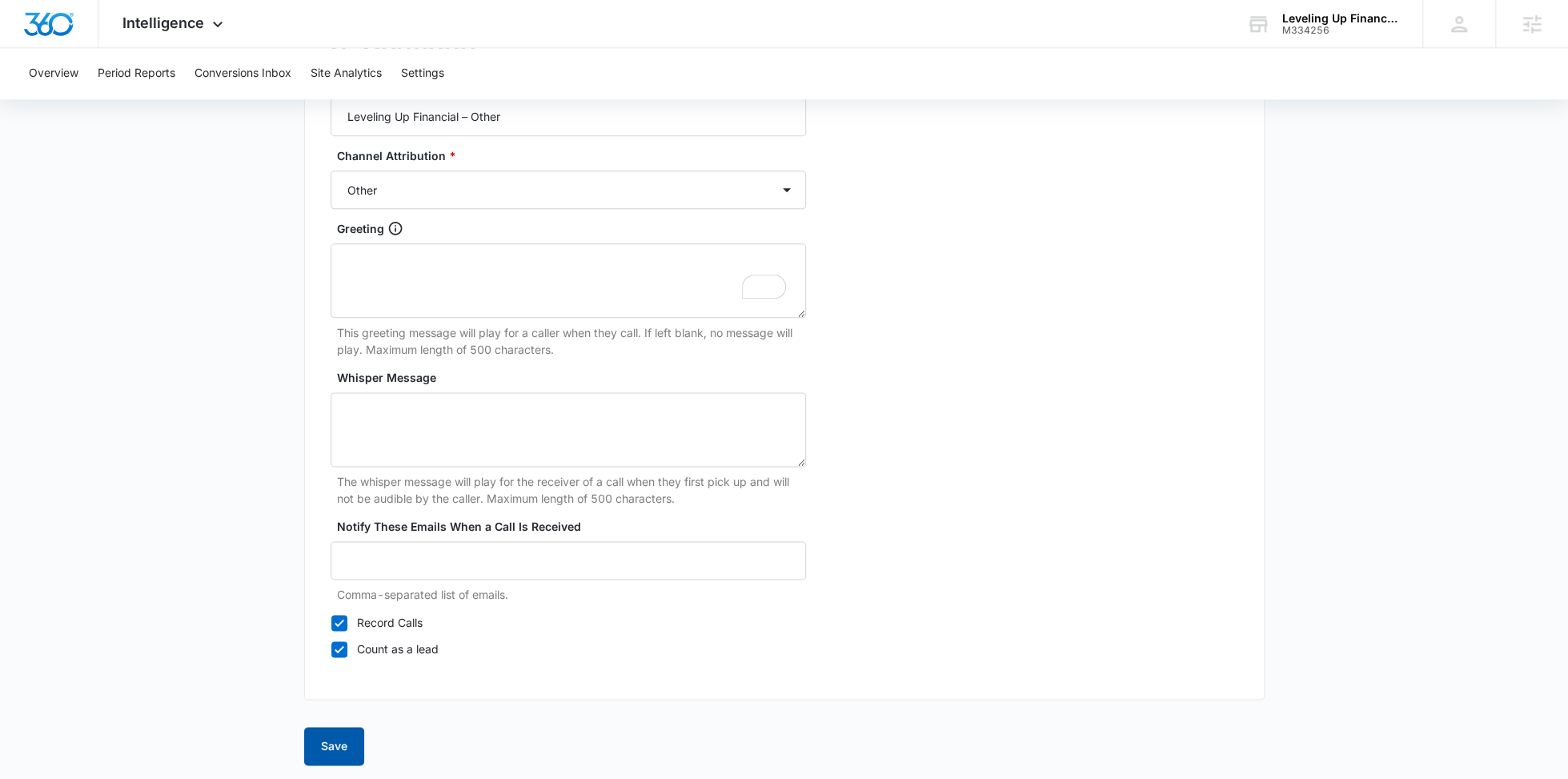
click at [330, 731] on button "Save" at bounding box center [334, 746] width 60 height 38
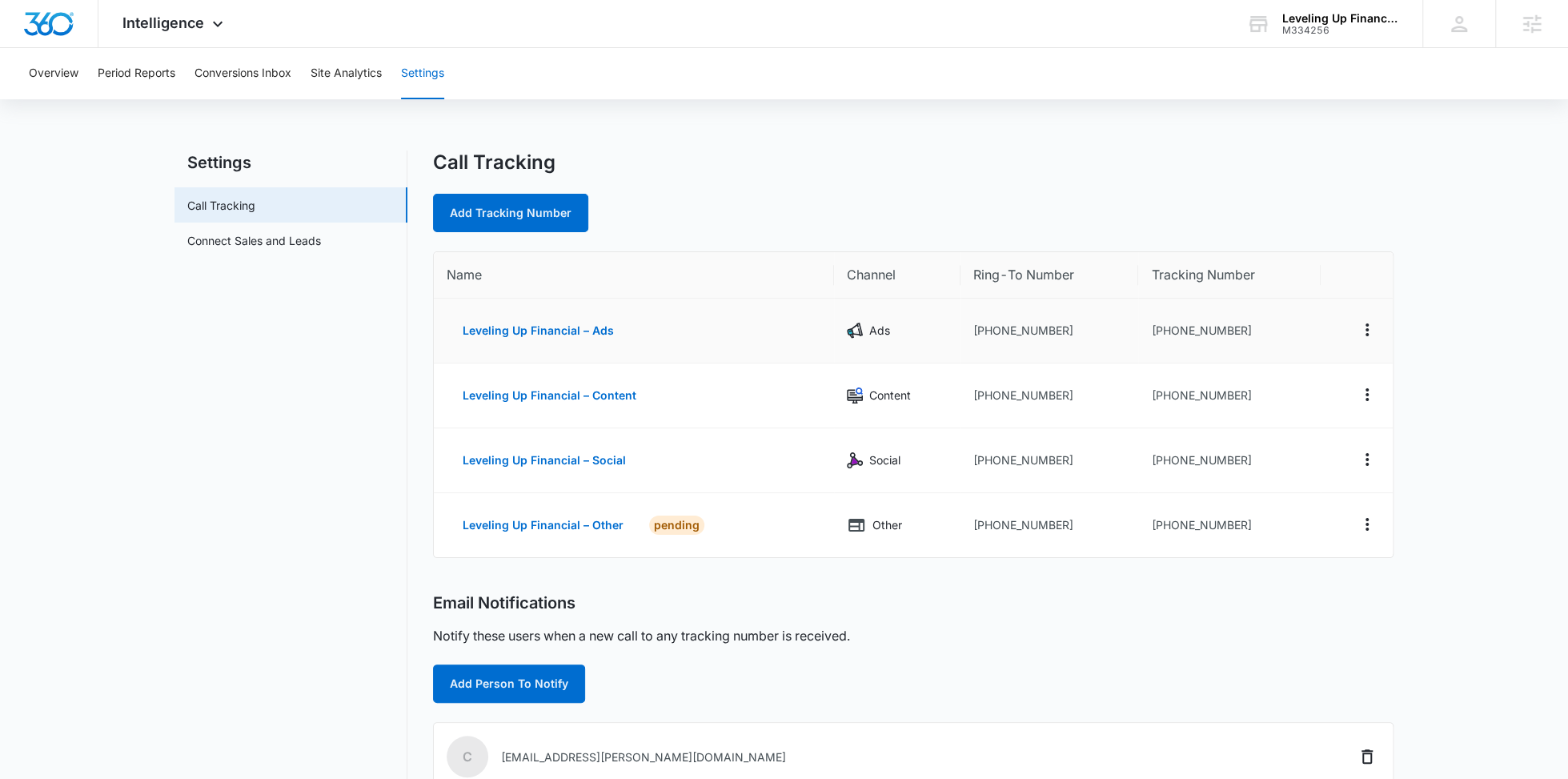
click at [1016, 326] on td "+19012108496" at bounding box center [1049, 331] width 179 height 65
copy td "19012108496"
click at [1176, 334] on td "+19012499880" at bounding box center [1229, 331] width 181 height 65
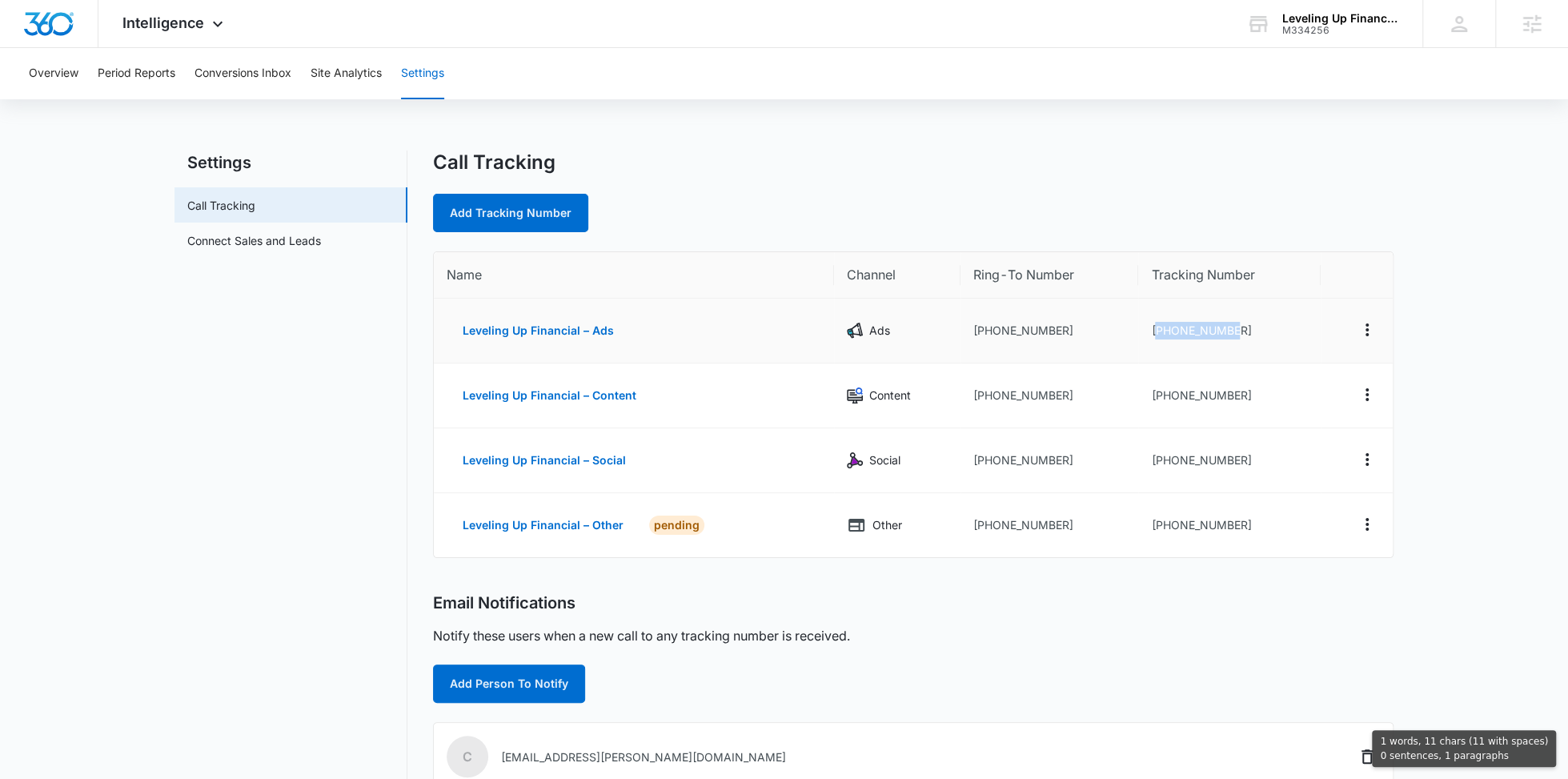
copy td "19012499880"
click at [1183, 399] on td "+19012501967" at bounding box center [1229, 396] width 181 height 65
copy td "19012501967"
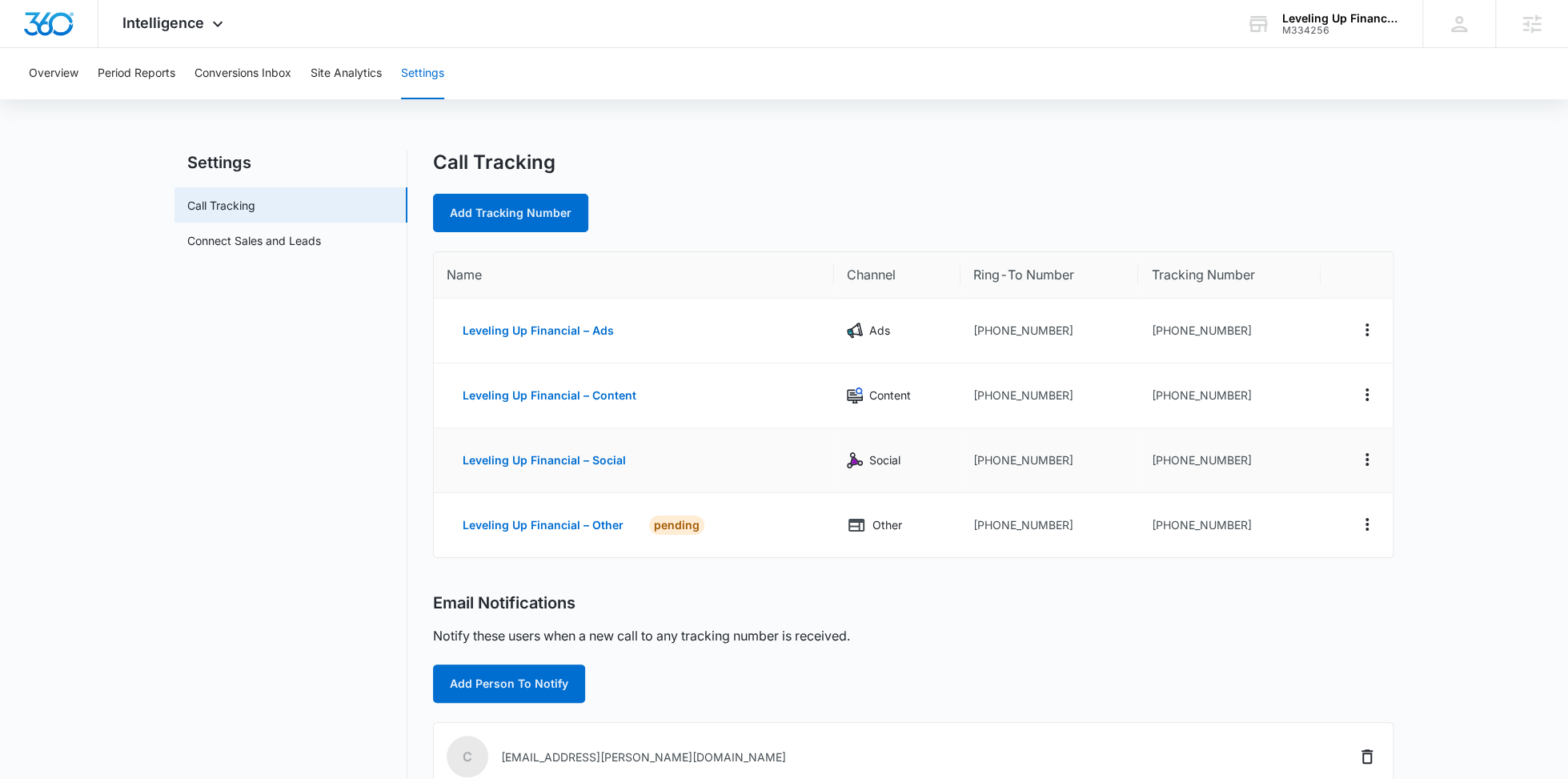
click at [1183, 468] on td "+19012502044" at bounding box center [1229, 461] width 181 height 65
click at [1182, 451] on td "+19012502044" at bounding box center [1229, 461] width 181 height 65
copy td "19012502044"
click at [1206, 524] on td "+19012503254" at bounding box center [1229, 524] width 181 height 64
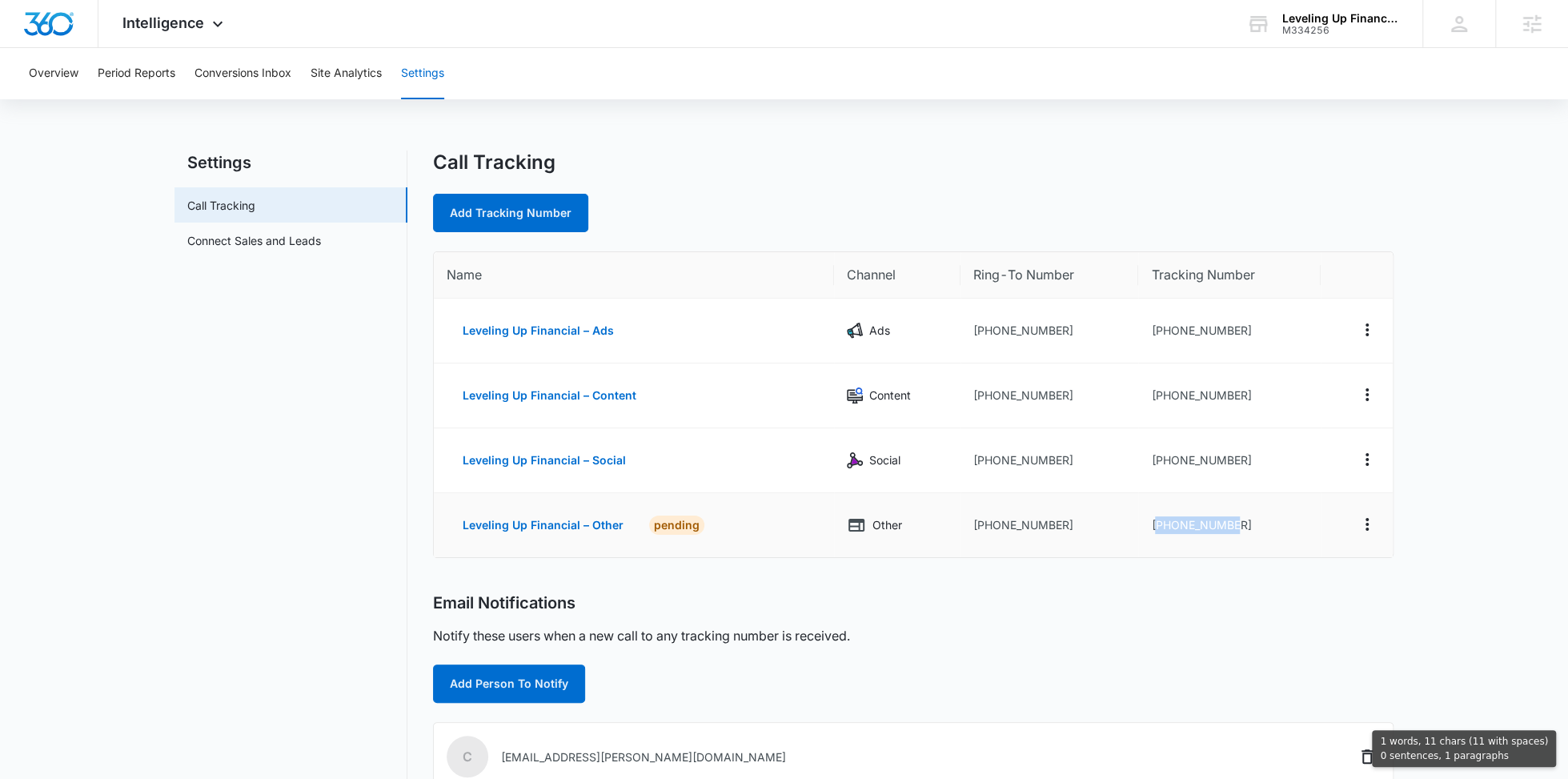
click at [1206, 524] on td "+19012503254" at bounding box center [1229, 524] width 181 height 64
copy td "19012503254"
drag, startPoint x: 653, startPoint y: 334, endPoint x: 448, endPoint y: 335, distance: 205.0
click at [448, 335] on td "Leveling Up Financial – Ads" at bounding box center [633, 331] width 400 height 65
copy button "Leveling Up Financial – Ads"
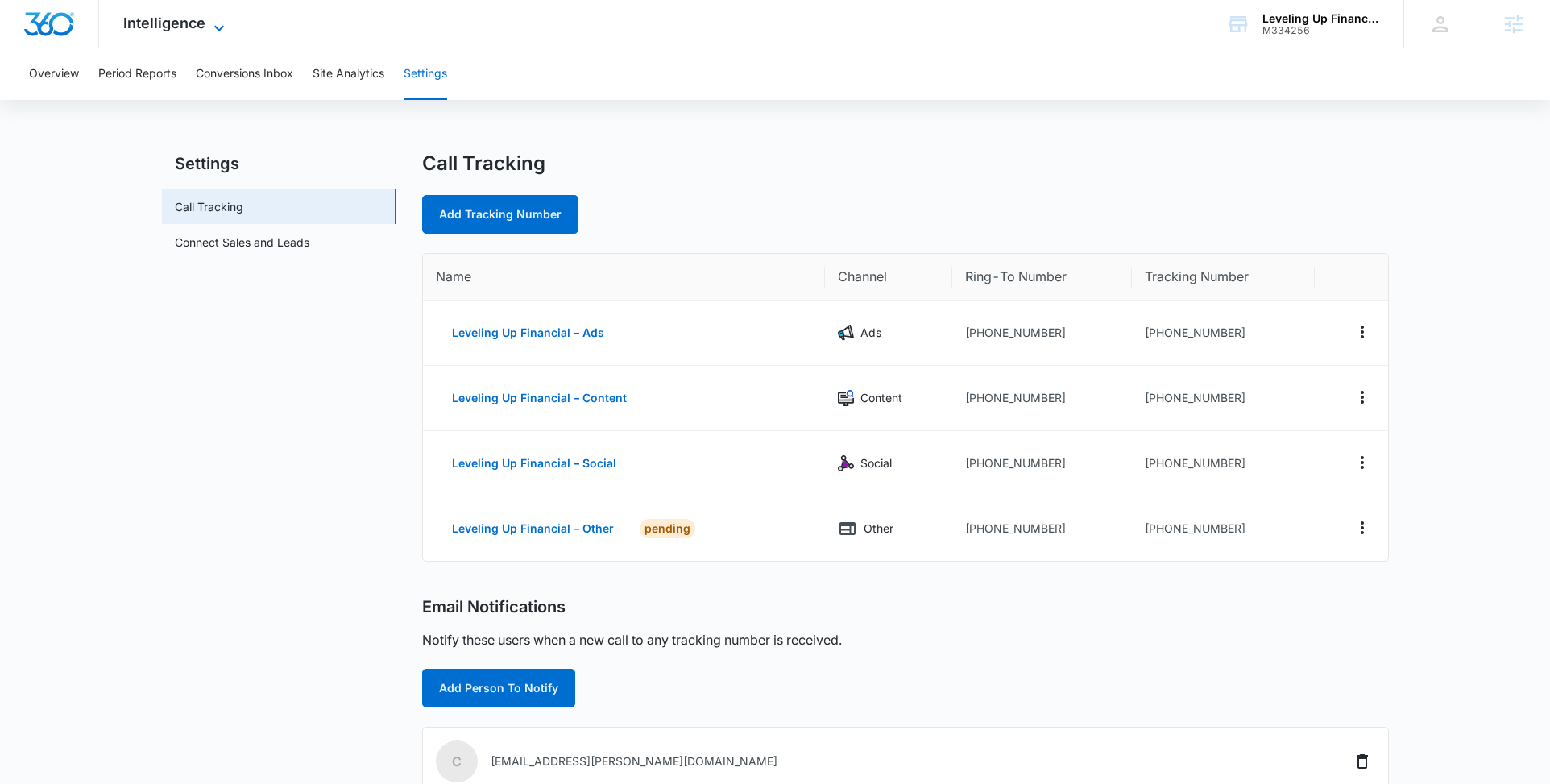
click at [210, 16] on div "Intelligence Apps Reputation Websites Forms CRM Email Social Content Ads Intell…" at bounding box center [176, 23] width 154 height 47
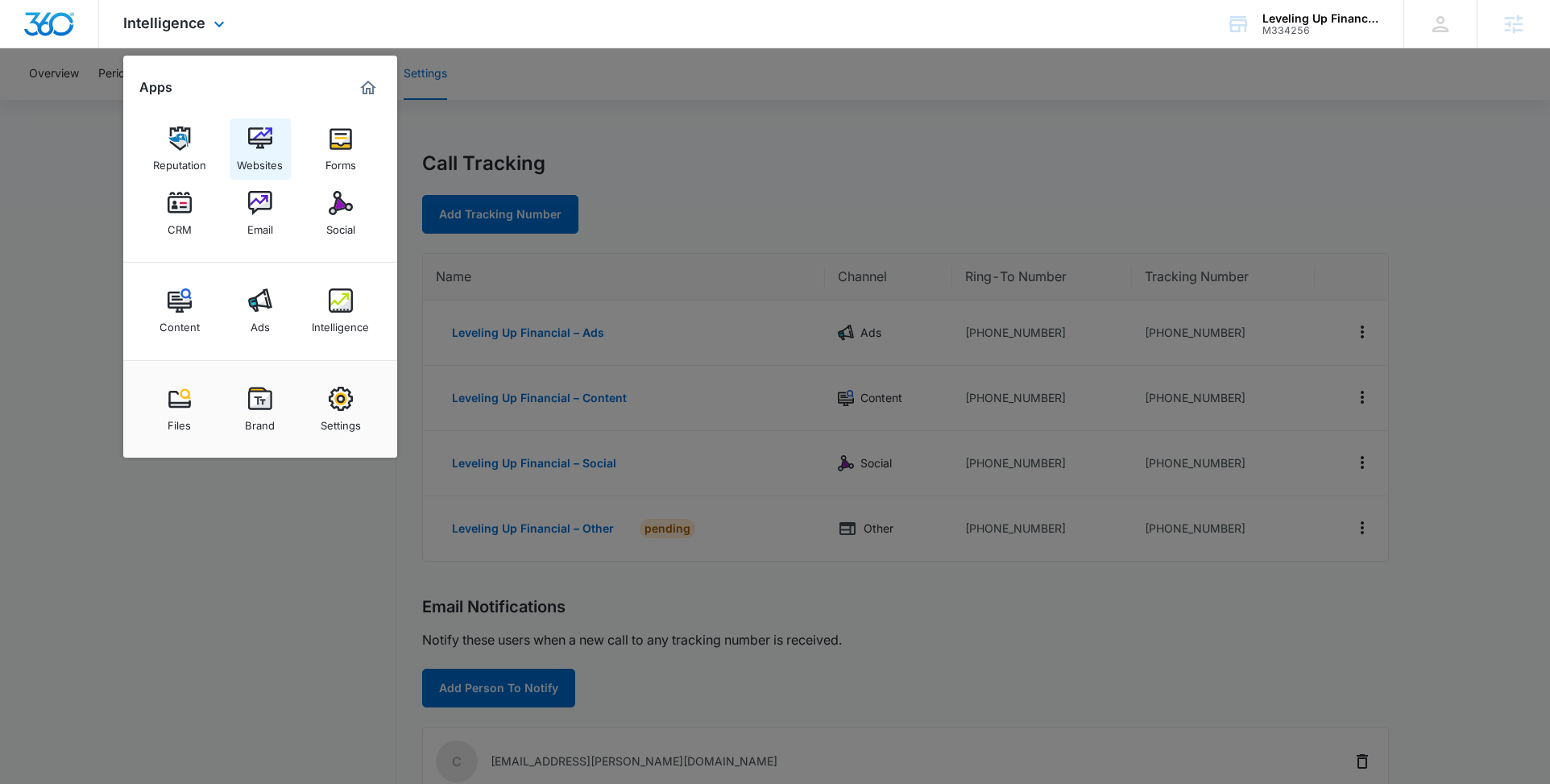
click at [273, 142] on link "Websites" at bounding box center [260, 149] width 62 height 61
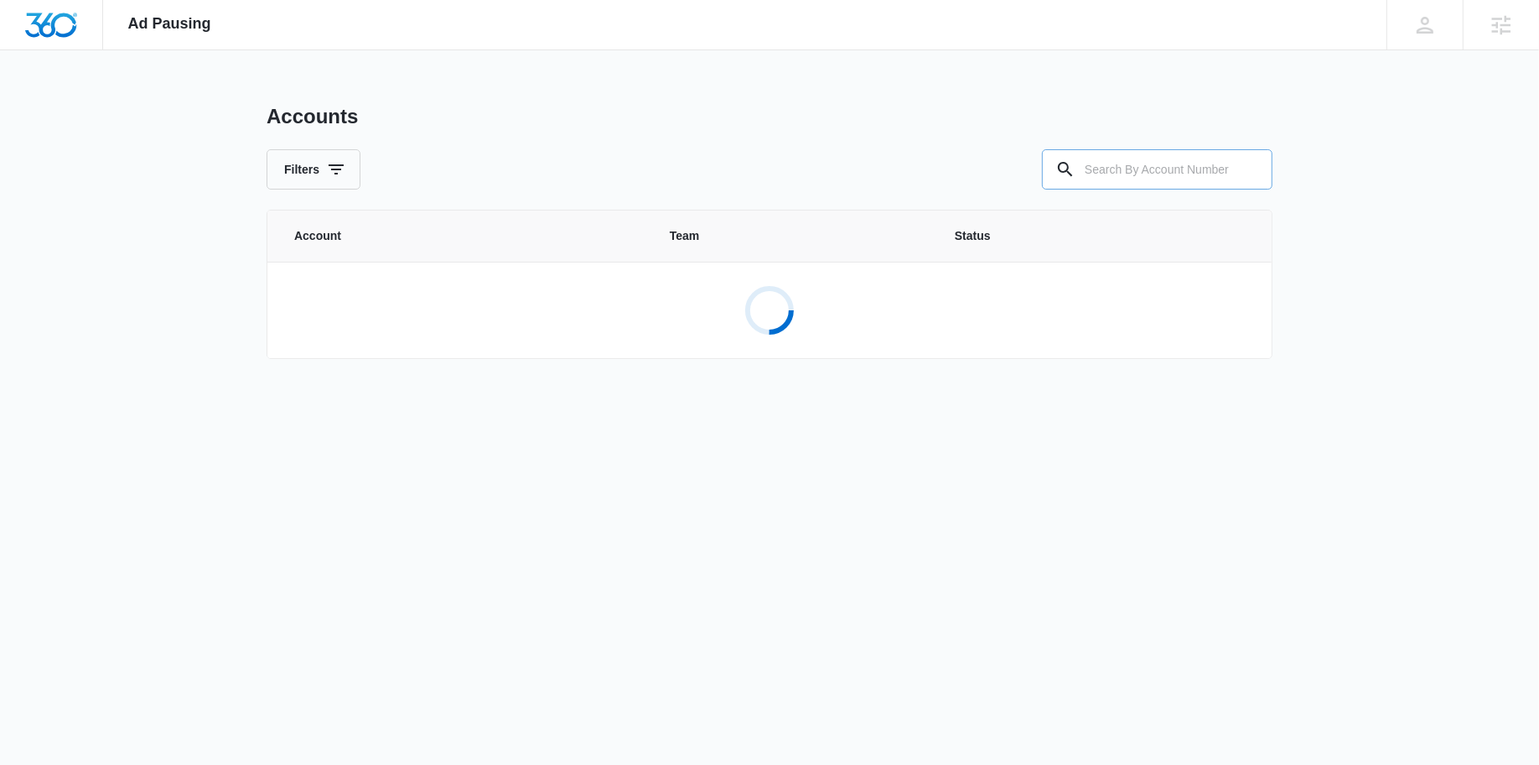
click at [1139, 163] on input "text" at bounding box center [1157, 169] width 231 height 40
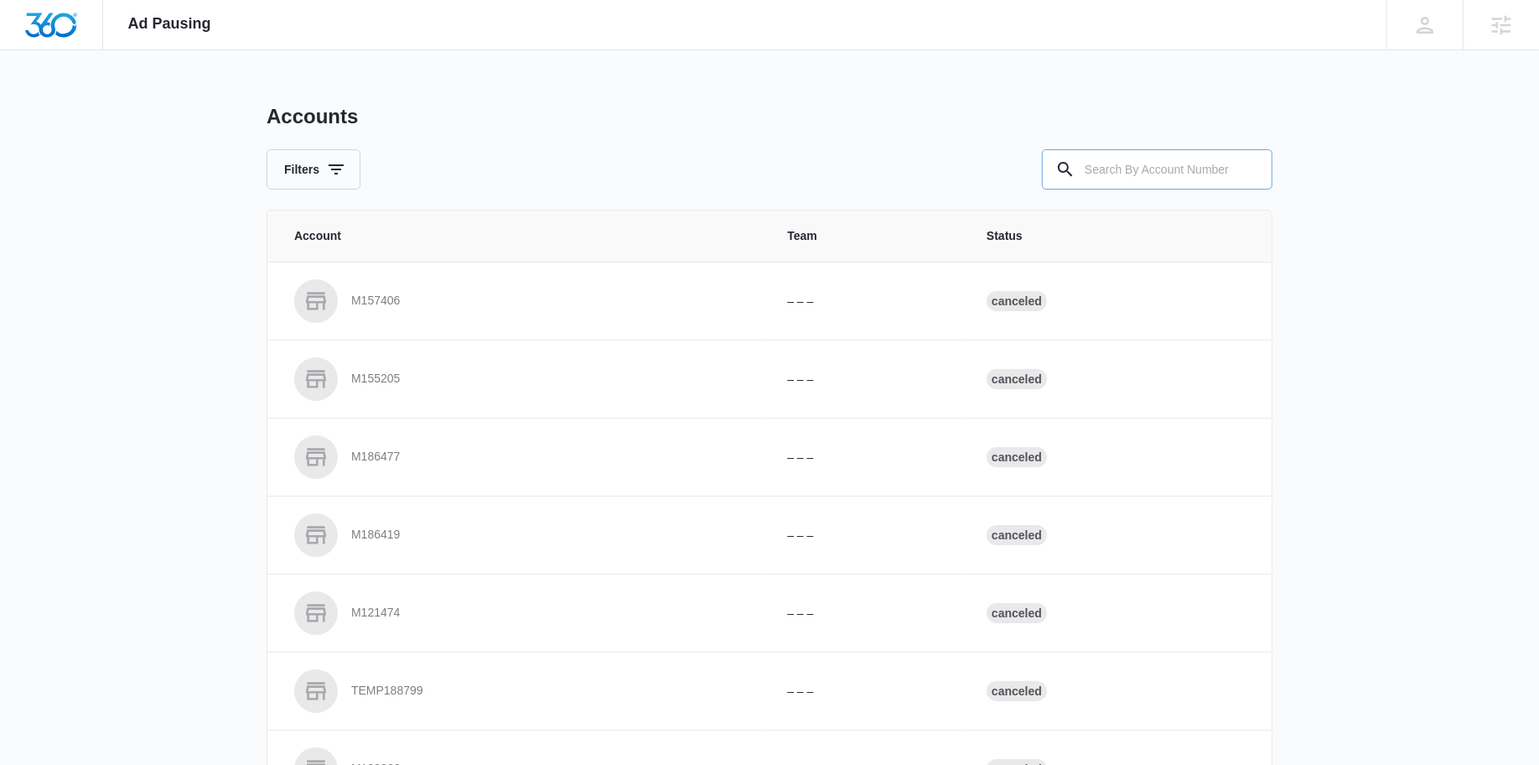
paste input "M334256"
type input "M334256"
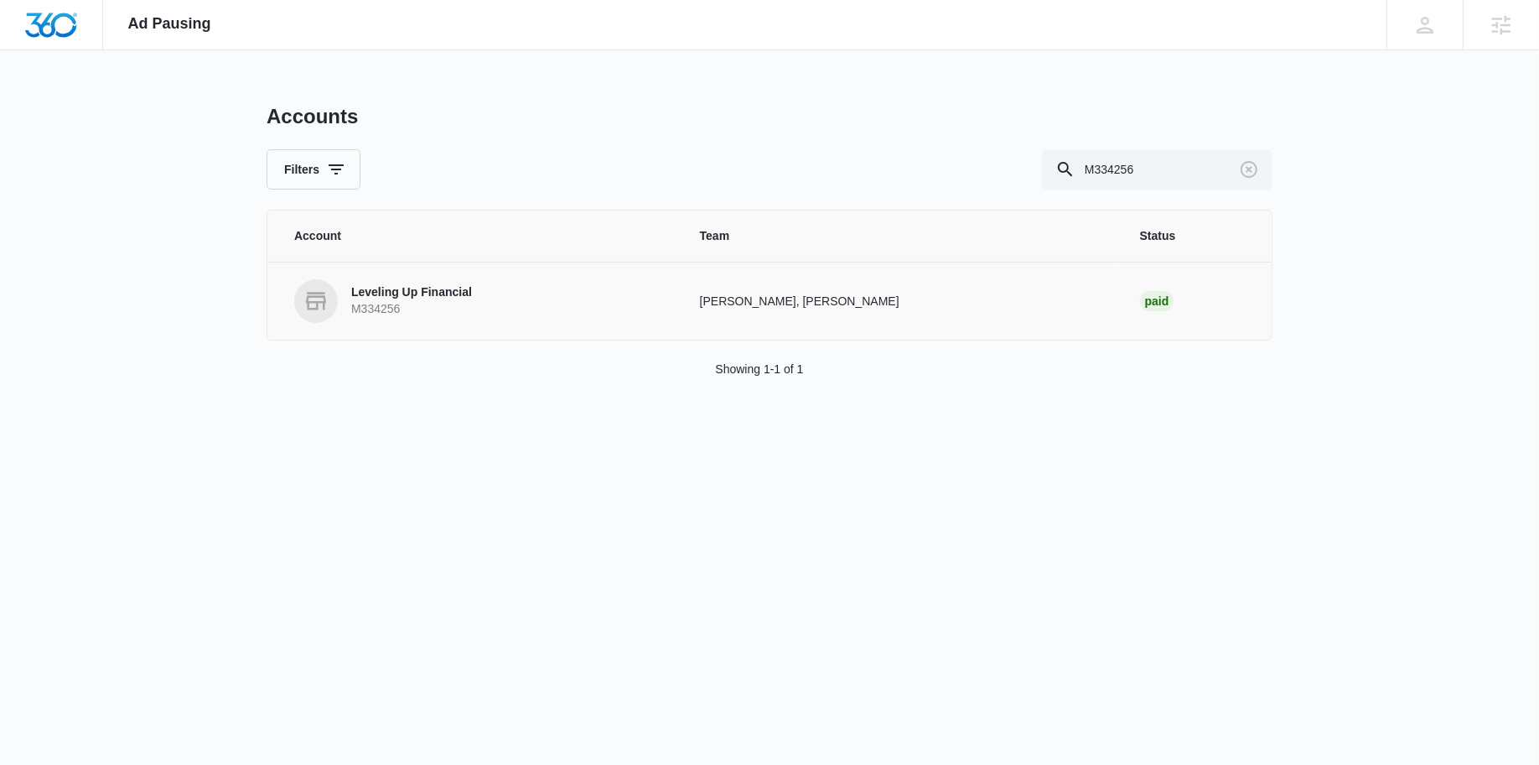
click at [423, 302] on p "M334256" at bounding box center [411, 309] width 121 height 17
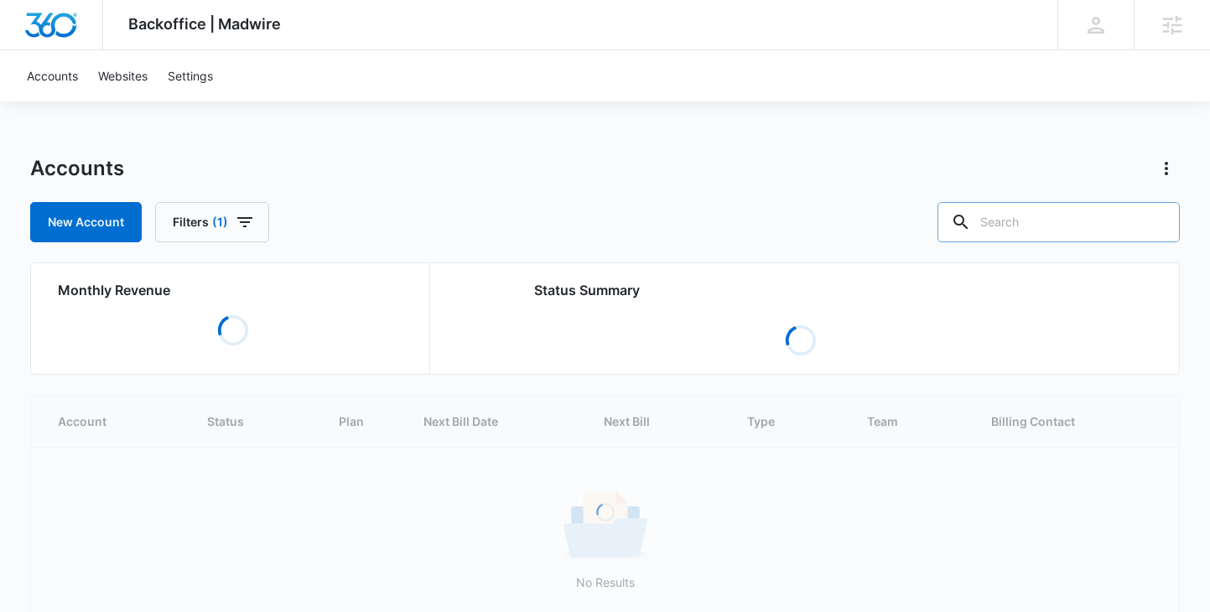
click at [1073, 241] on input "text" at bounding box center [1058, 222] width 242 height 40
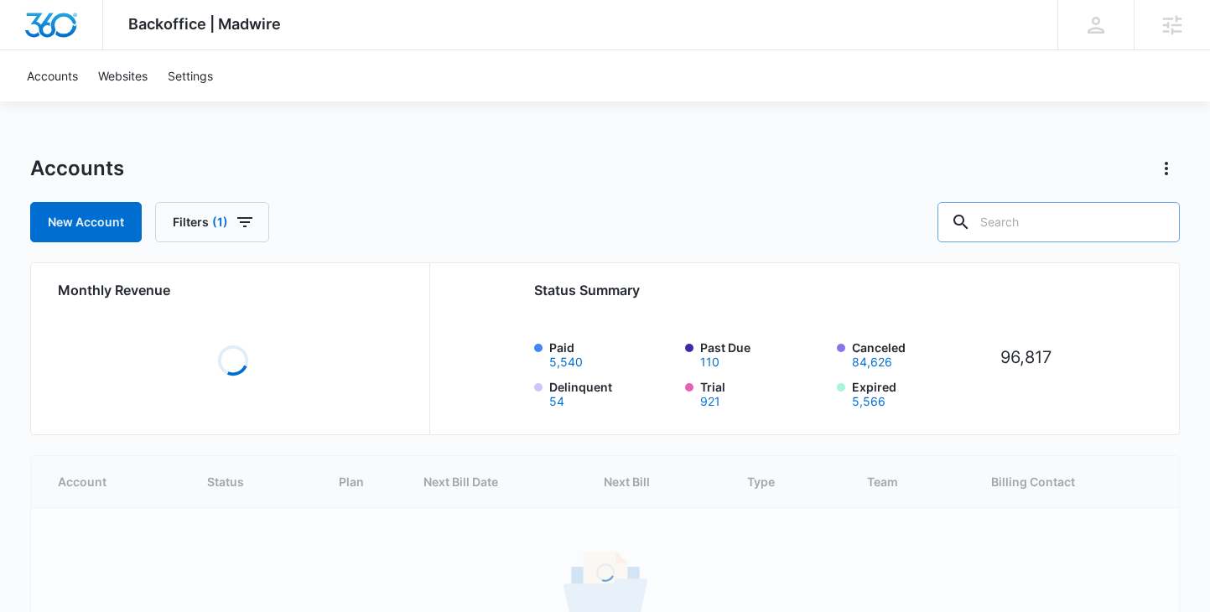
paste input "M334256"
type input "M334256"
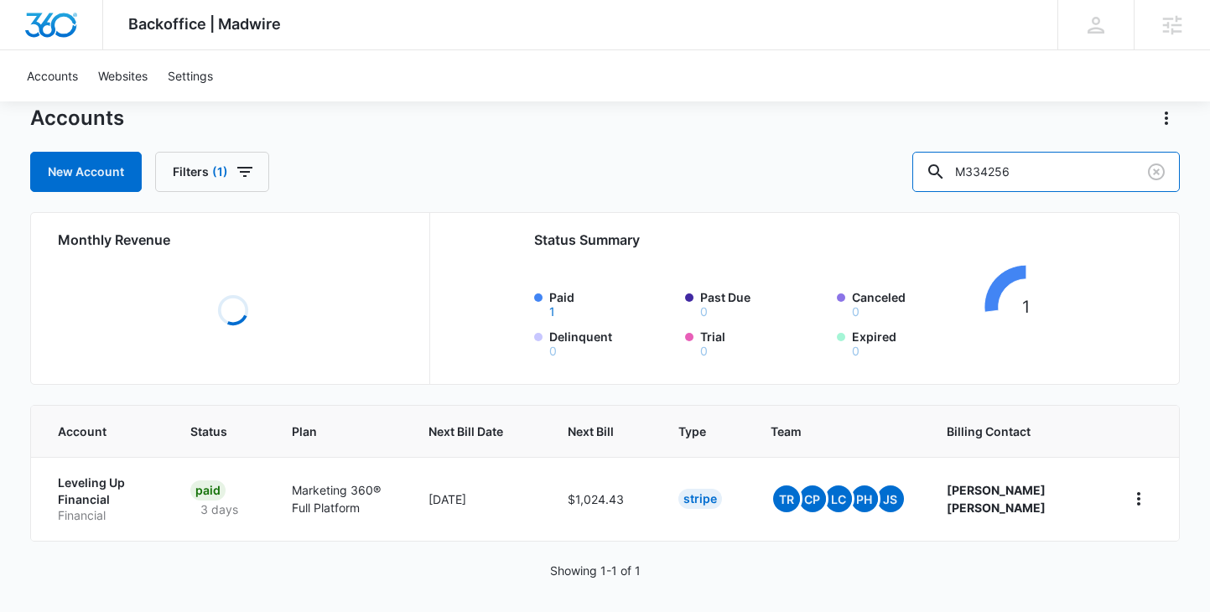
scroll to position [58, 0]
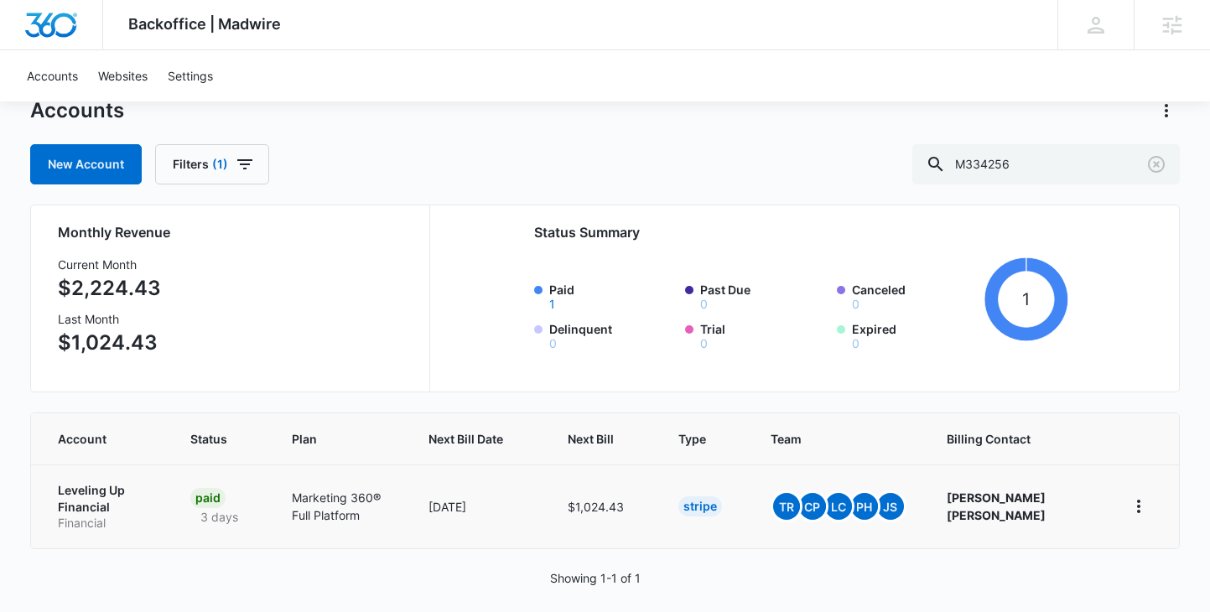
click at [96, 500] on p "Leveling Up Financial" at bounding box center [104, 498] width 92 height 33
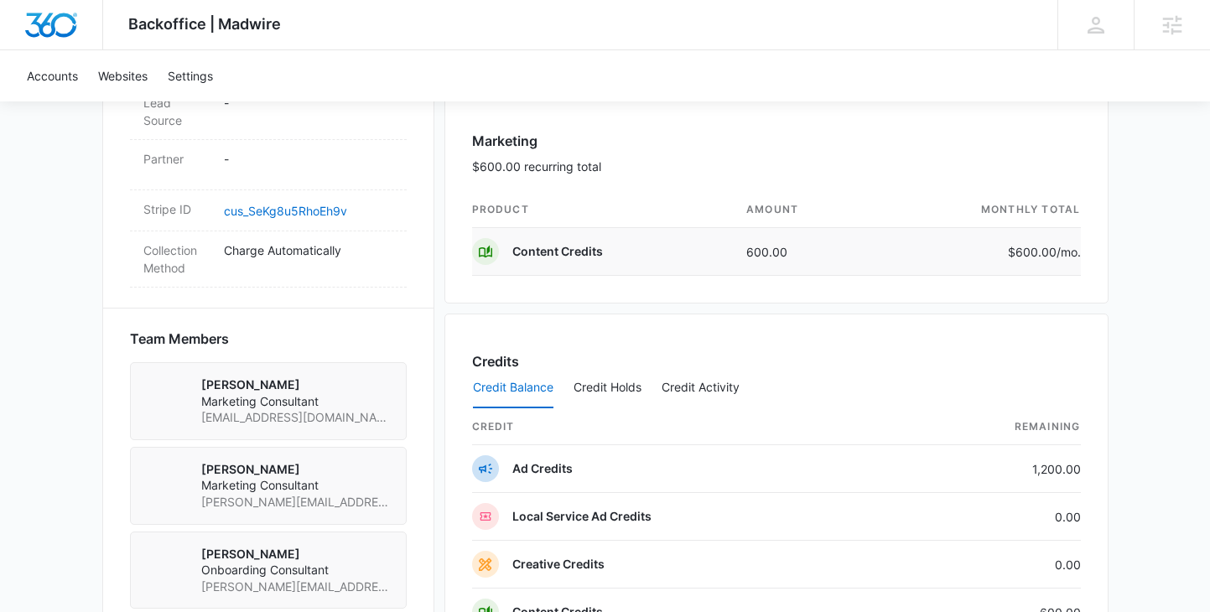
scroll to position [989, 0]
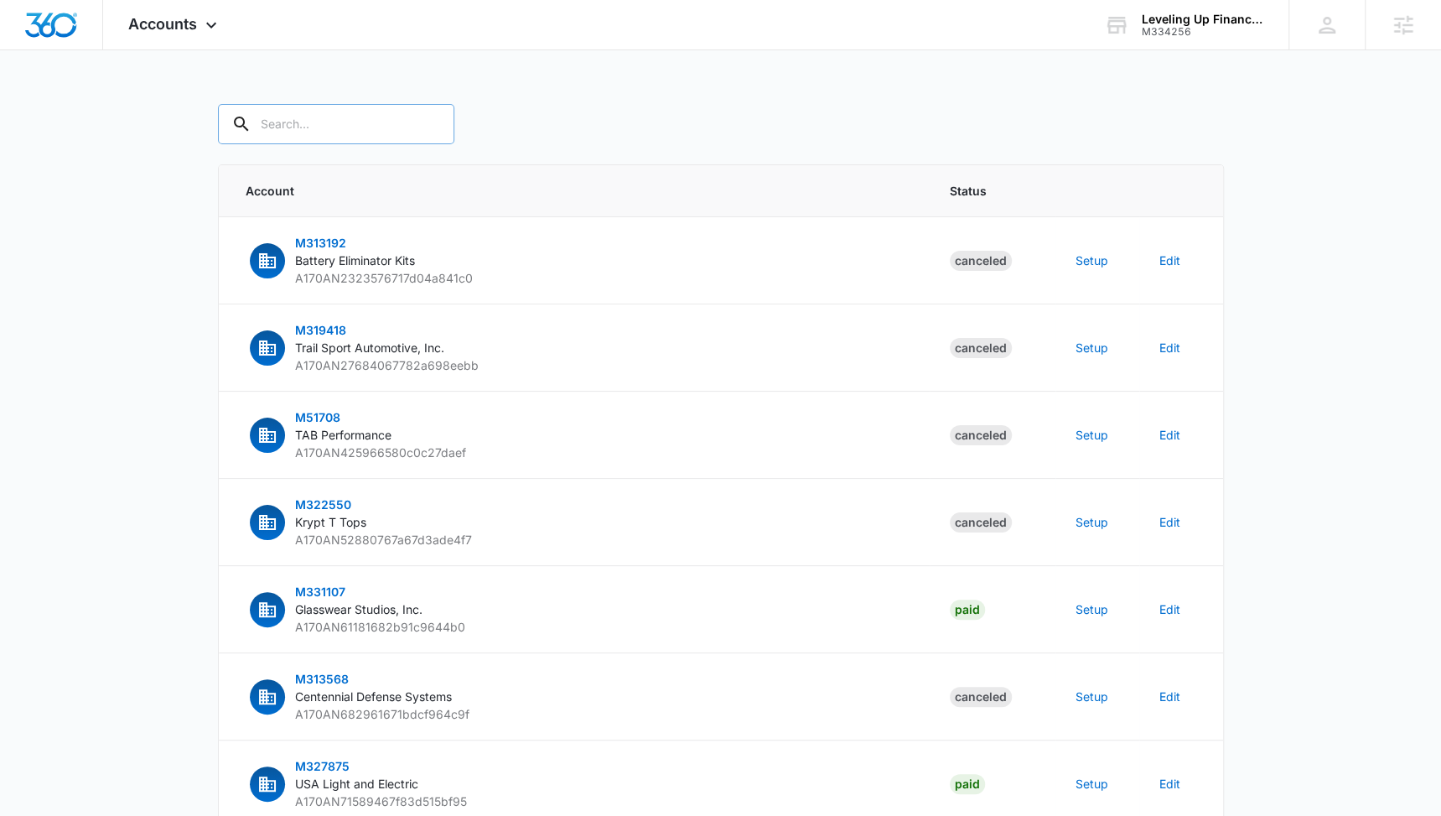
click at [323, 122] on input "text" at bounding box center [336, 124] width 236 height 40
paste input "M334256"
type input "M334256"
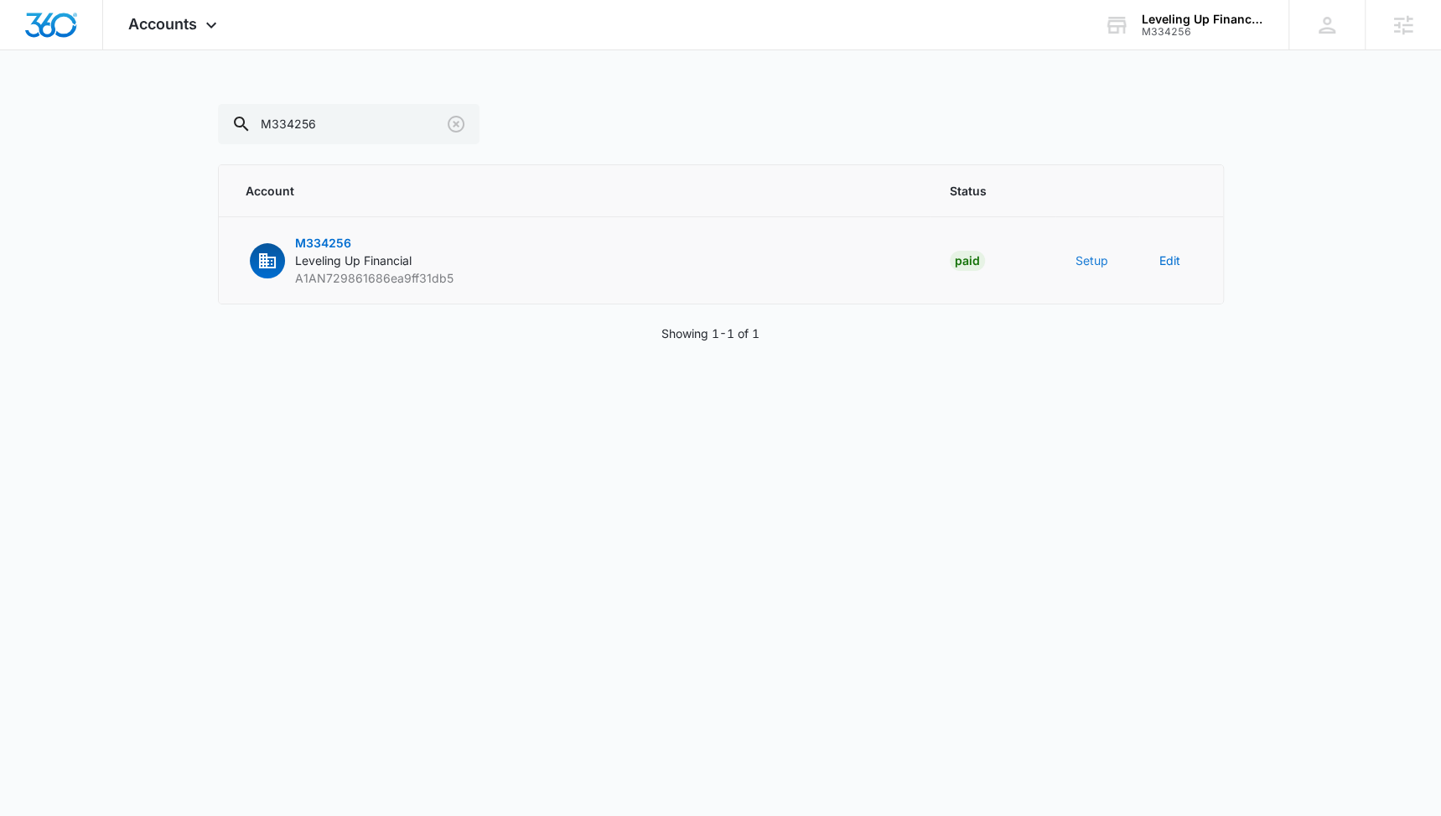
click at [1094, 262] on button "Setup" at bounding box center [1092, 261] width 33 height 18
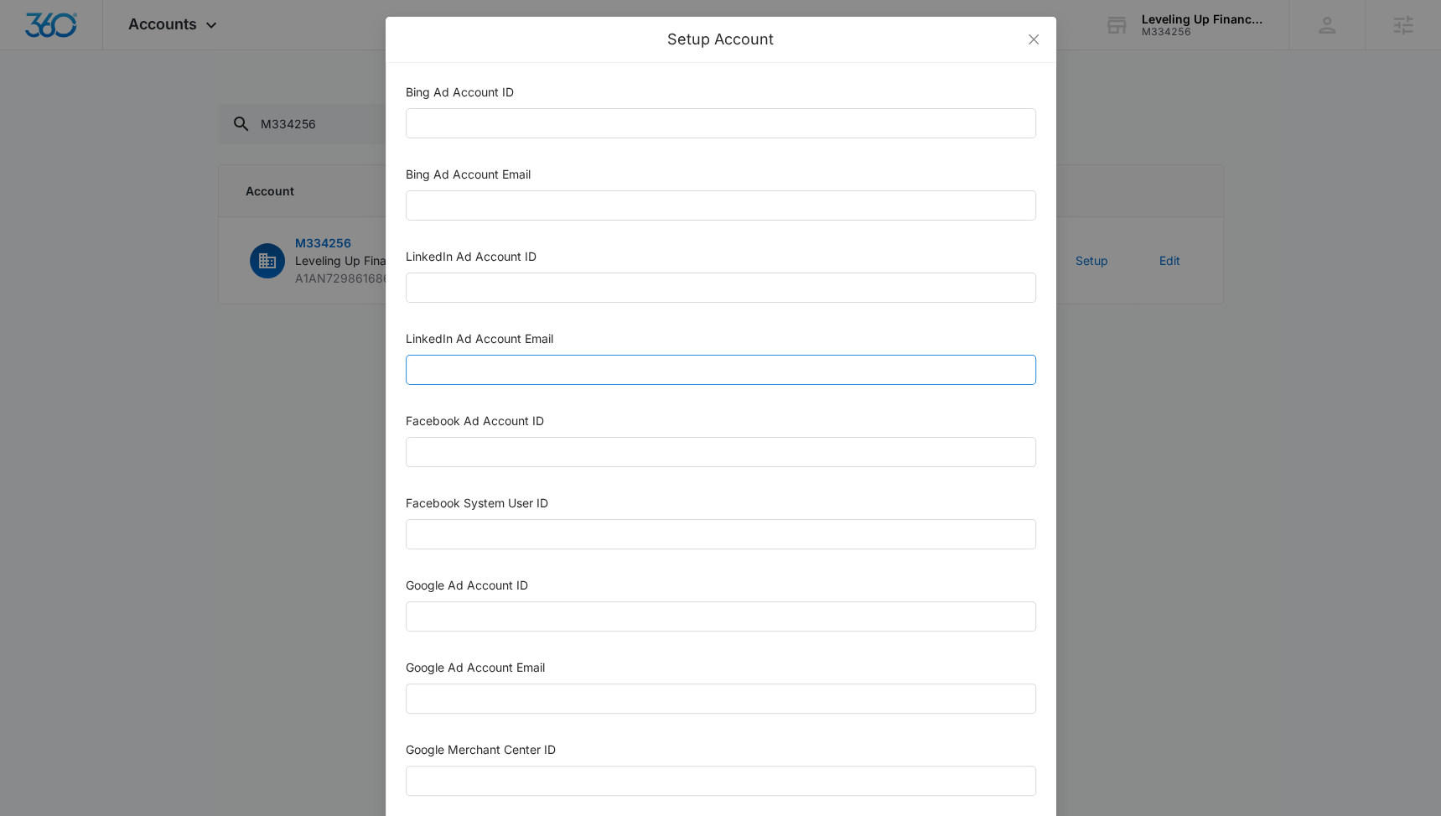
scroll to position [582, 0]
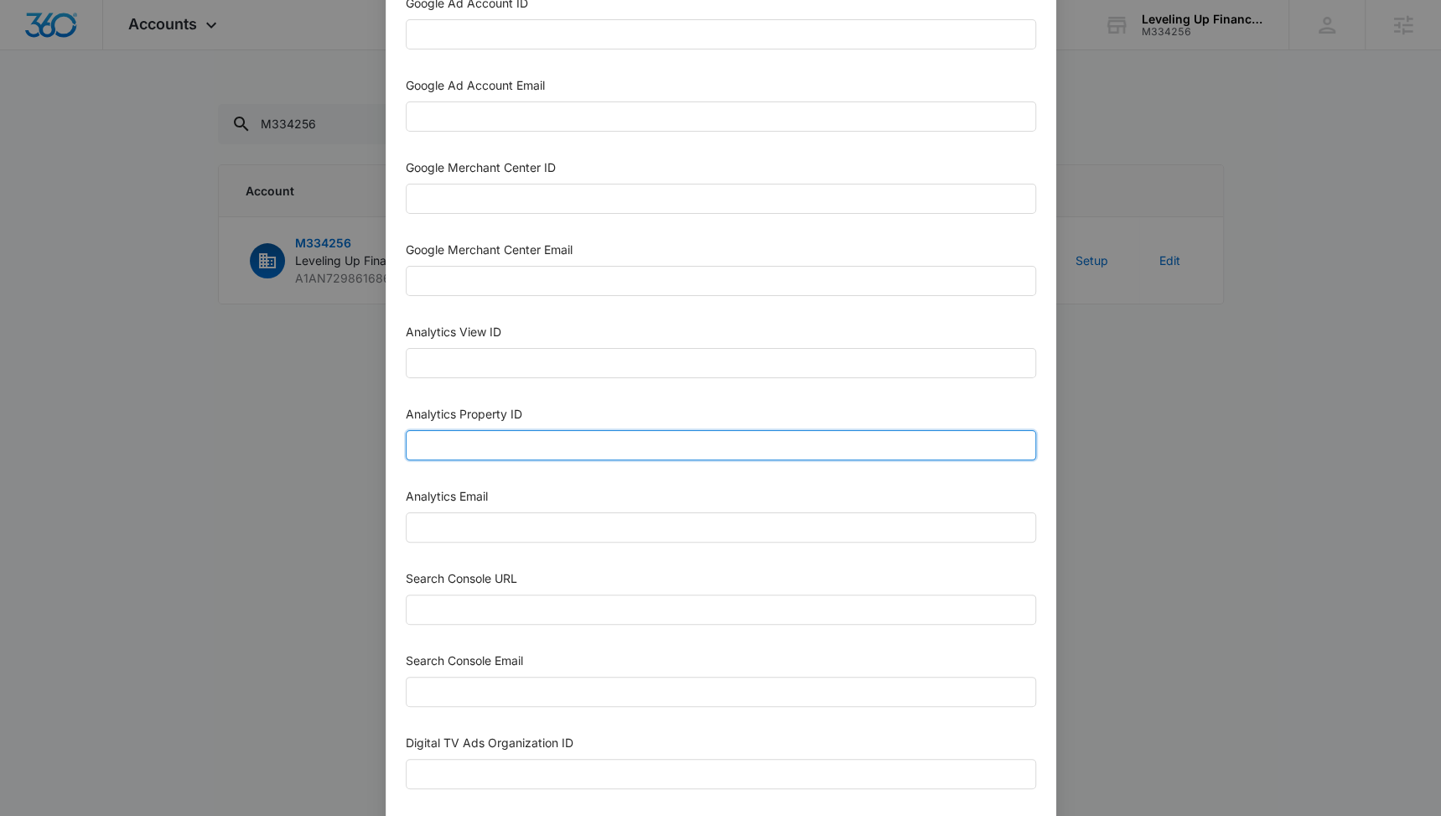
click at [518, 431] on input "Analytics Property ID" at bounding box center [721, 445] width 630 height 30
paste input "501269375"
type input "501269375"
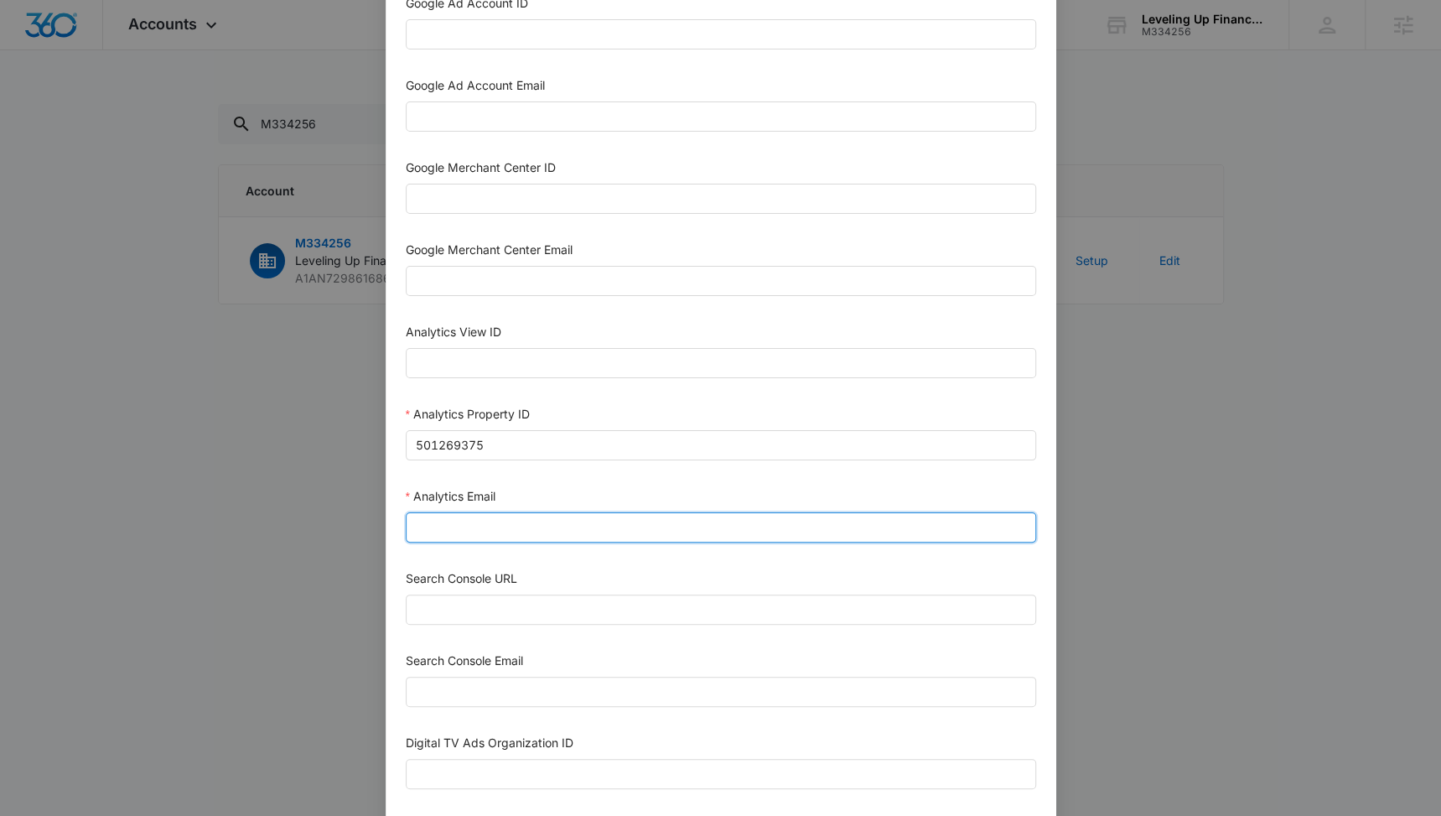
click at [551, 513] on input "Analytics Email" at bounding box center [721, 527] width 630 height 30
paste input "M360+accounts1033@madwiremedia.com"
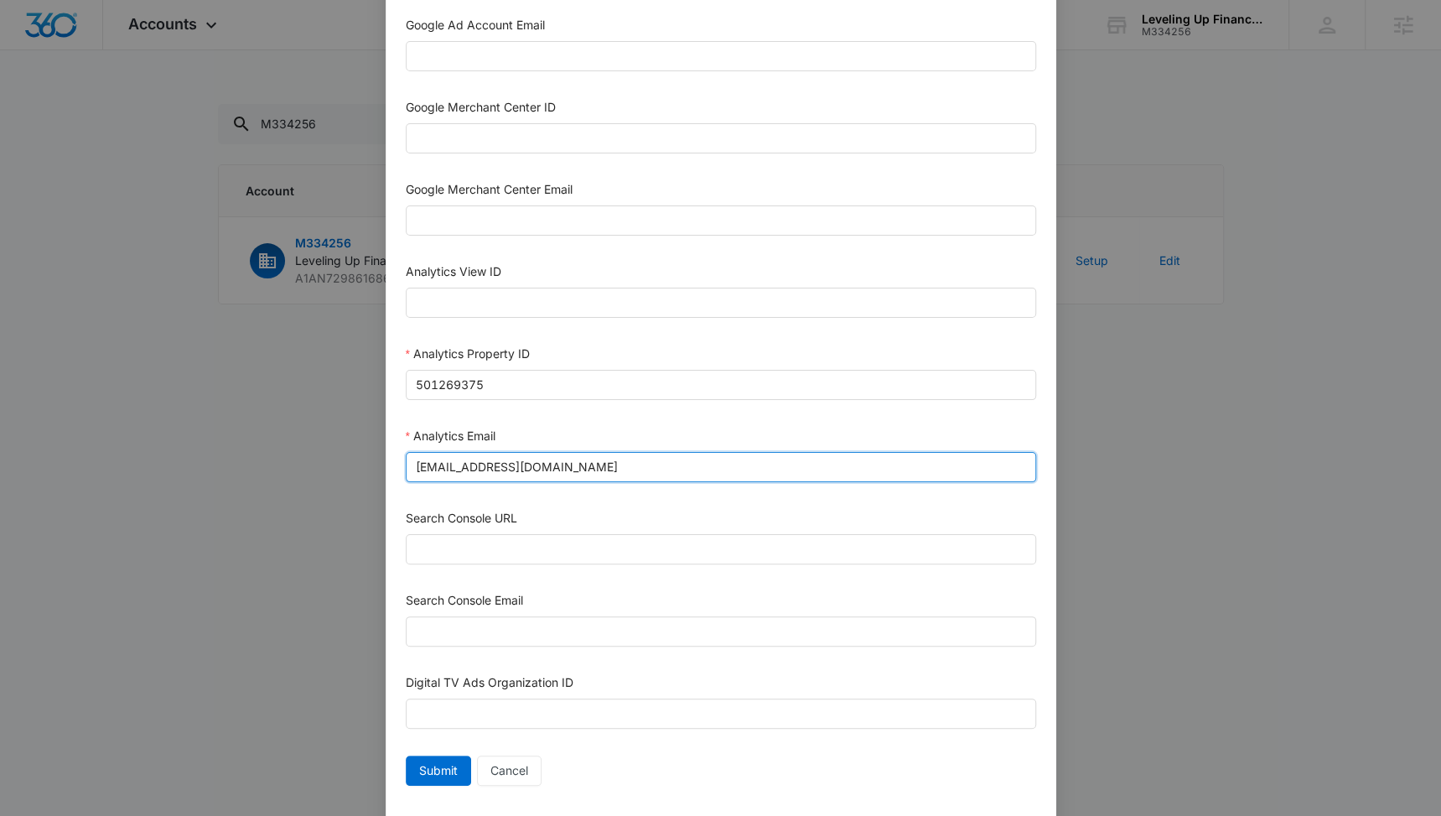
scroll to position [669, 0]
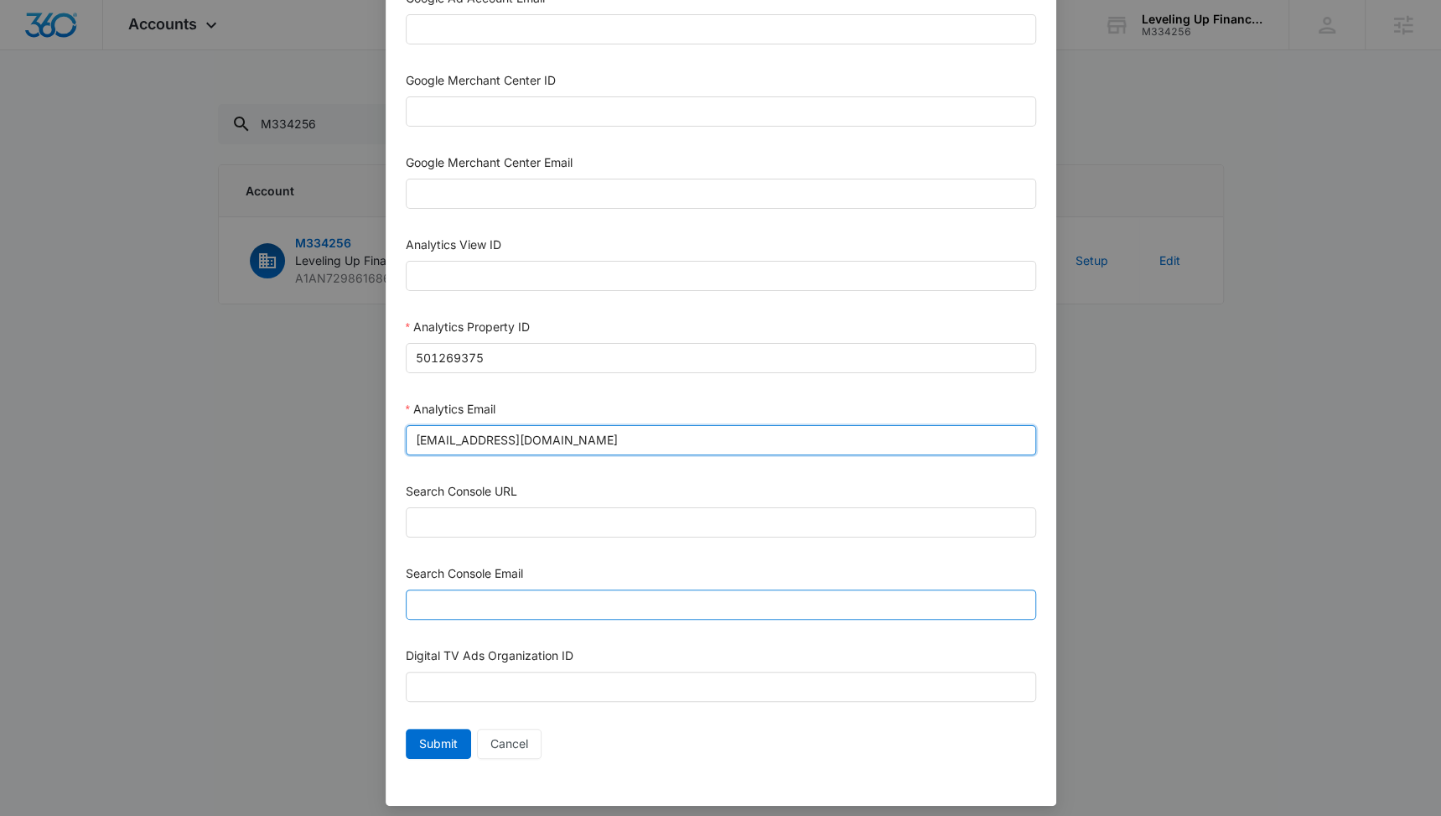
type input "M360+accounts1033@madwiremedia.com"
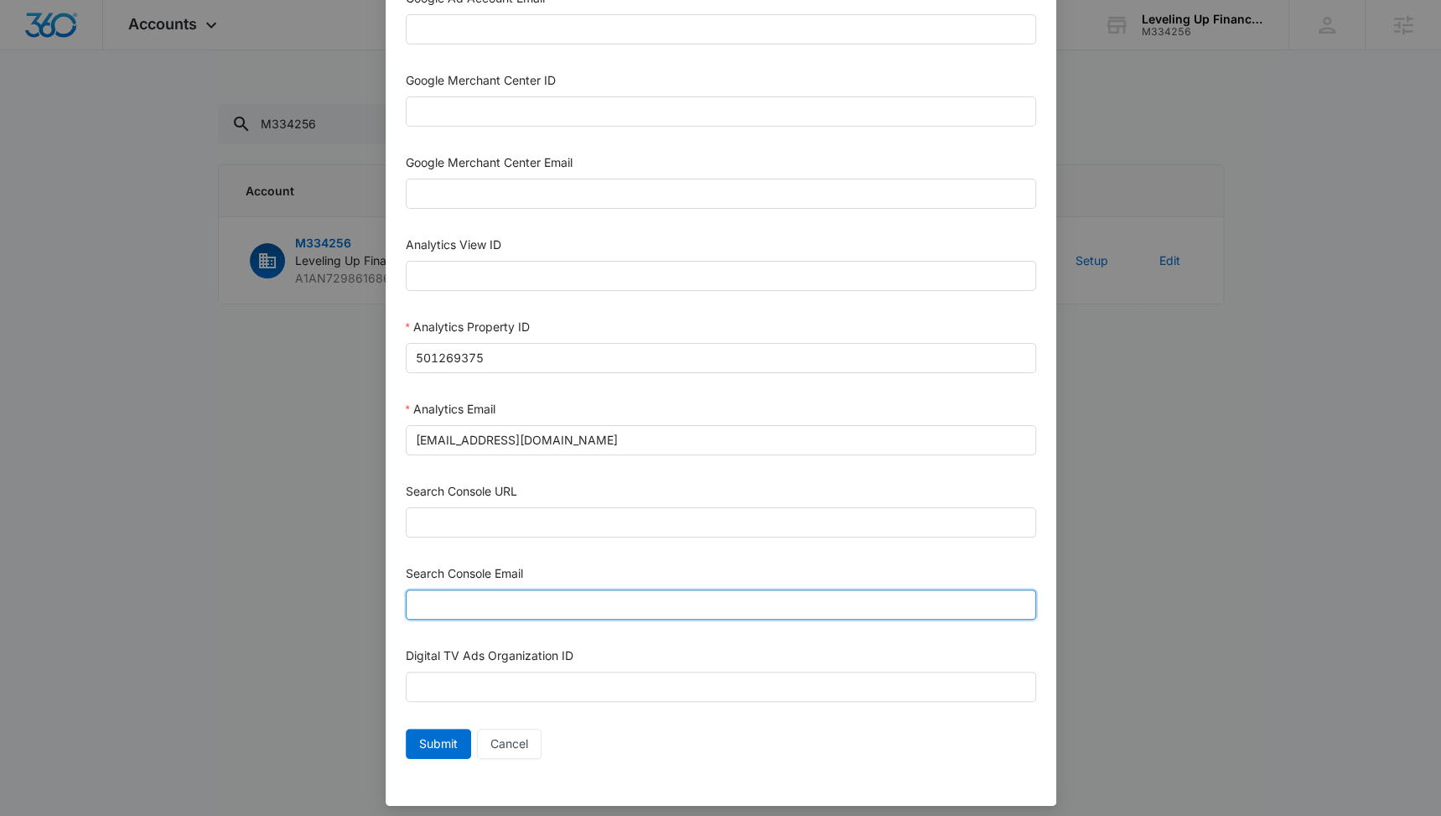
click at [526, 594] on input "Search Console Email" at bounding box center [721, 604] width 630 height 30
paste input "M360+accounts1033@madwiremedia.com"
type input "M360+accounts1033@madwiremedia.com"
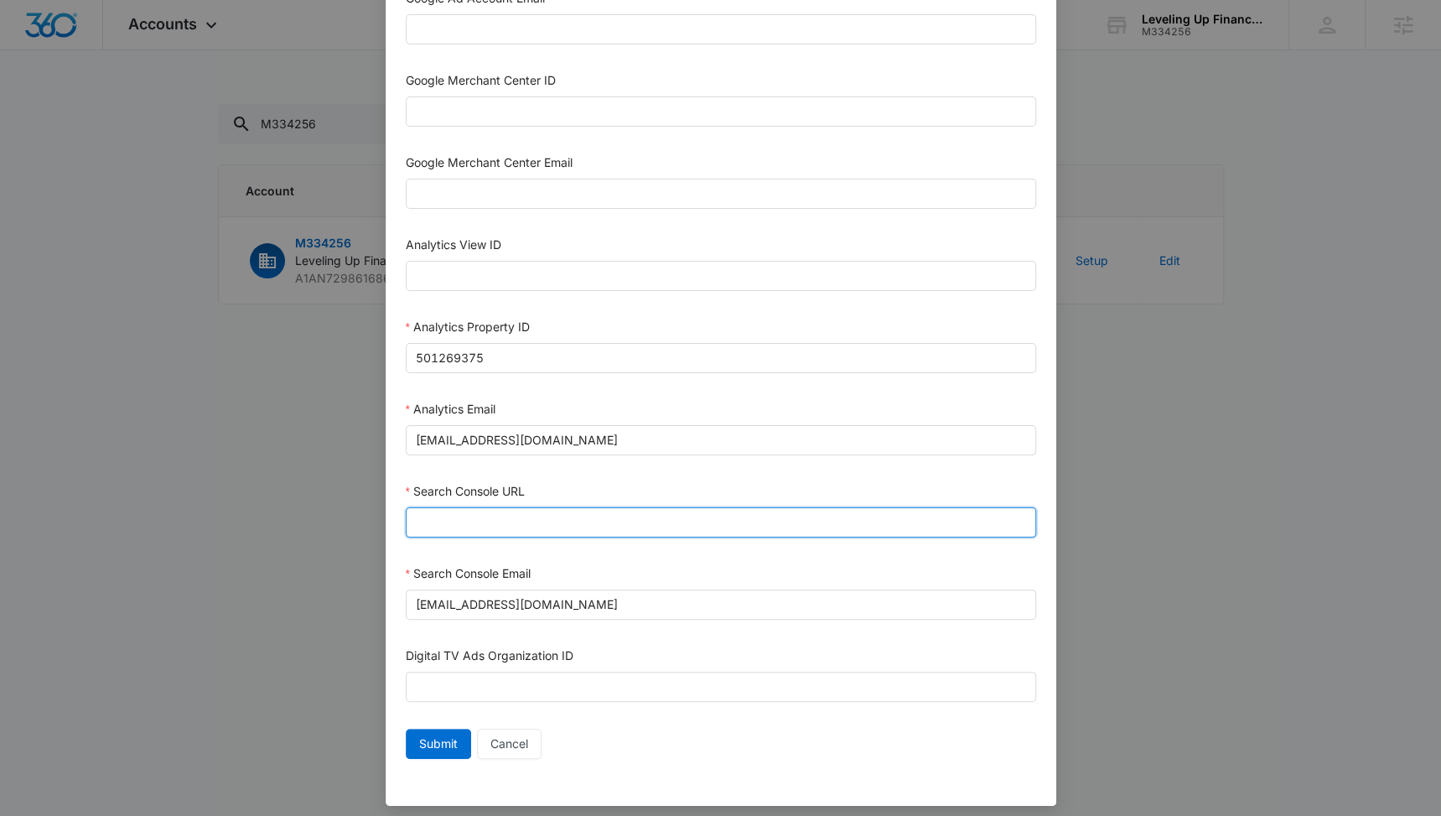
click at [560, 515] on input "Search Console URL" at bounding box center [721, 522] width 630 height 30
paste input "https://levelingupfinancial.com/"
type input "https://levelingupfinancial.com/"
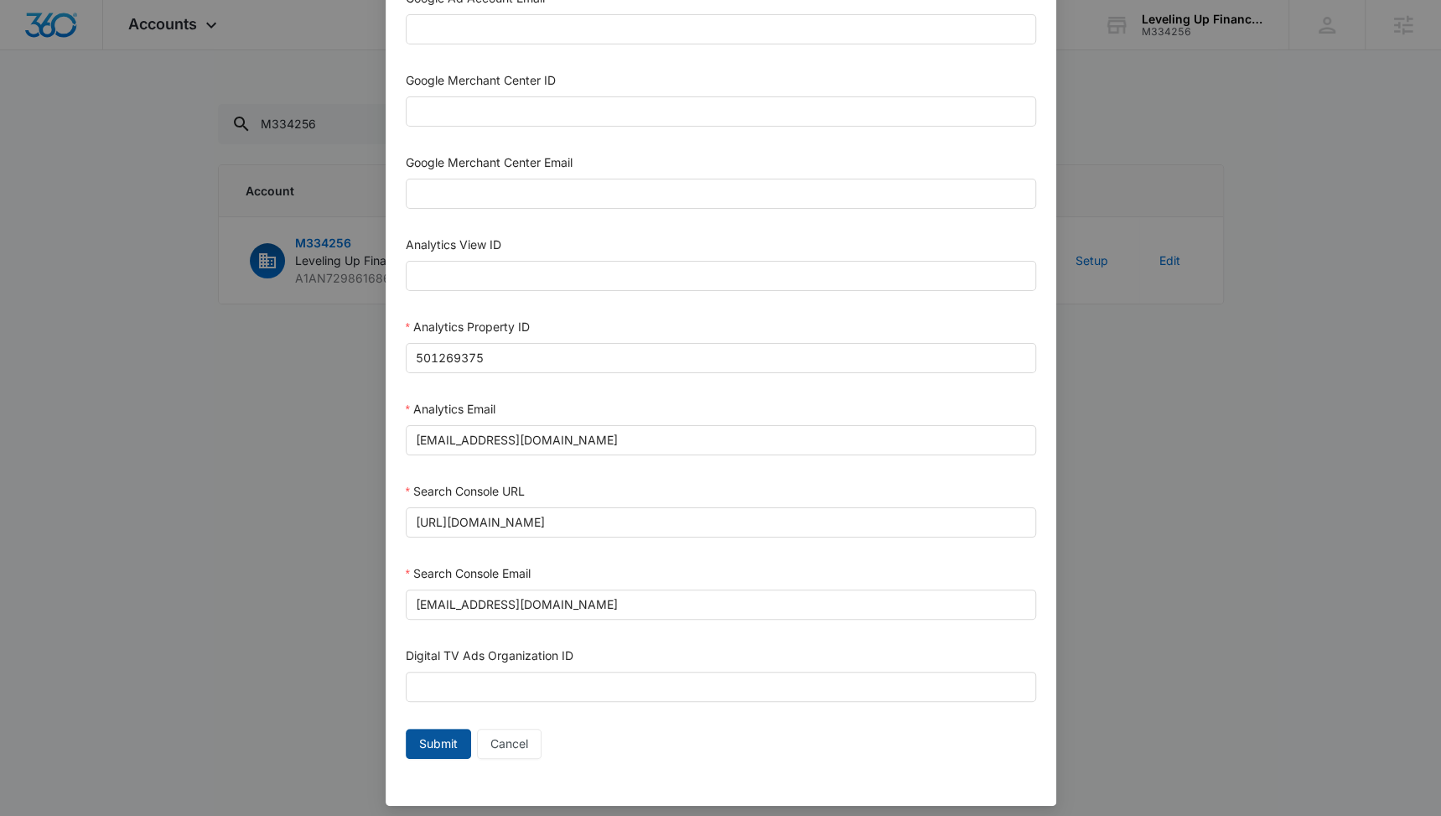
click at [429, 734] on span "Submit" at bounding box center [438, 743] width 39 height 18
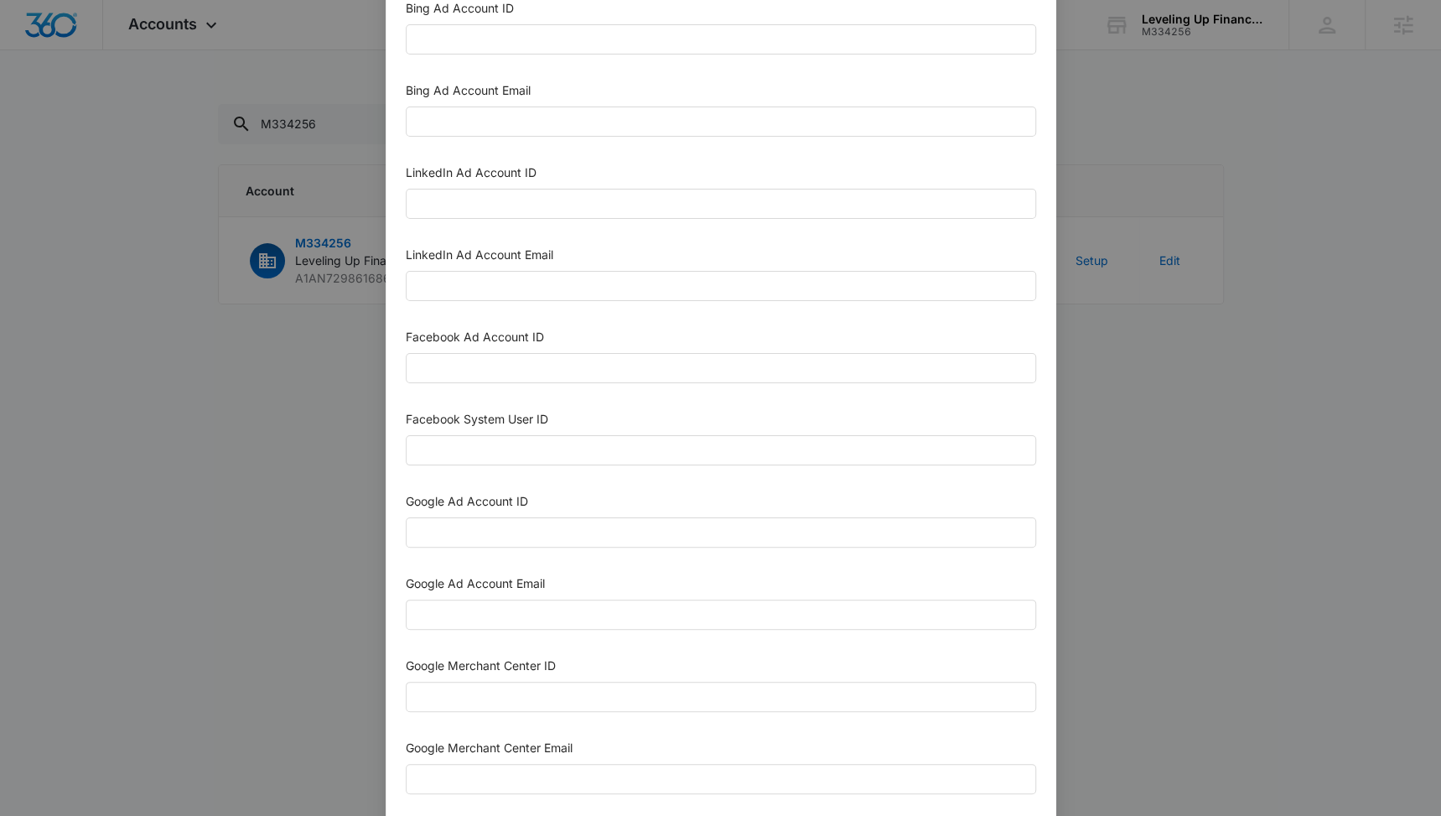
scroll to position [0, 0]
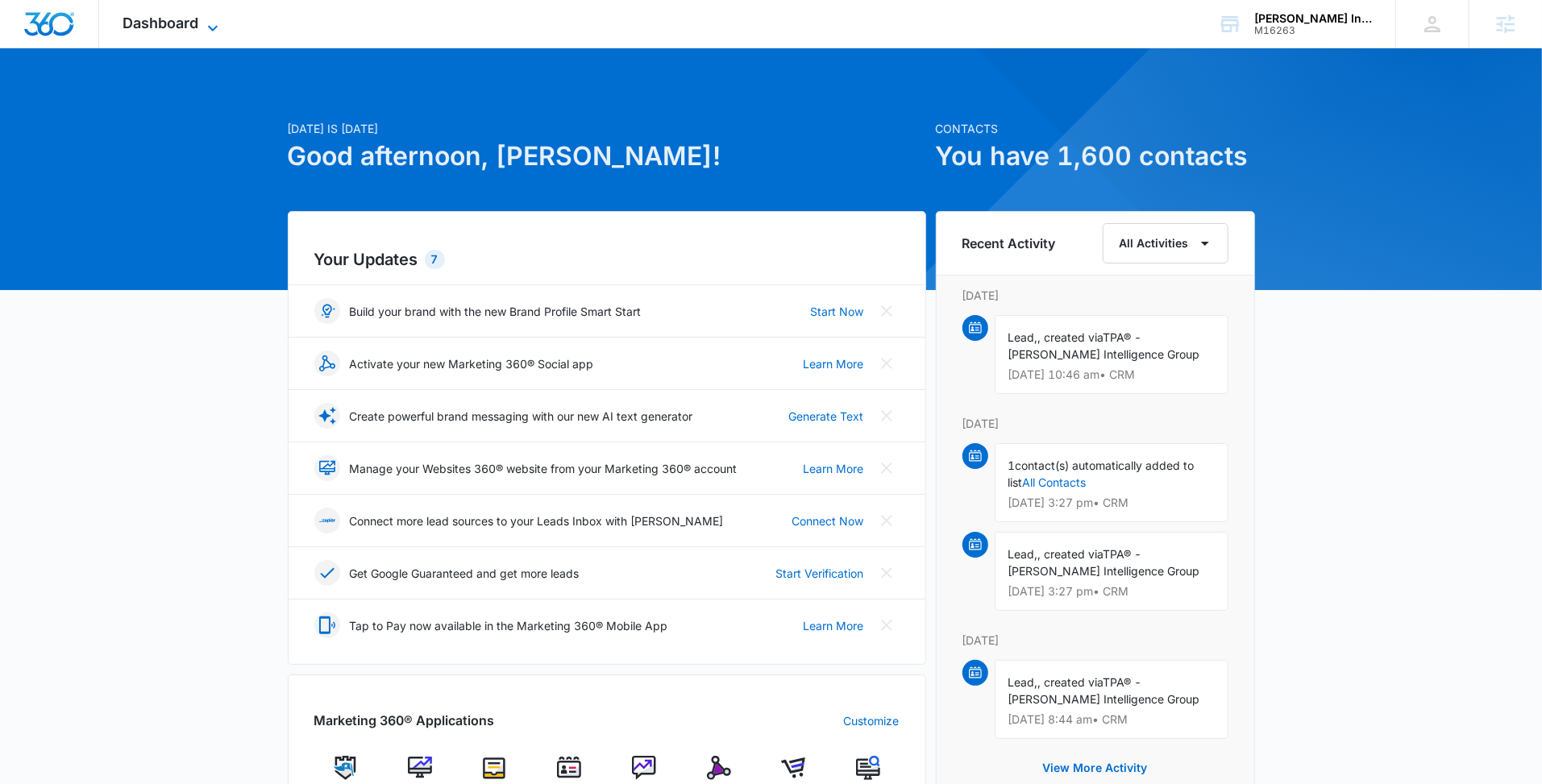
click at [168, 28] on span "Dashboard" at bounding box center [161, 23] width 76 height 17
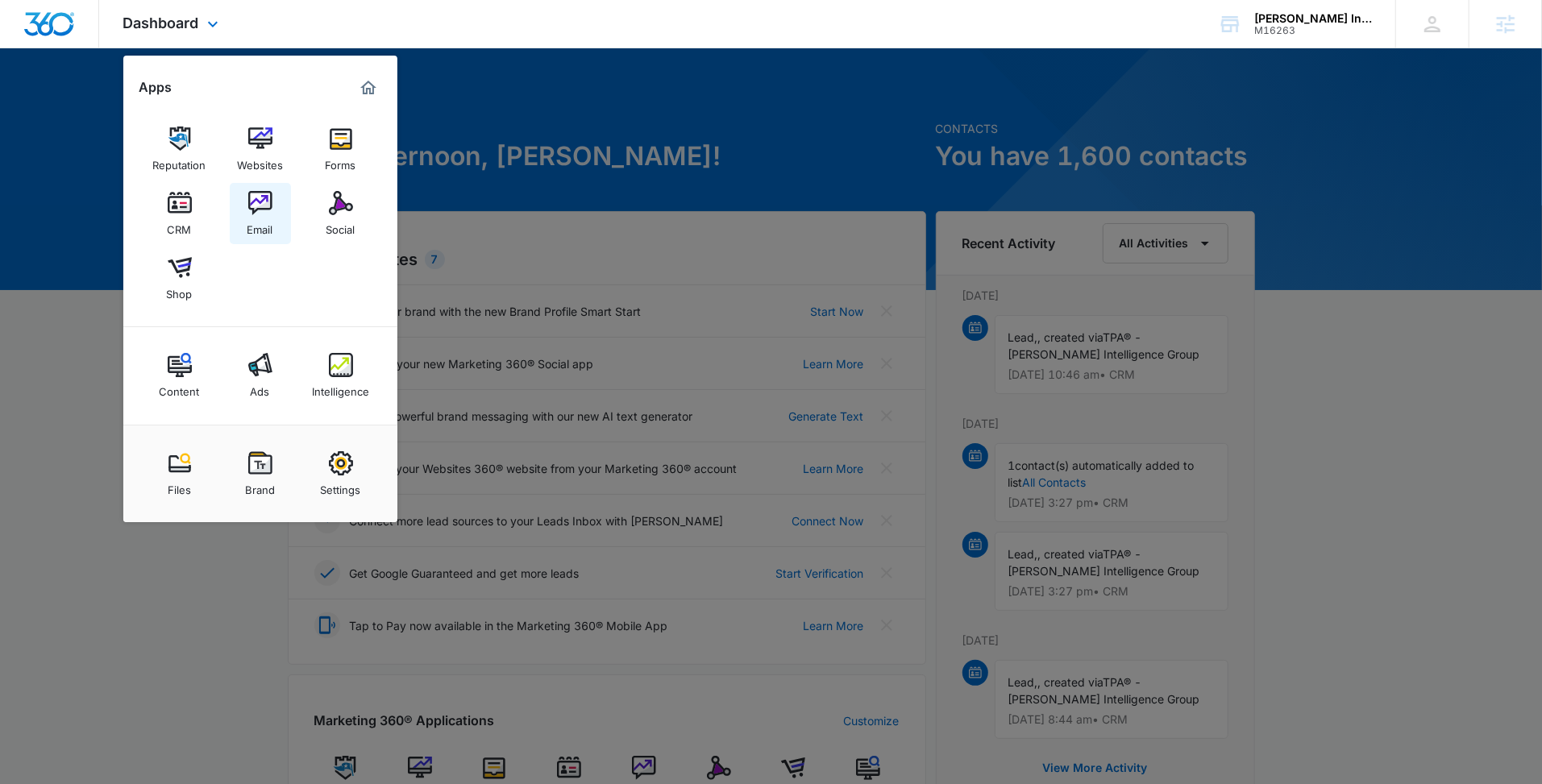
click at [269, 221] on div "Email" at bounding box center [260, 226] width 26 height 21
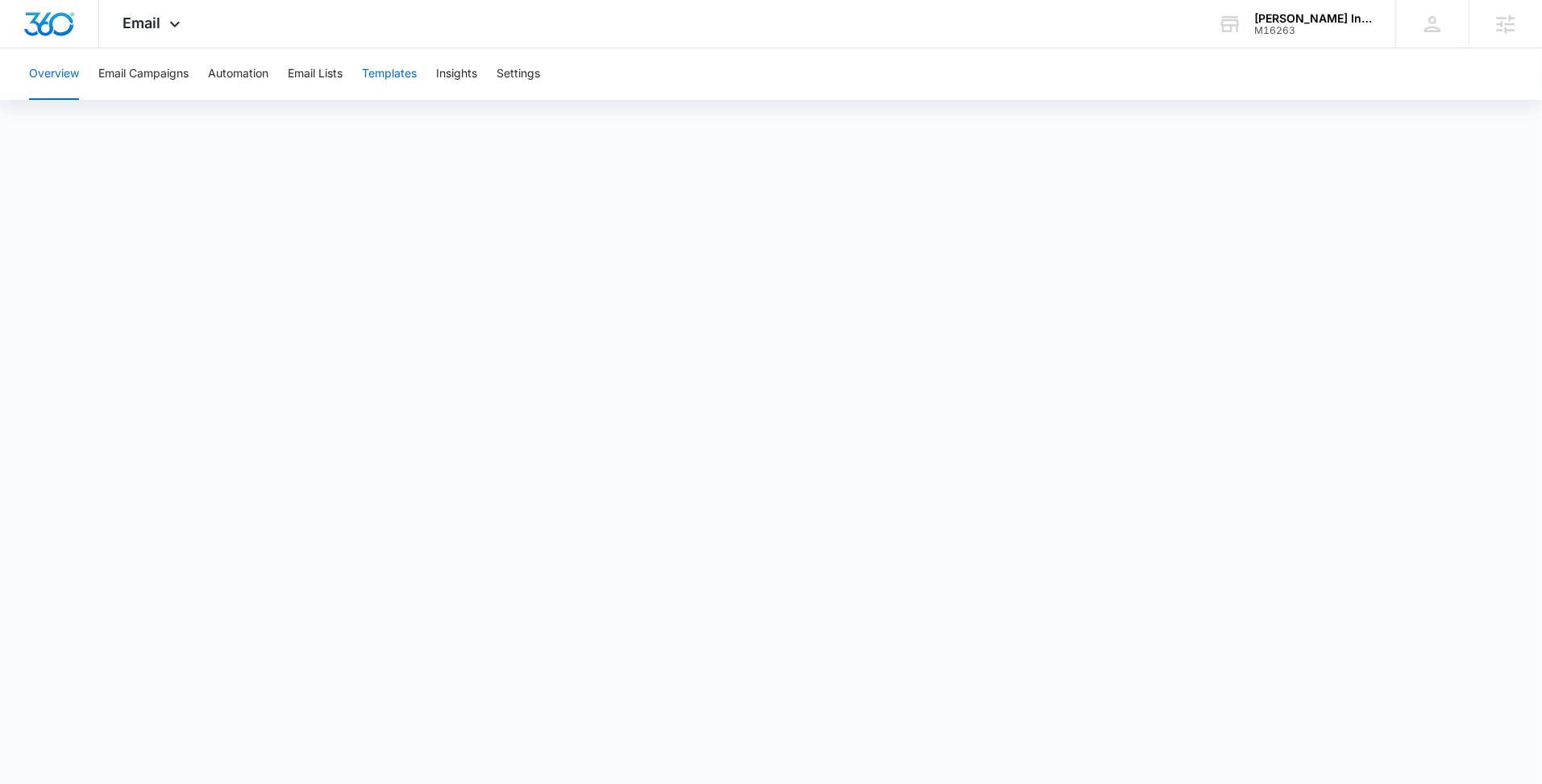
click at [407, 75] on button "Templates" at bounding box center [388, 74] width 55 height 52
click at [175, 28] on icon at bounding box center [175, 28] width 10 height 6
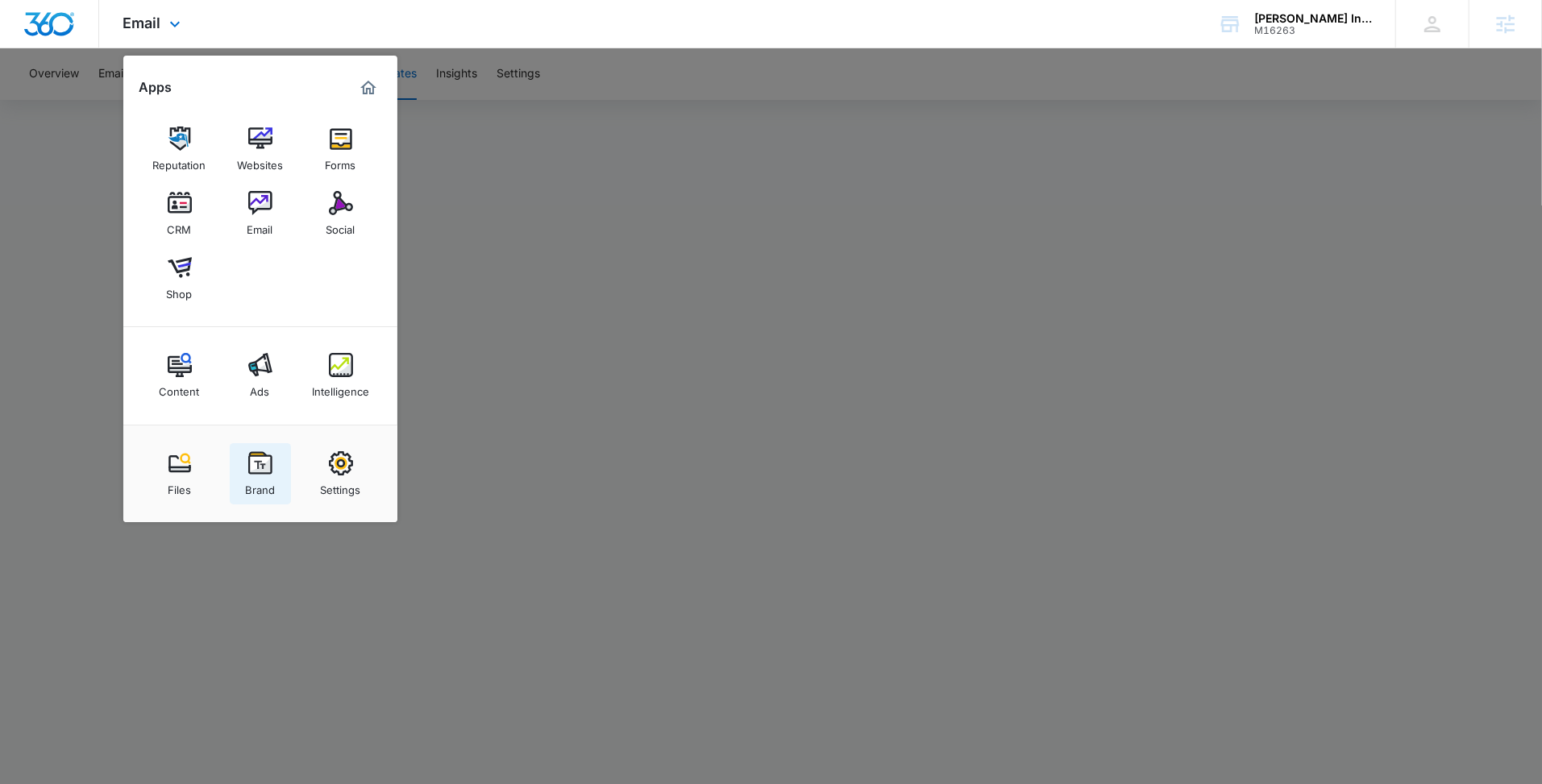
click at [266, 458] on img at bounding box center [260, 462] width 24 height 24
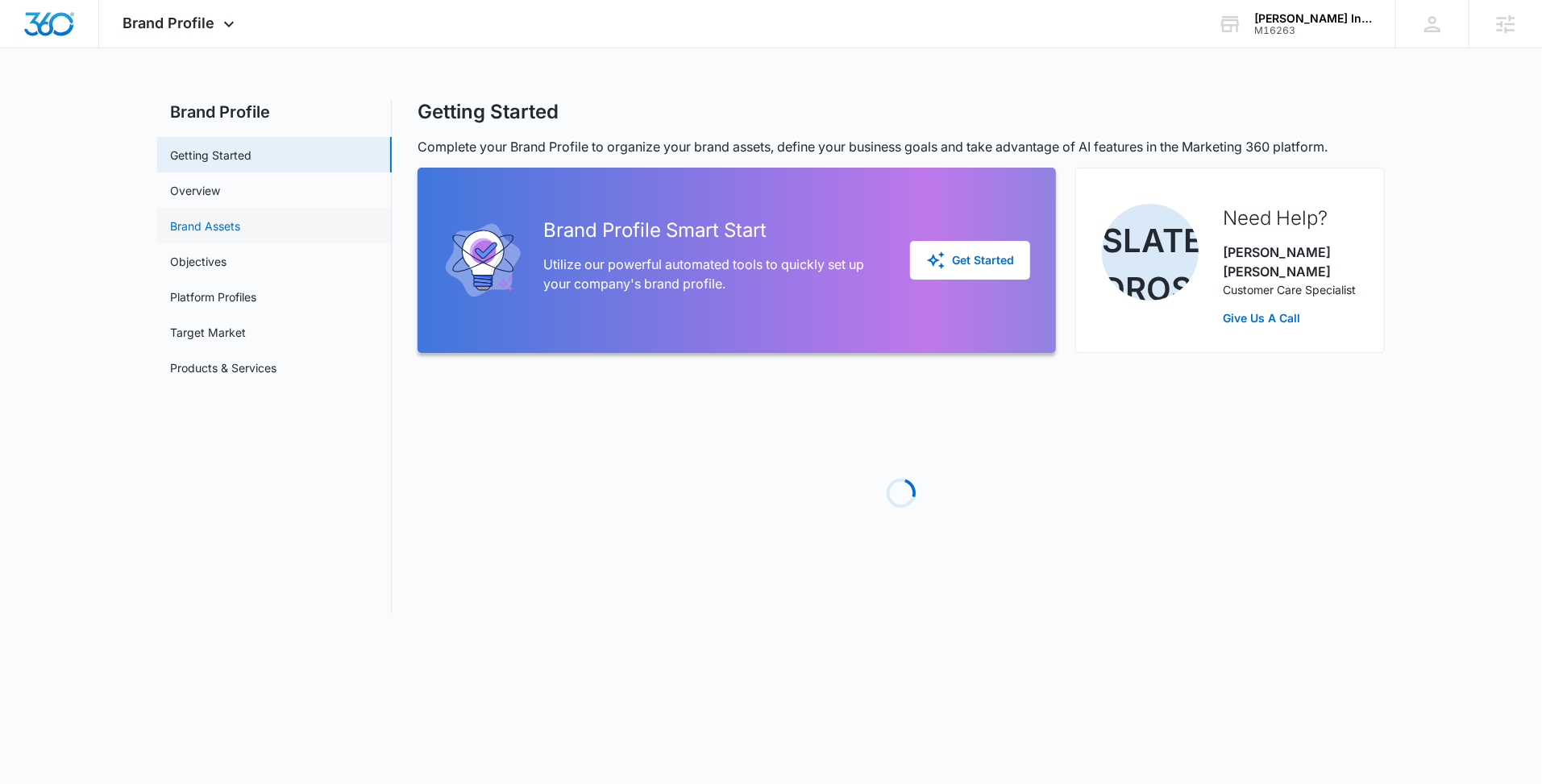
click at [240, 218] on link "Brand Assets" at bounding box center [205, 226] width 70 height 17
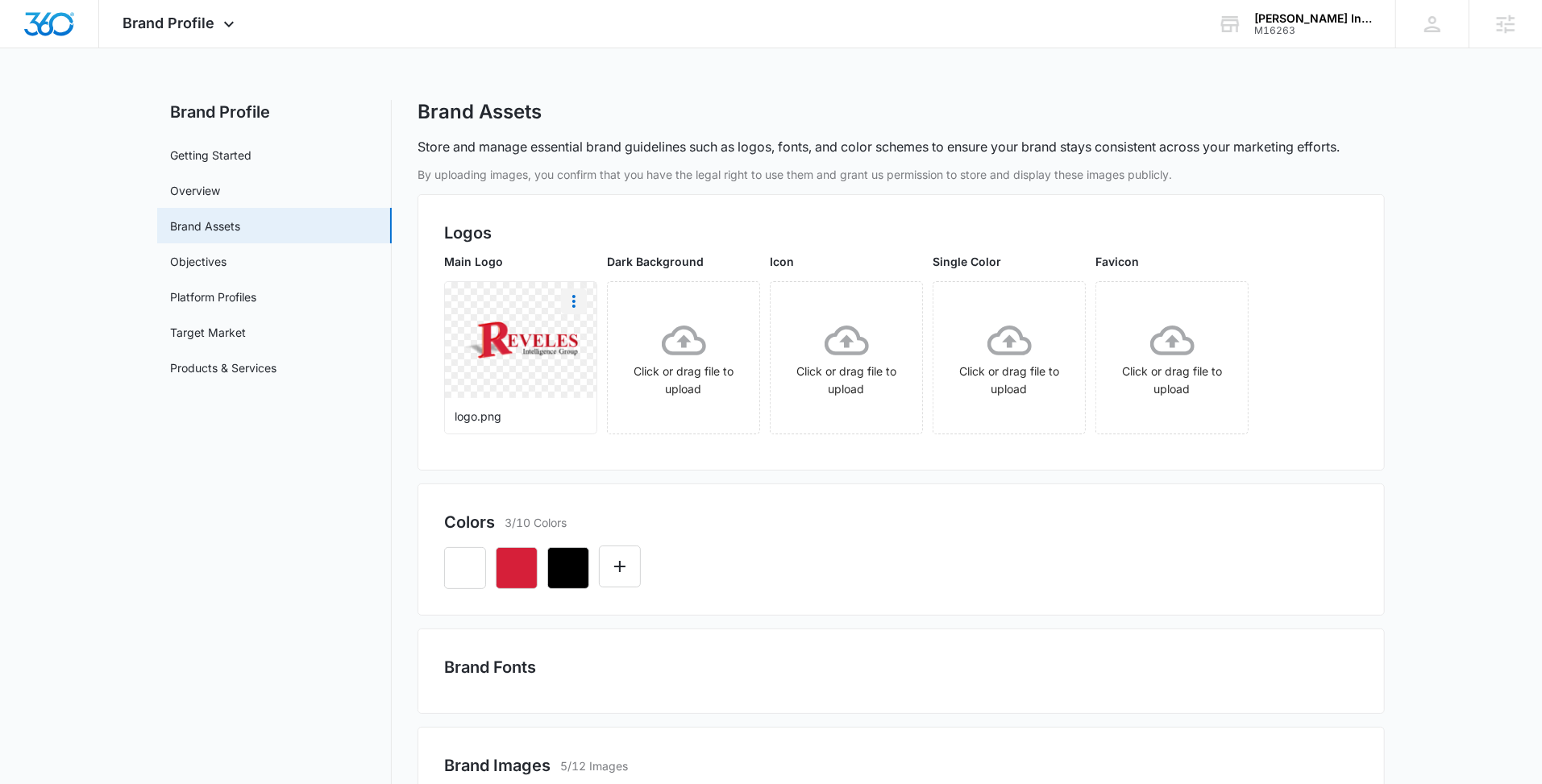
click at [571, 295] on icon "More" at bounding box center [574, 301] width 19 height 19
click at [595, 344] on div "Download" at bounding box center [607, 347] width 52 height 12
click at [196, 6] on div "Brand Profile Apps Reputation Websites Forms CRM Email Social Shop Content Ads …" at bounding box center [181, 23] width 163 height 47
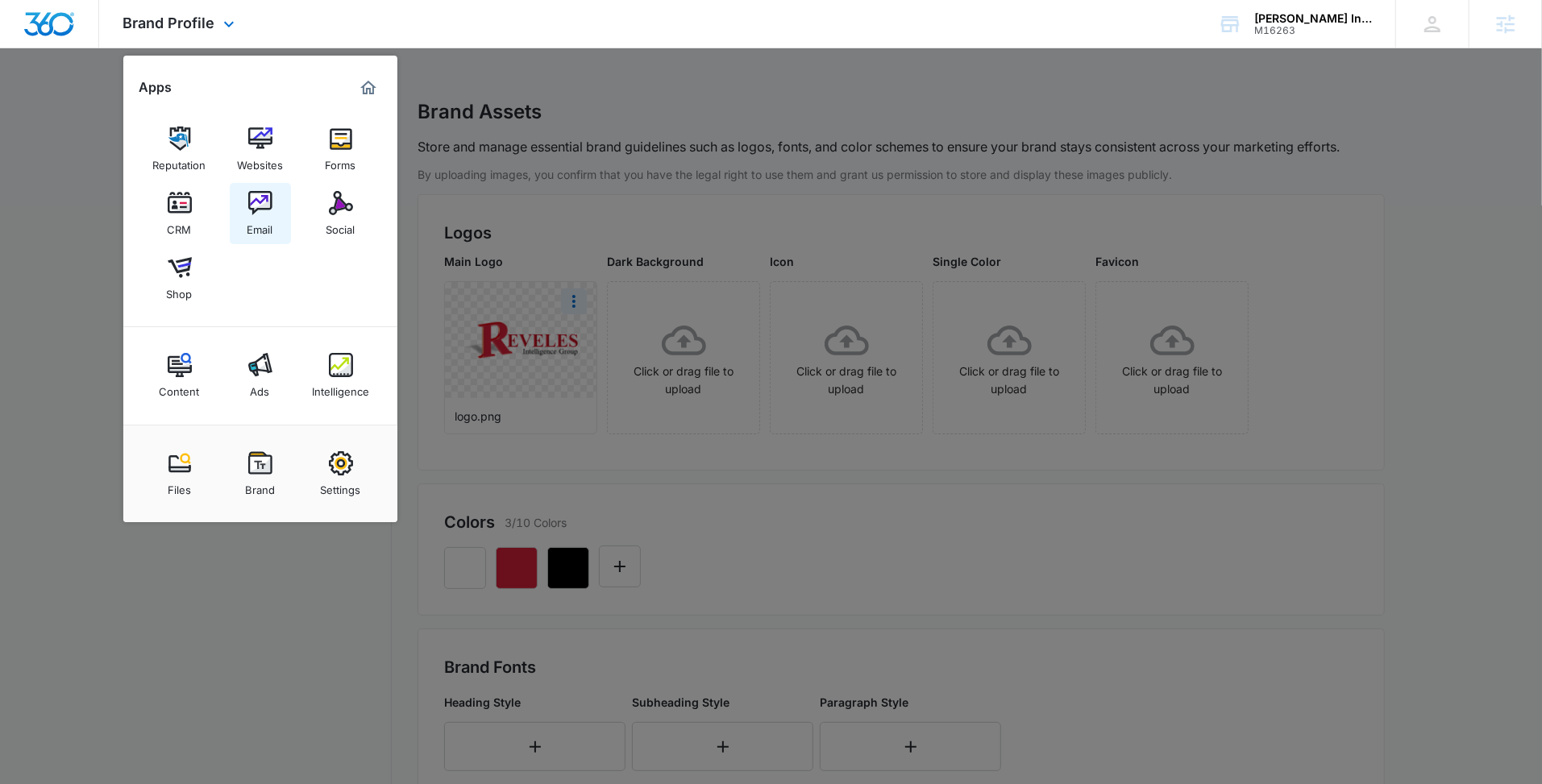
click at [282, 205] on link "Email" at bounding box center [261, 213] width 62 height 61
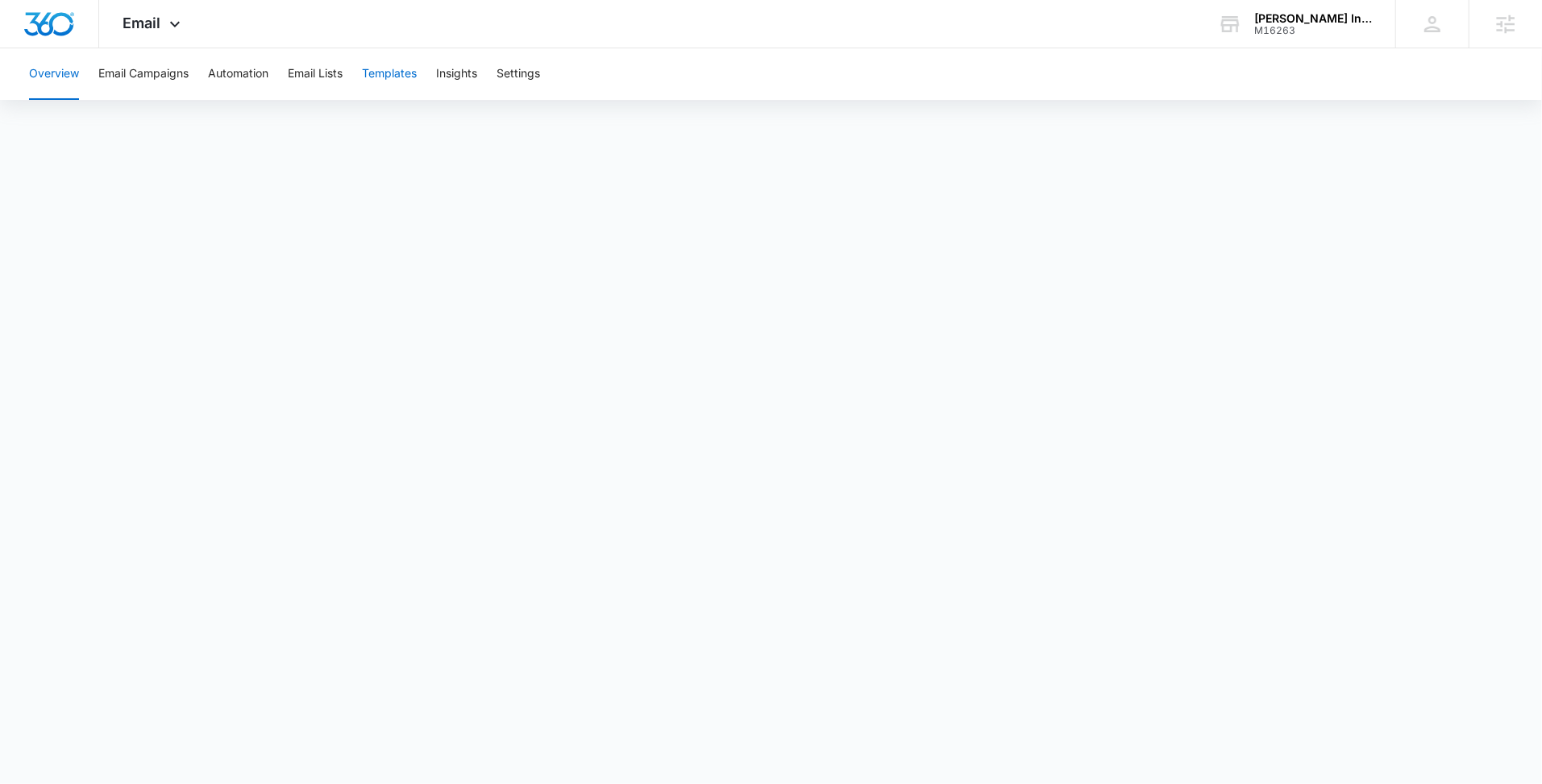
click at [405, 80] on button "Templates" at bounding box center [388, 74] width 55 height 52
